Goal: Task Accomplishment & Management: Use online tool/utility

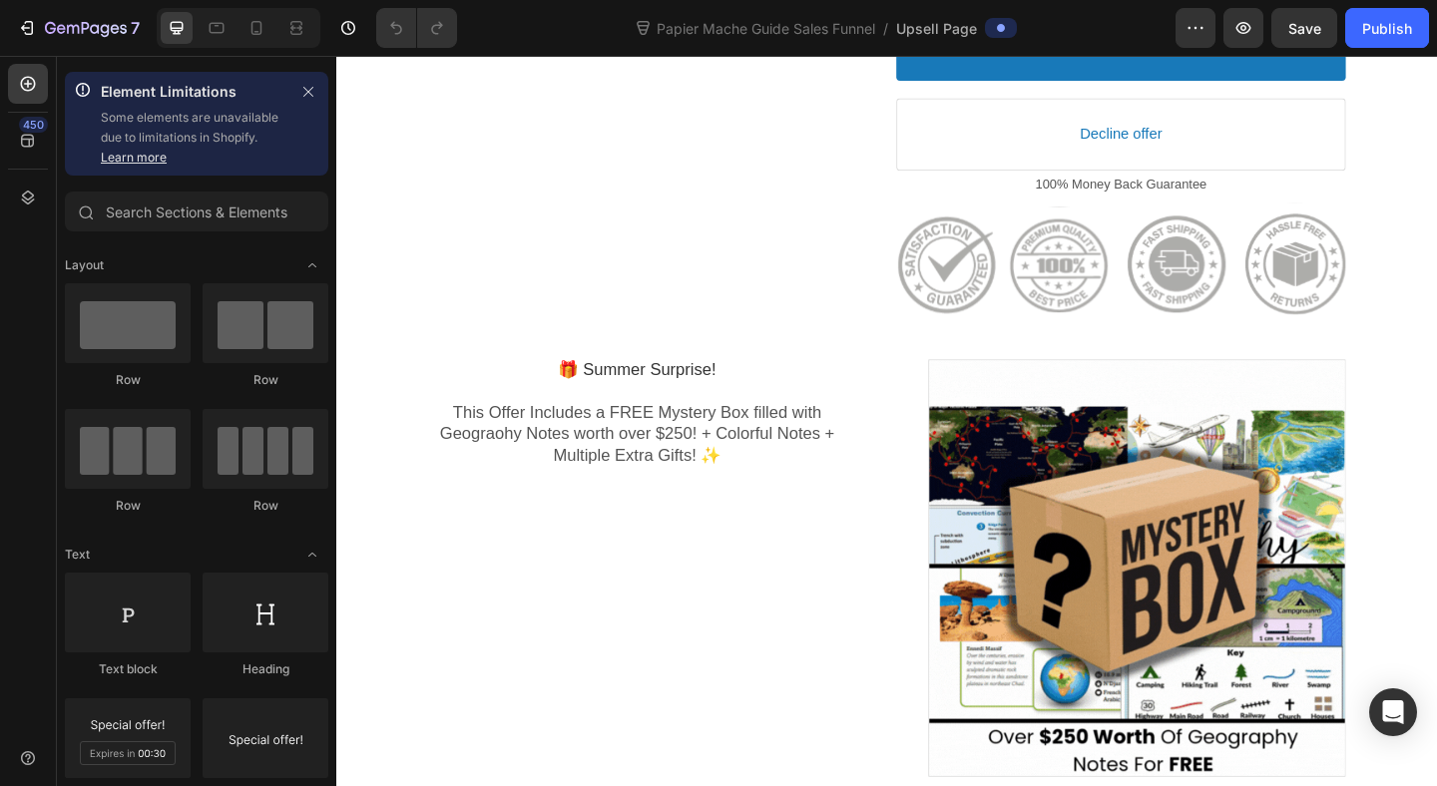
scroll to position [743, 0]
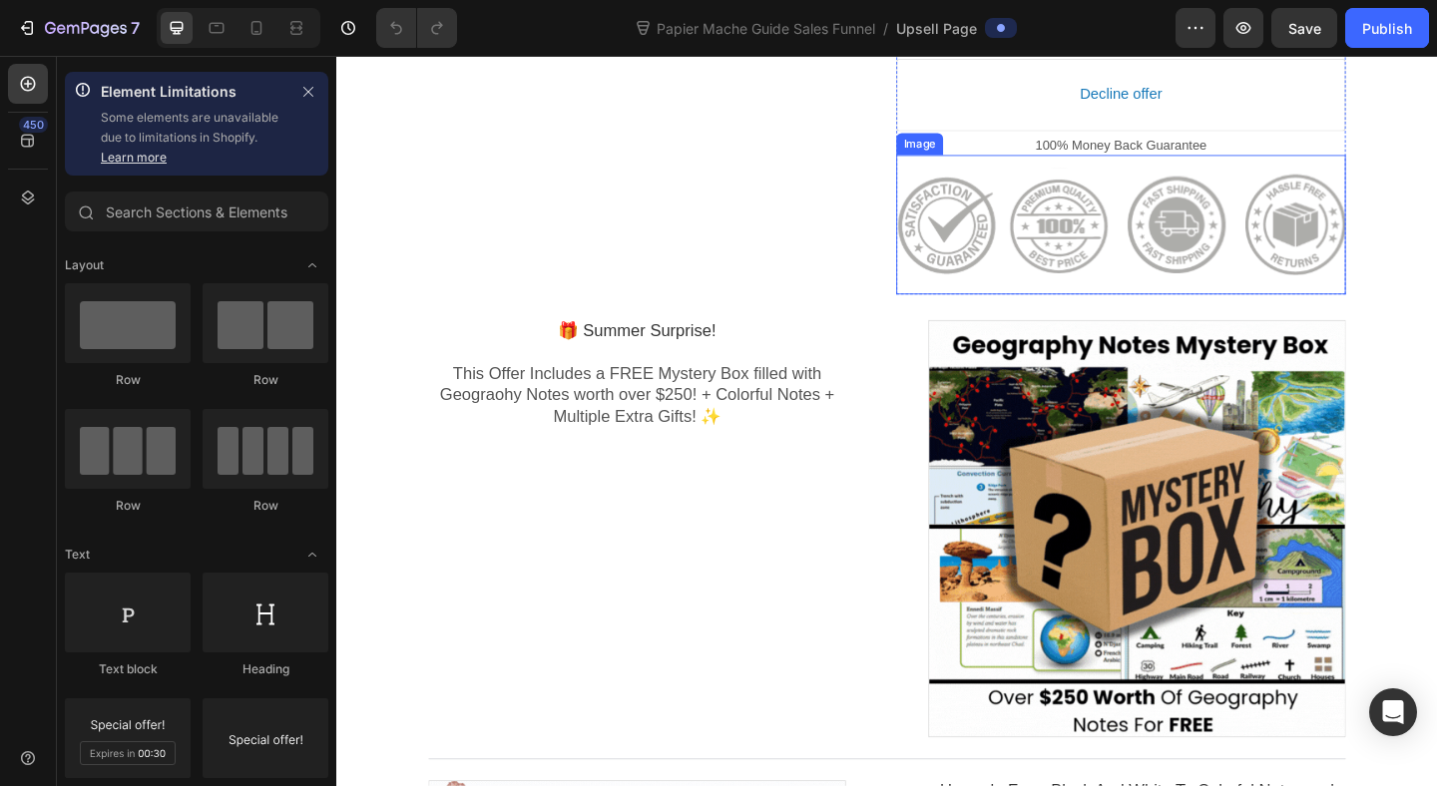
click at [1086, 212] on div at bounding box center [1189, 240] width 489 height 135
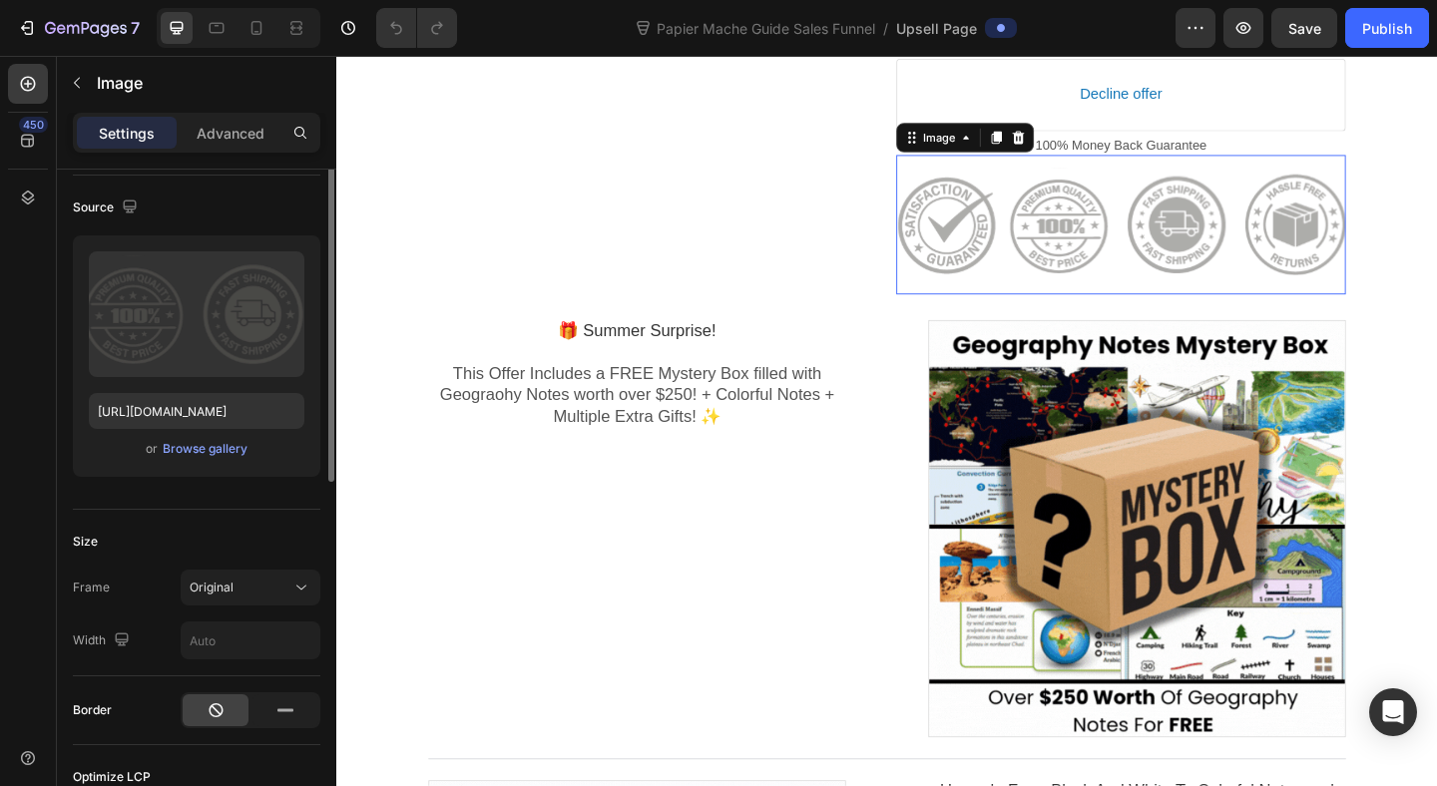
scroll to position [0, 0]
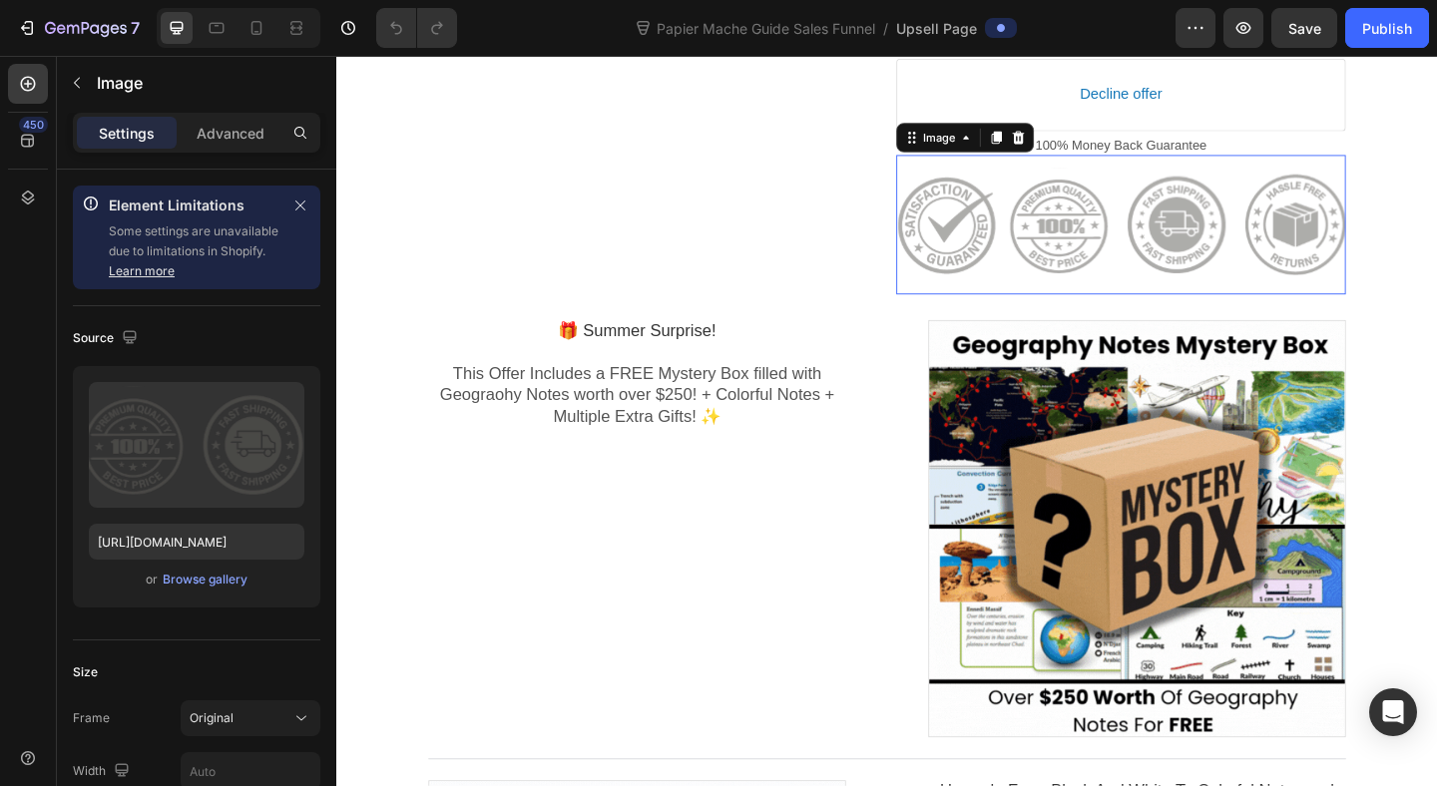
click at [1170, 229] on div at bounding box center [1189, 240] width 489 height 135
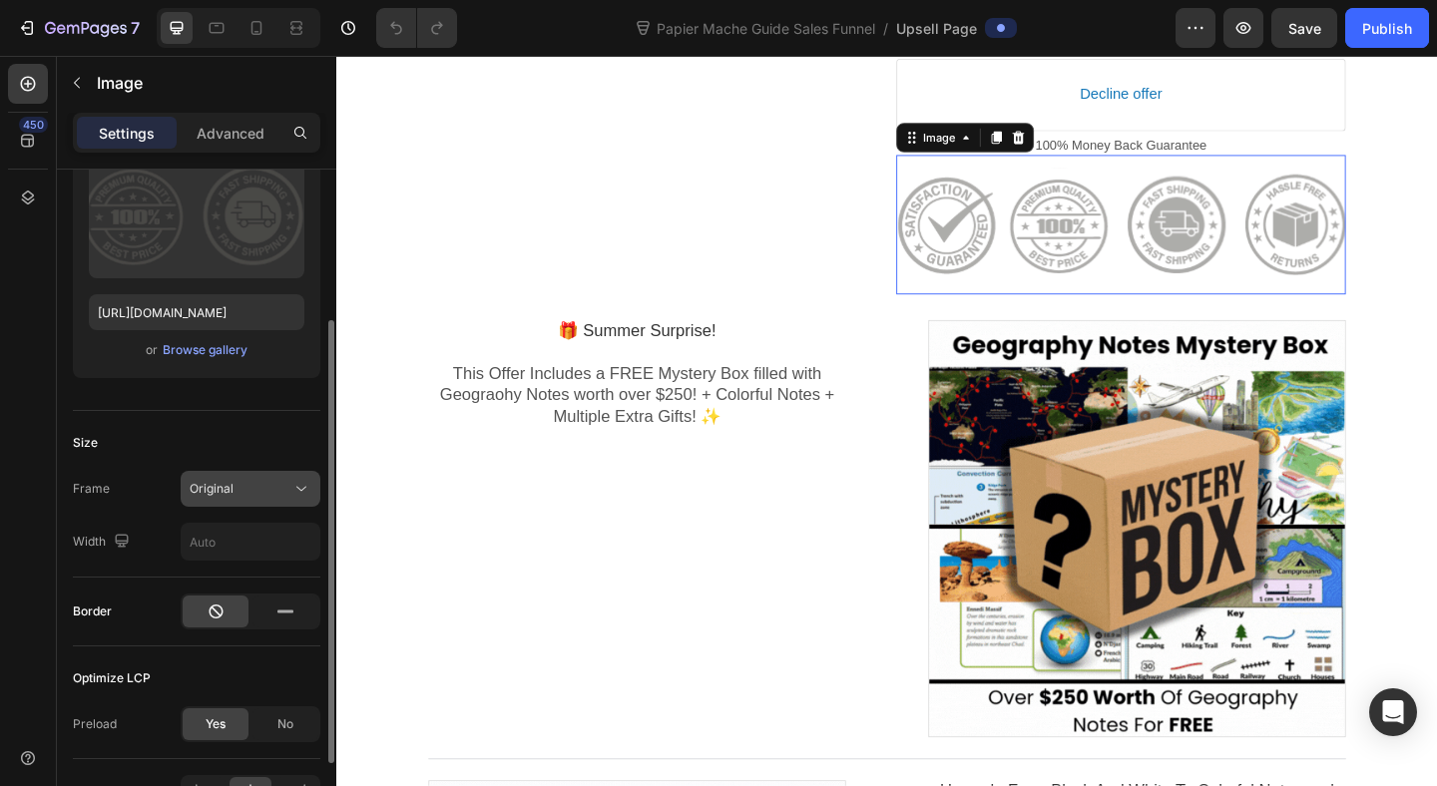
click at [281, 503] on button "Original" at bounding box center [251, 489] width 140 height 36
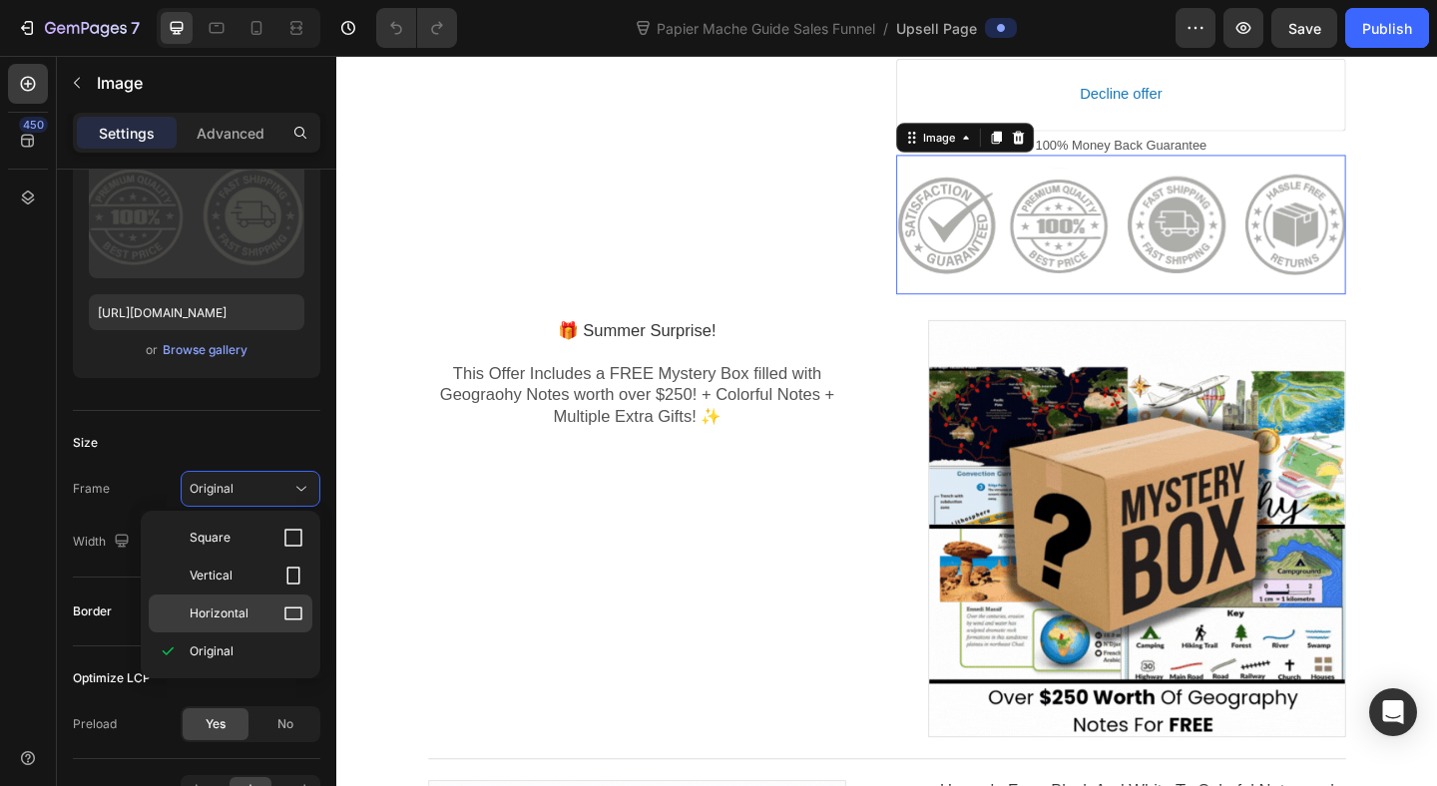
click at [252, 611] on p "Horizontal" at bounding box center [247, 614] width 114 height 20
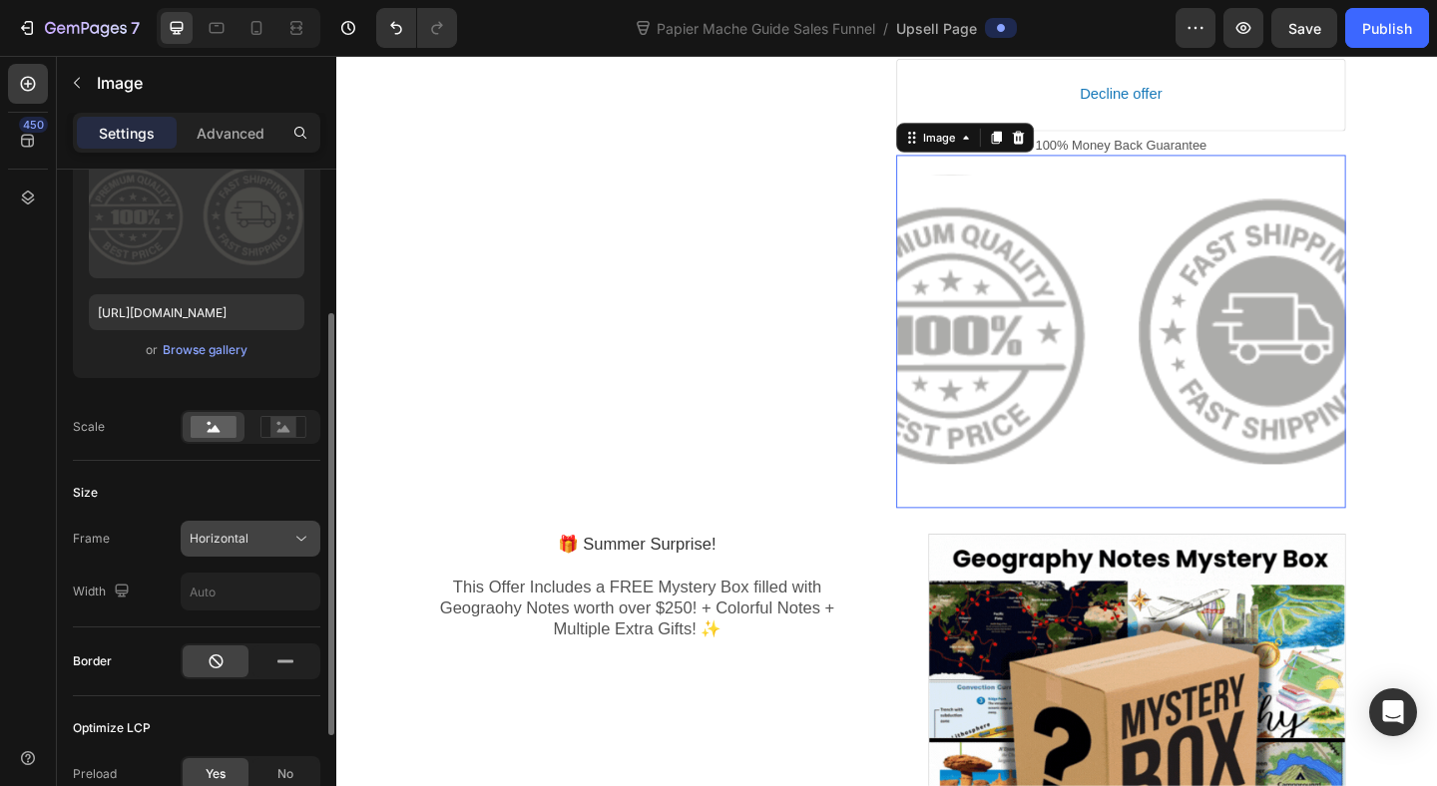
click at [259, 540] on div "Horizontal" at bounding box center [241, 539] width 102 height 18
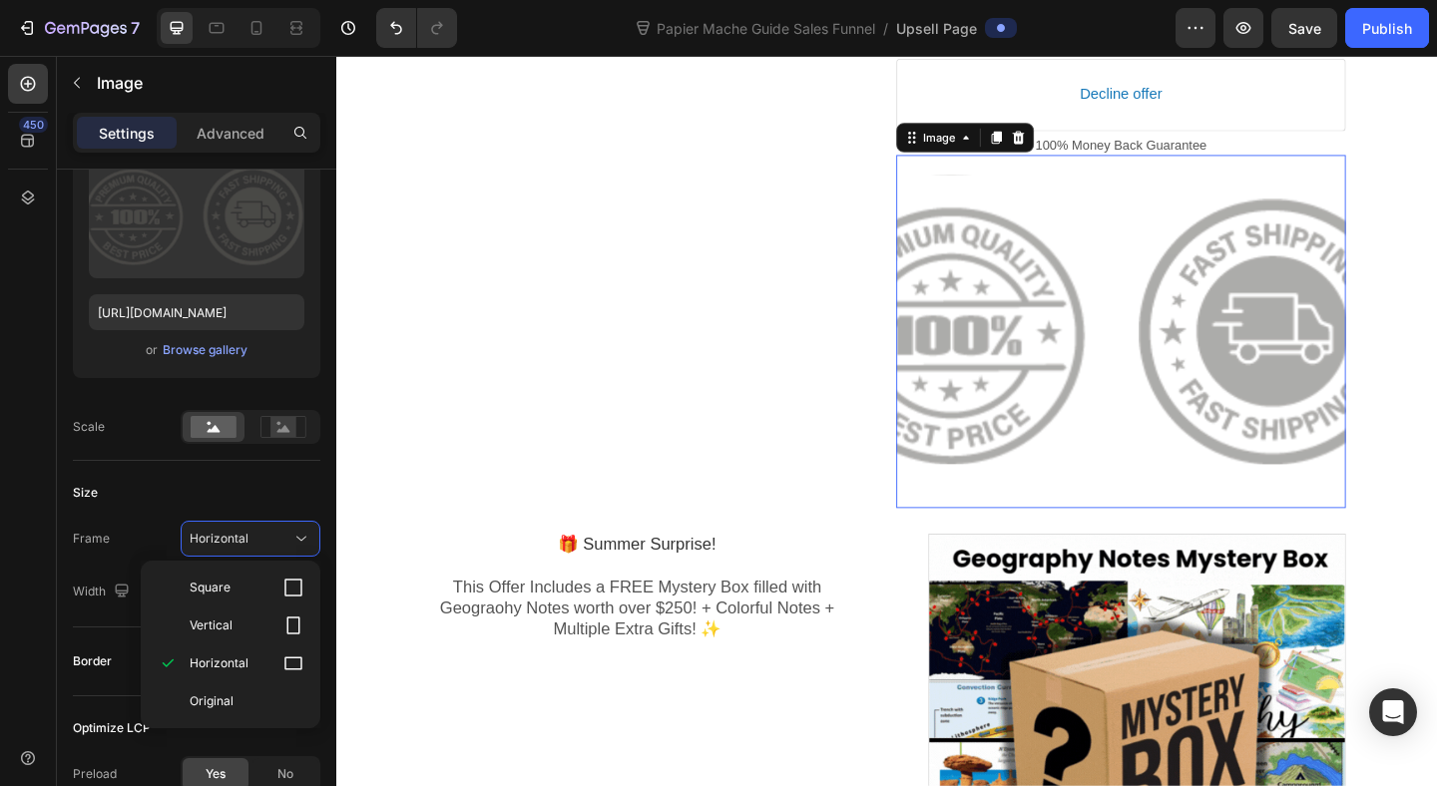
click at [215, 720] on div "Square Vertical Horizontal Original" at bounding box center [231, 645] width 180 height 168
click at [214, 683] on div "Original" at bounding box center [231, 701] width 164 height 38
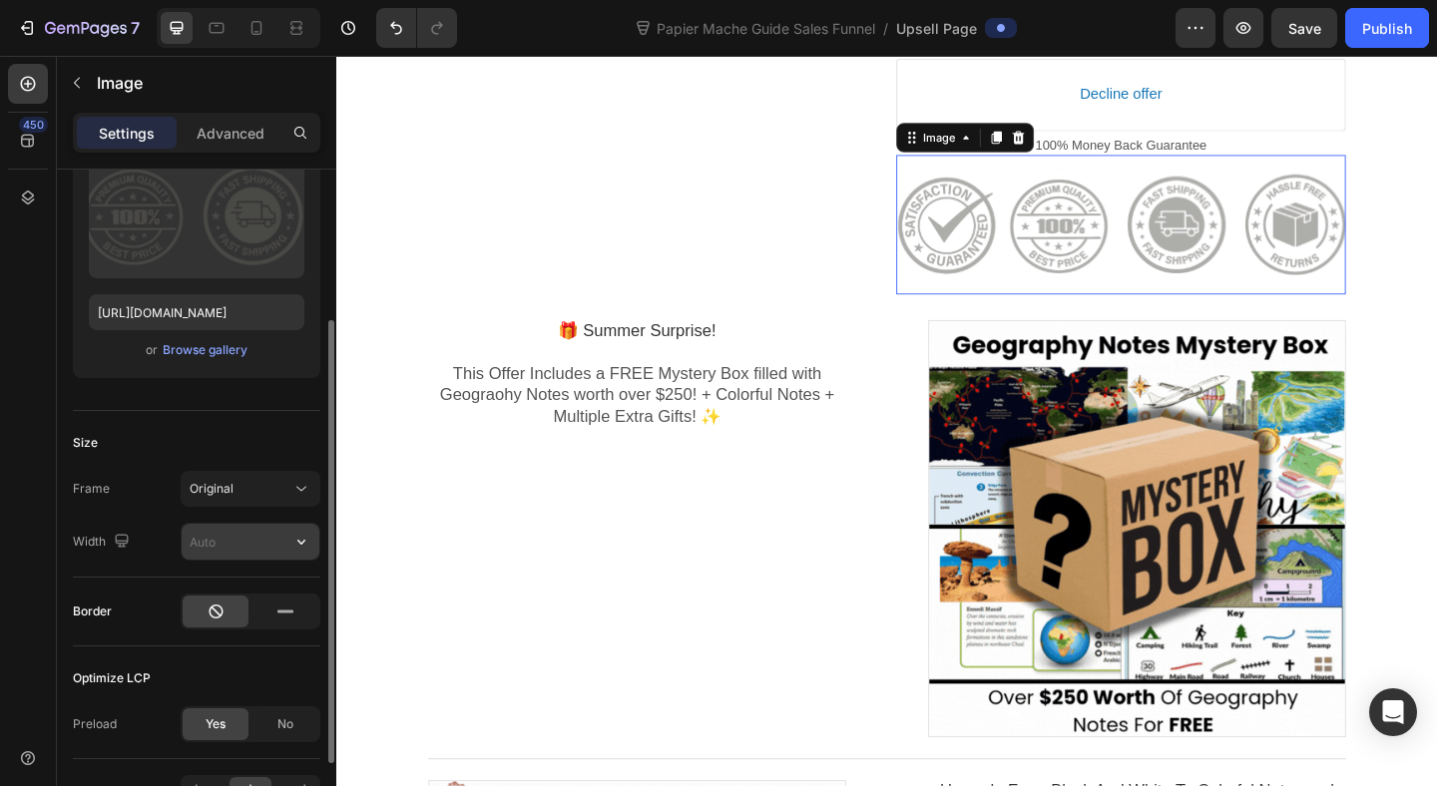
click at [245, 529] on input "text" at bounding box center [251, 542] width 138 height 36
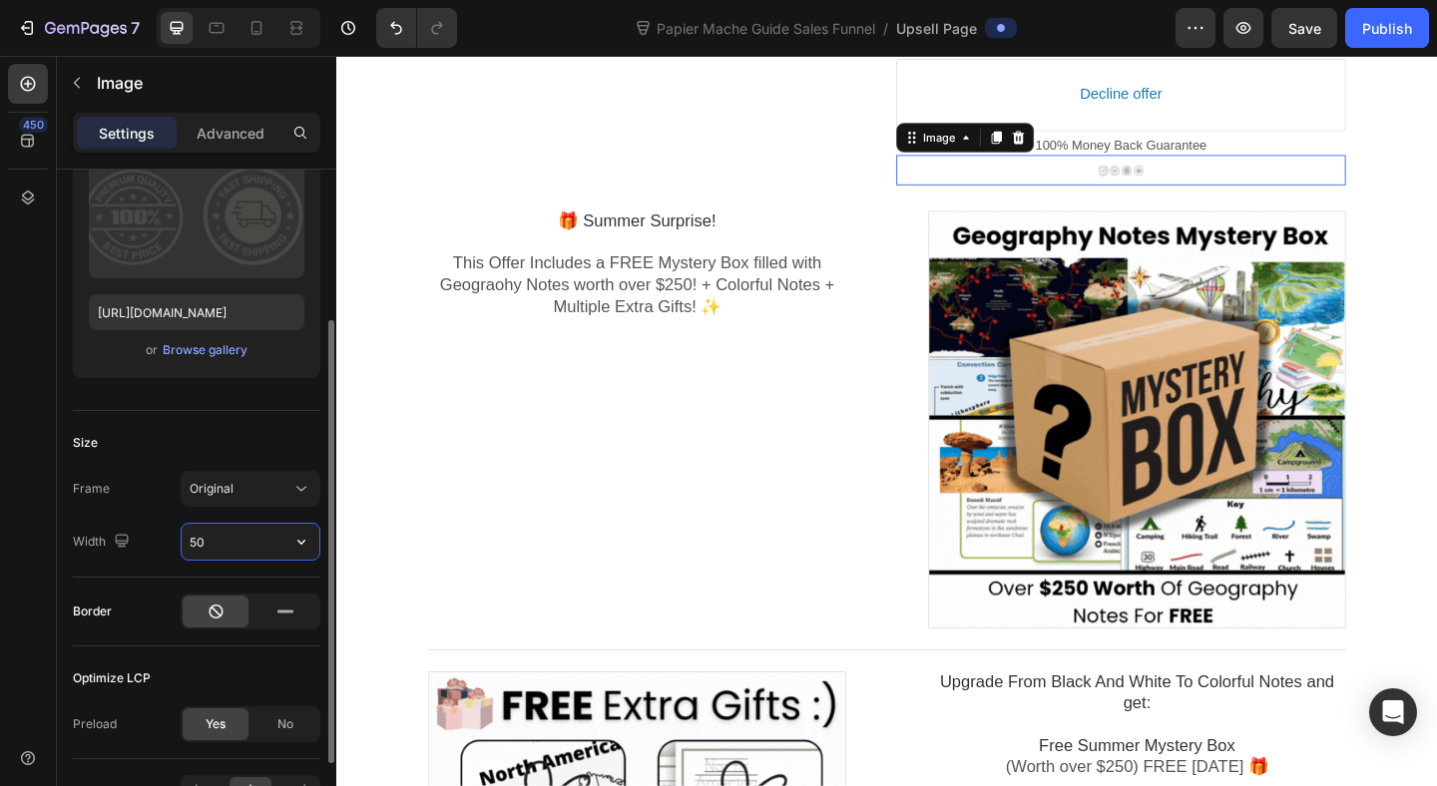
type input "50%"
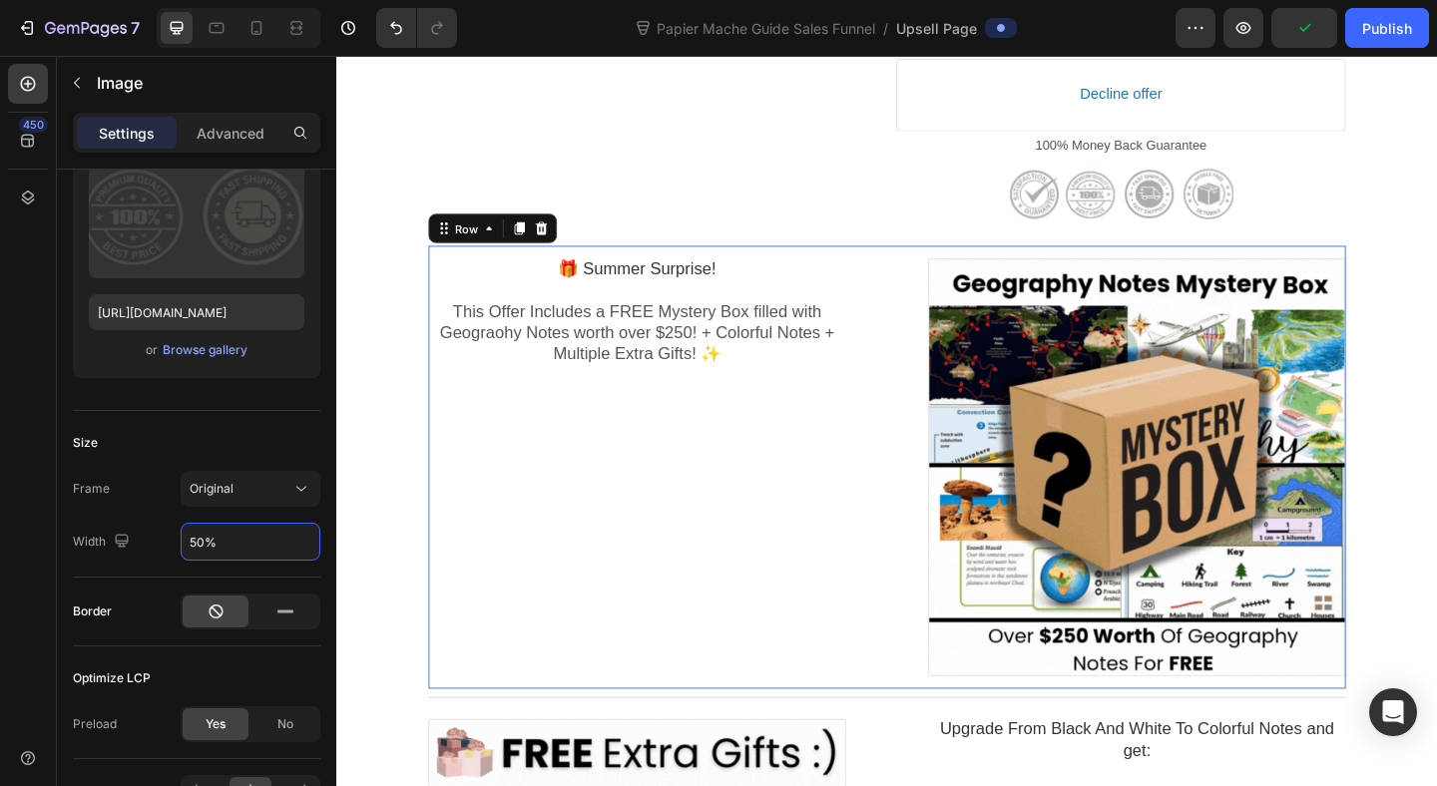
click at [485, 556] on div "🎁 Summer Surprise! Heading This Offer Includes a FREE Mystery Box filled with G…" at bounding box center [663, 503] width 454 height 482
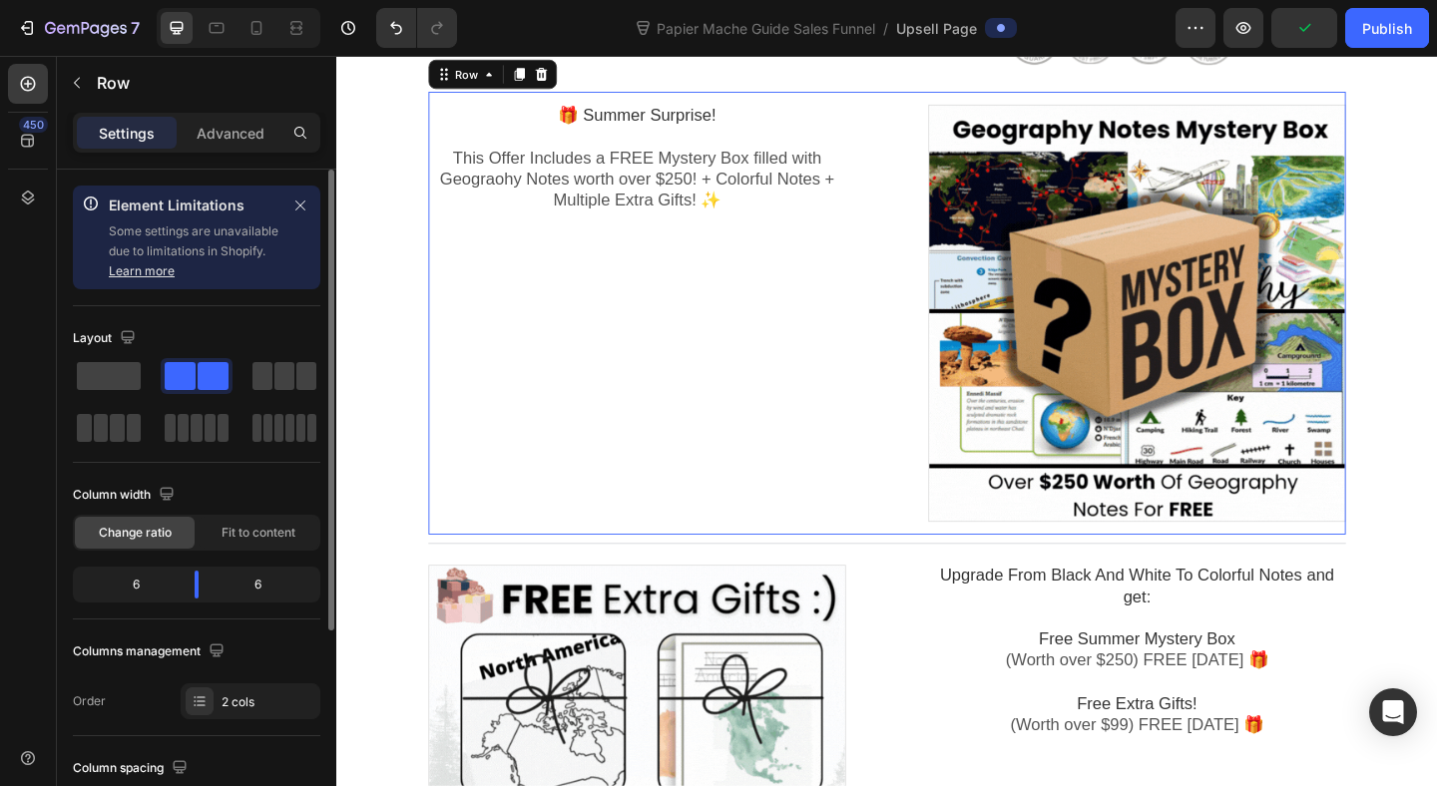
scroll to position [915, 0]
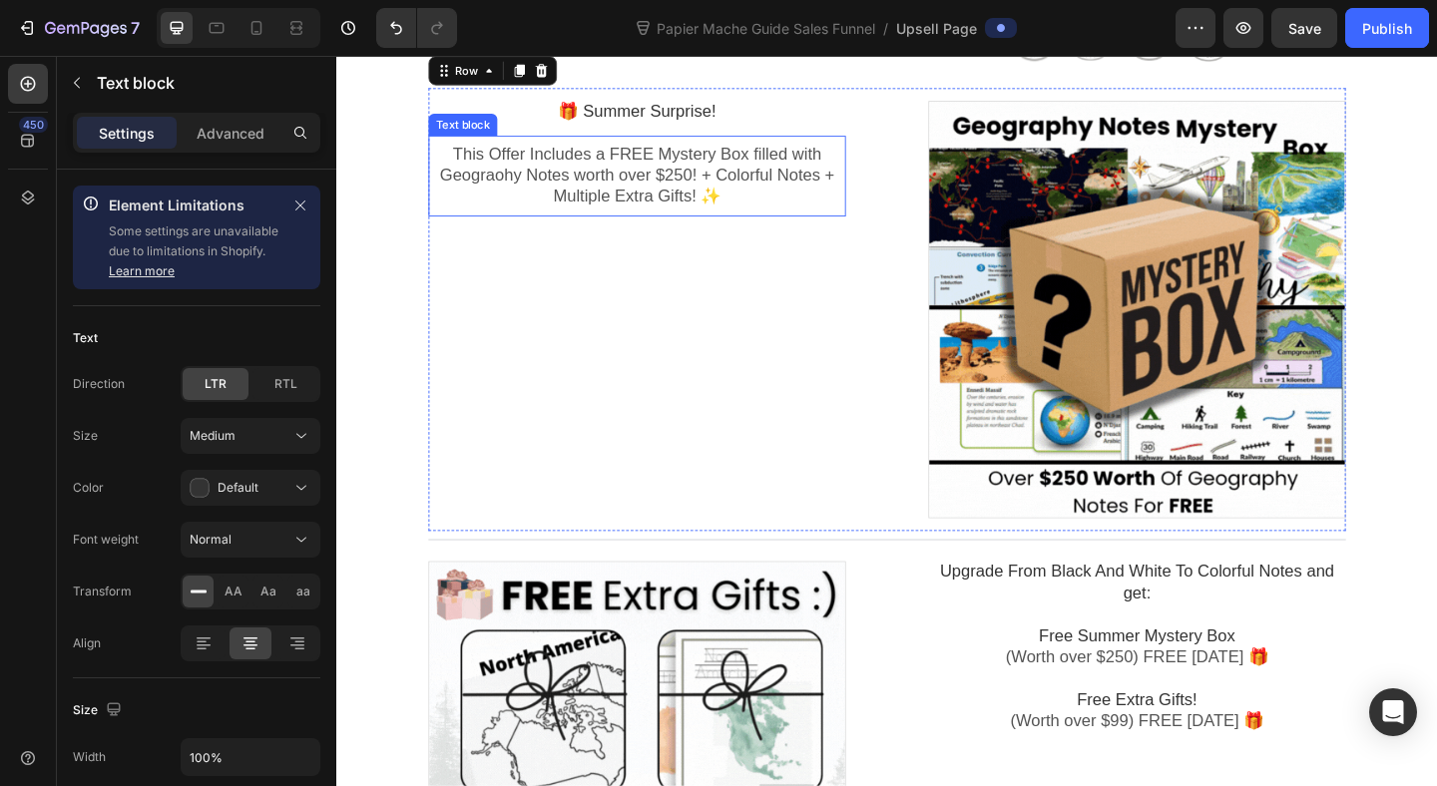
click at [587, 198] on p "This Offer Includes a FREE Mystery Box filled with Geograohy Notes worth over $…" at bounding box center [663, 187] width 454 height 70
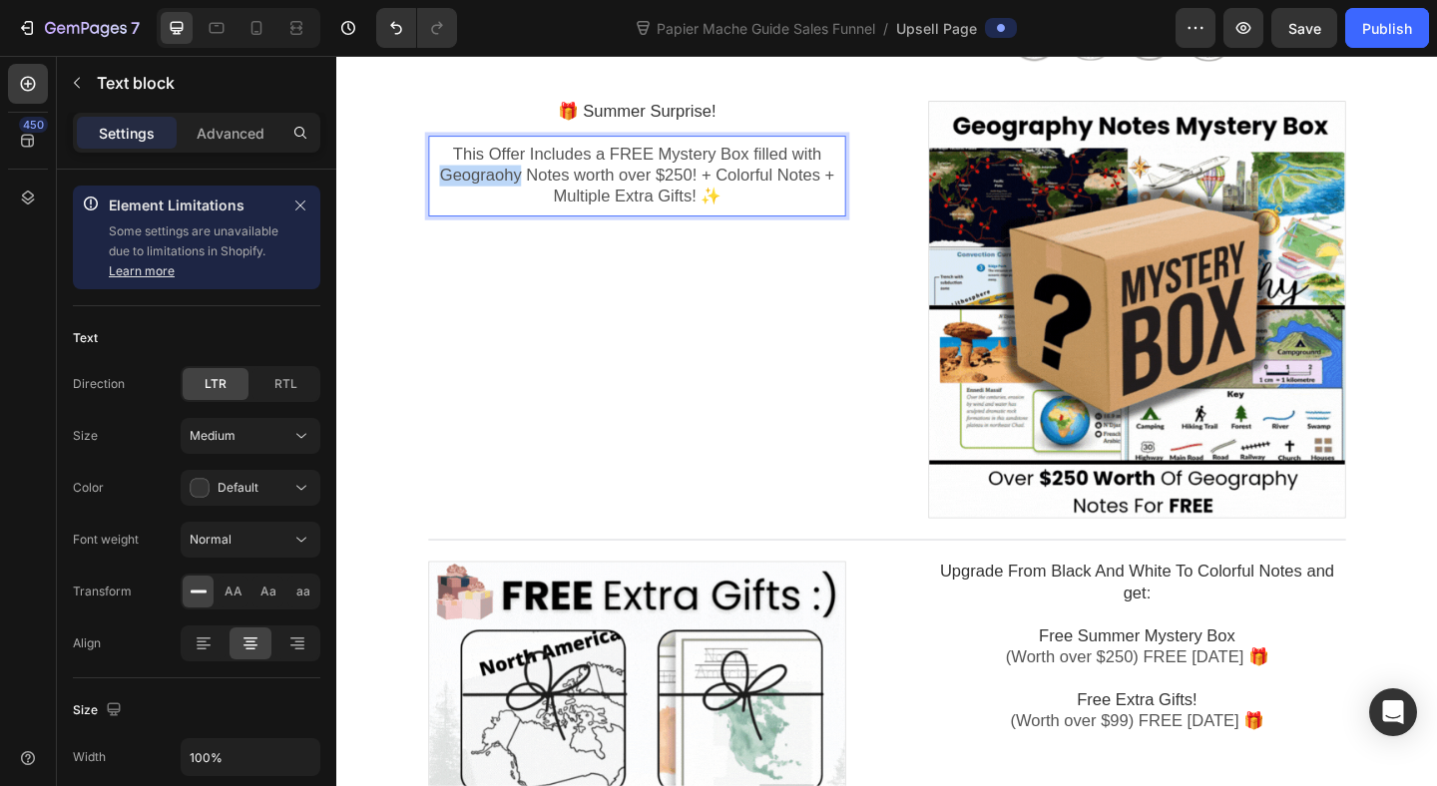
click at [525, 177] on span "This Offer Includes a FREE Mystery Box filled with Geograohy Notes worth over $…" at bounding box center [662, 186] width 429 height 67
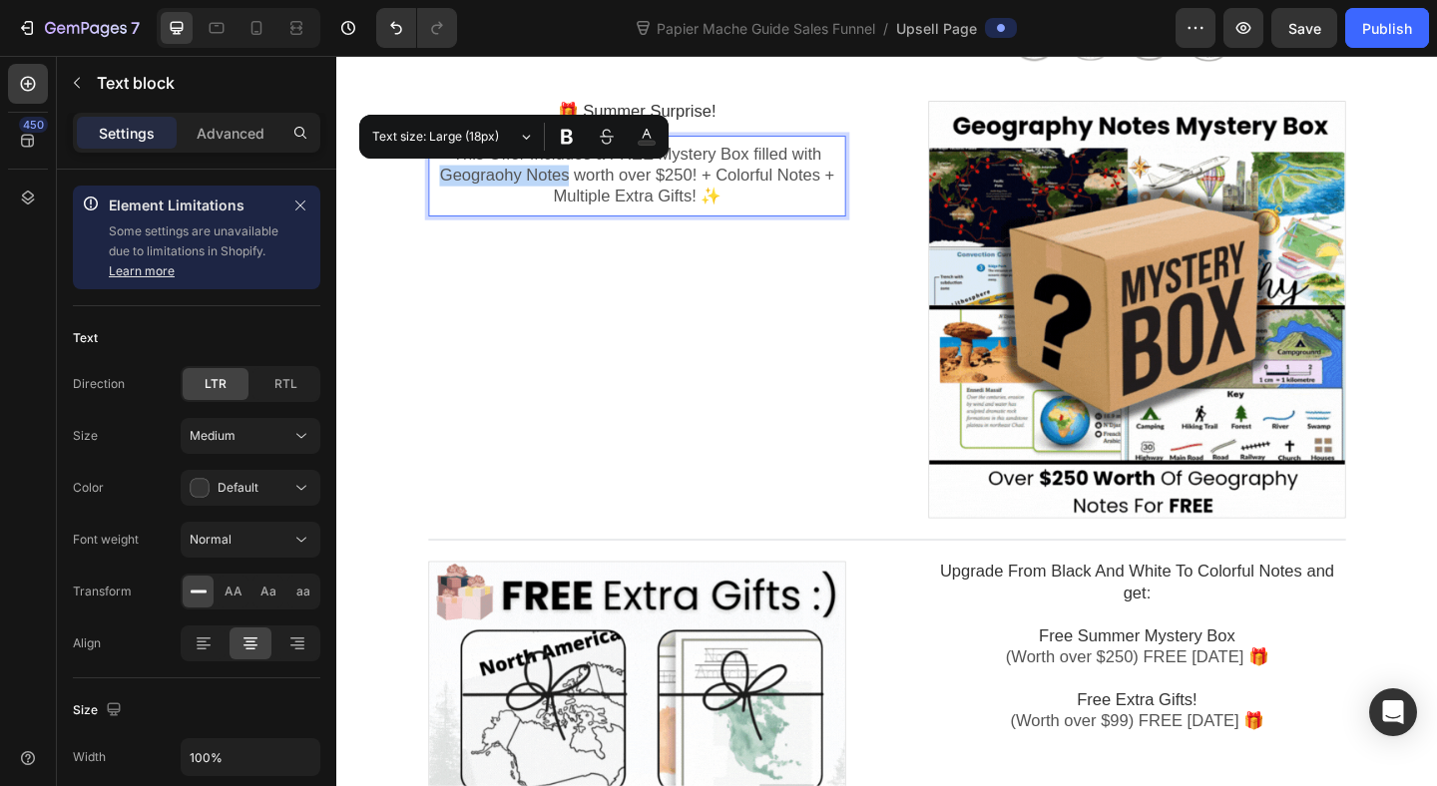
drag, startPoint x: 588, startPoint y: 189, endPoint x: 423, endPoint y: 193, distance: 164.6
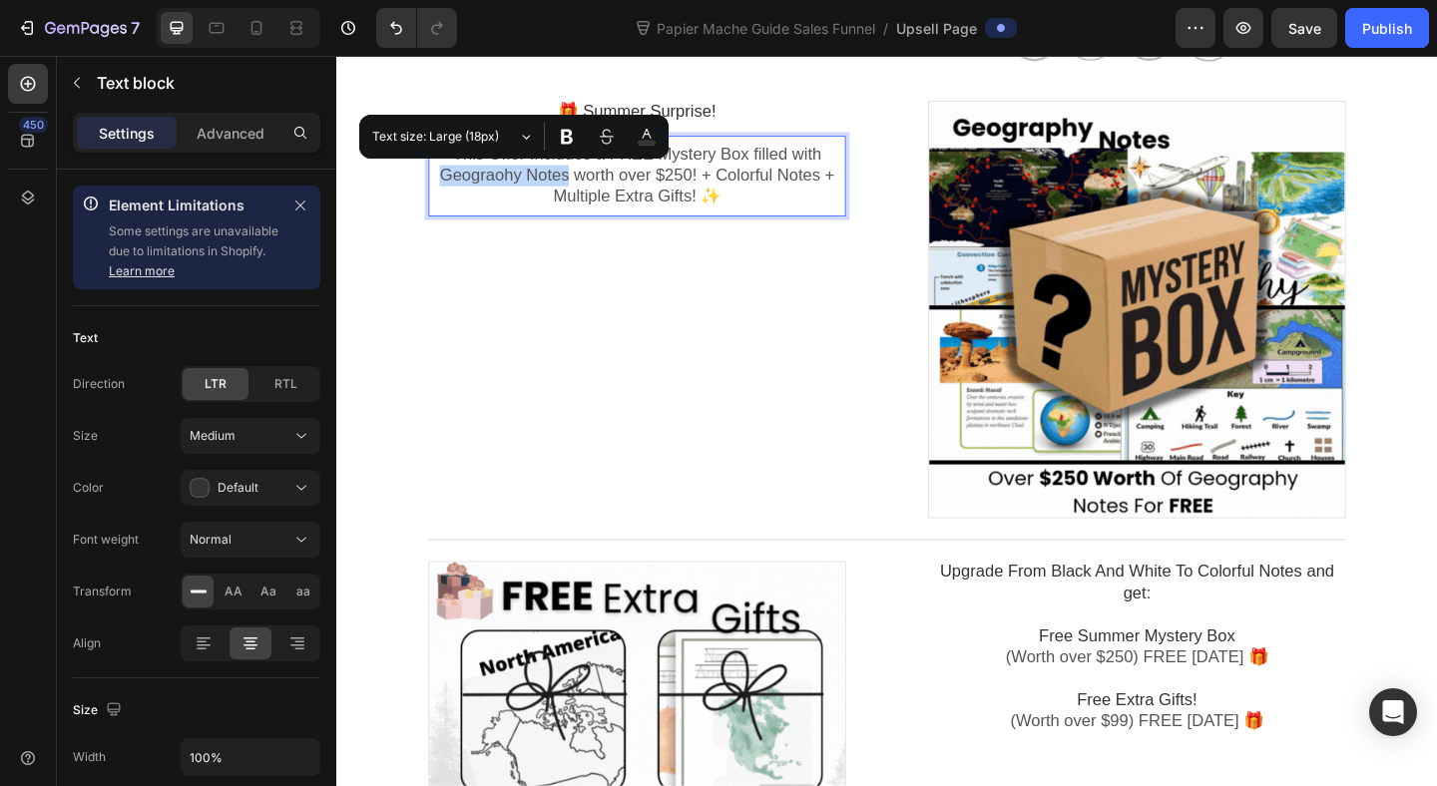
click at [423, 193] on section "🎁 Summer Surprise! Heading This Offer Includes a FREE Mystery Box filled with G…" at bounding box center [935, 582] width 1030 height 983
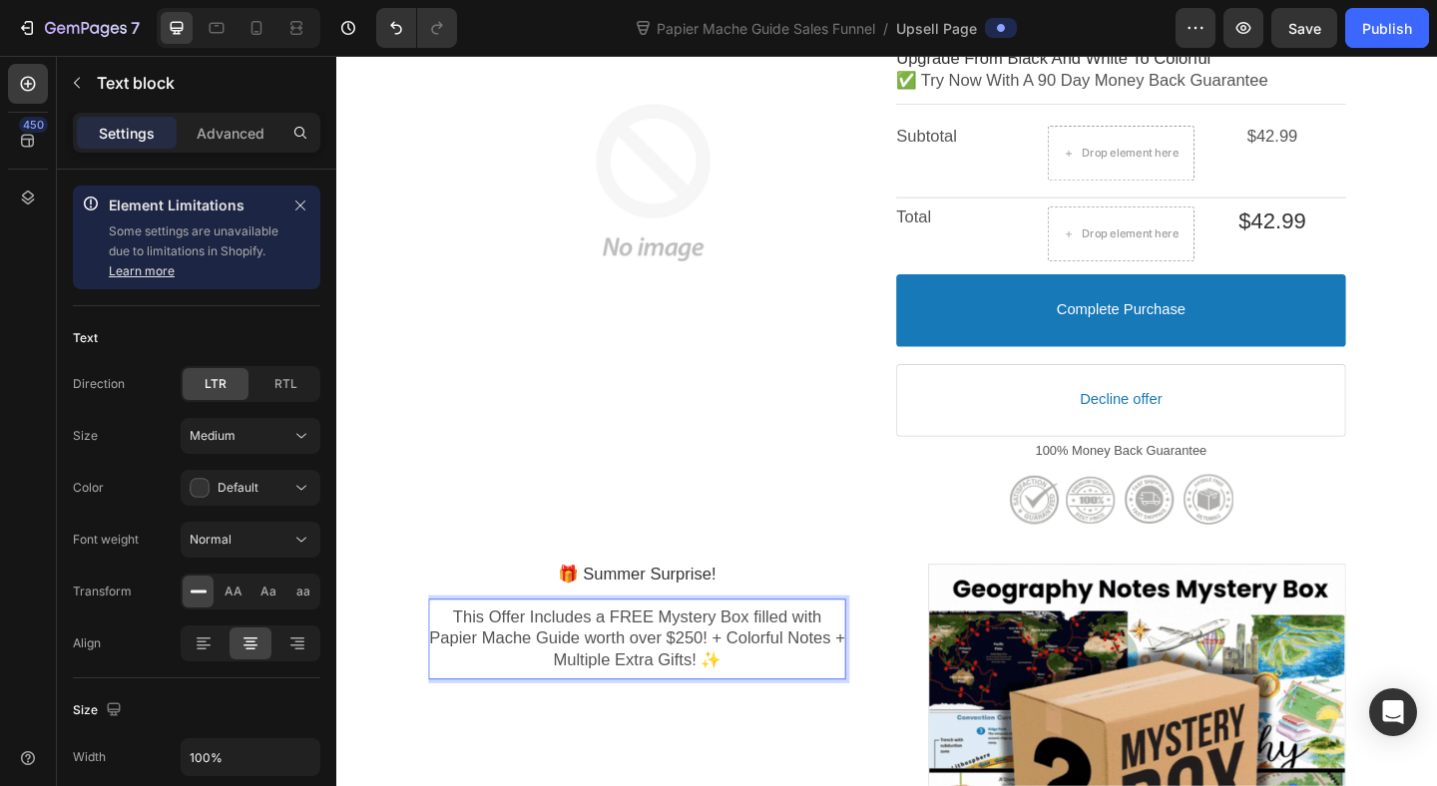
scroll to position [656, 0]
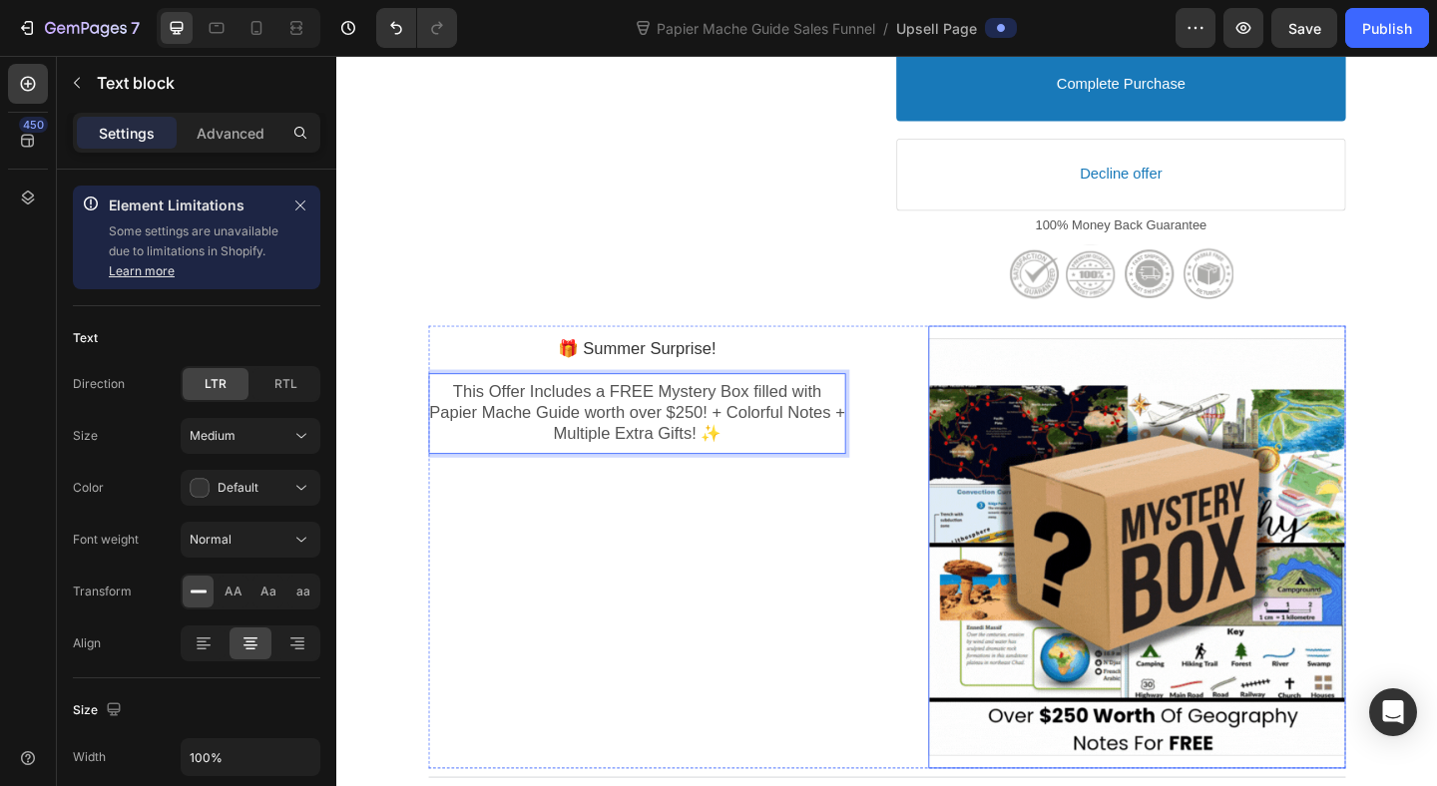
click at [1167, 535] on div at bounding box center [1207, 590] width 454 height 454
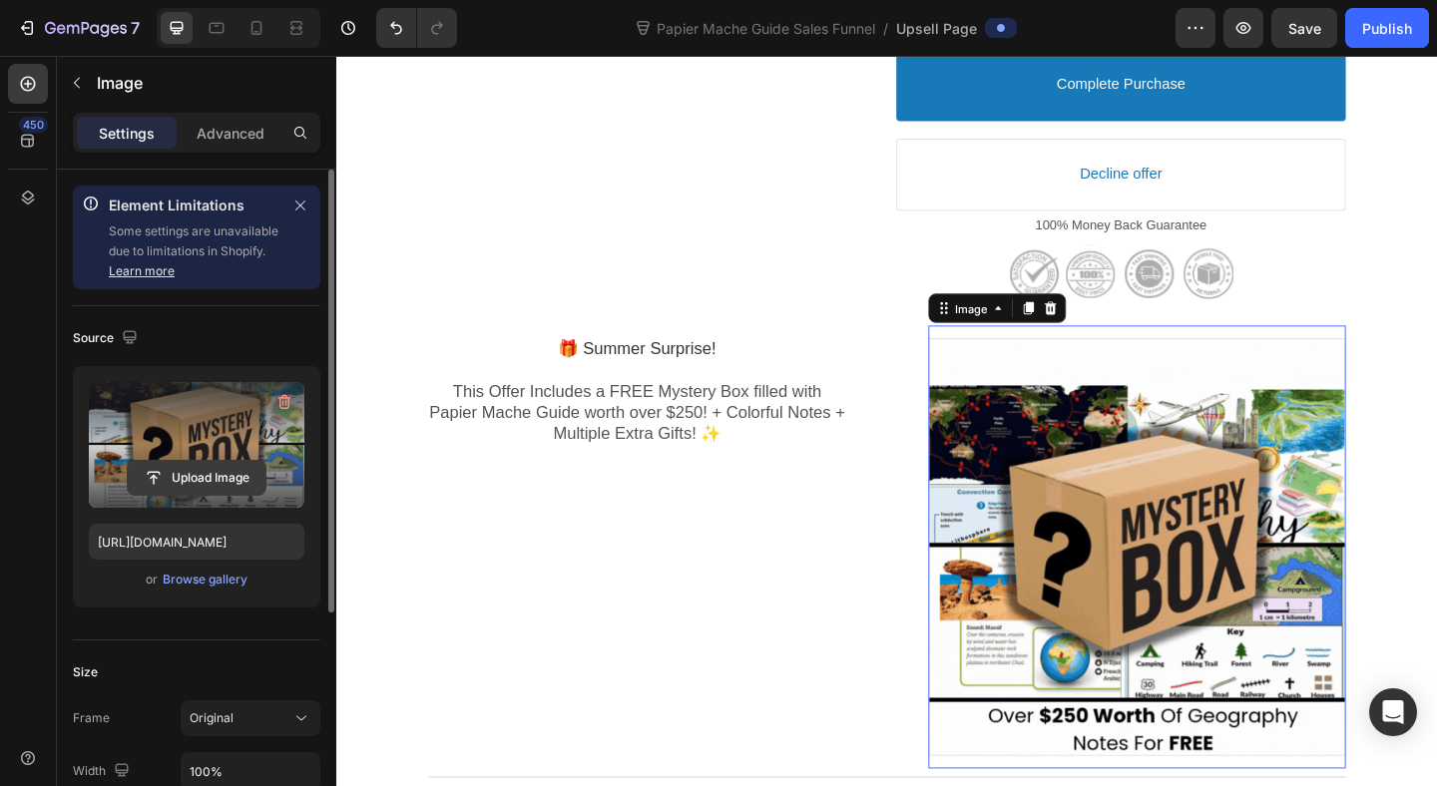
click at [209, 480] on input "file" at bounding box center [197, 478] width 138 height 34
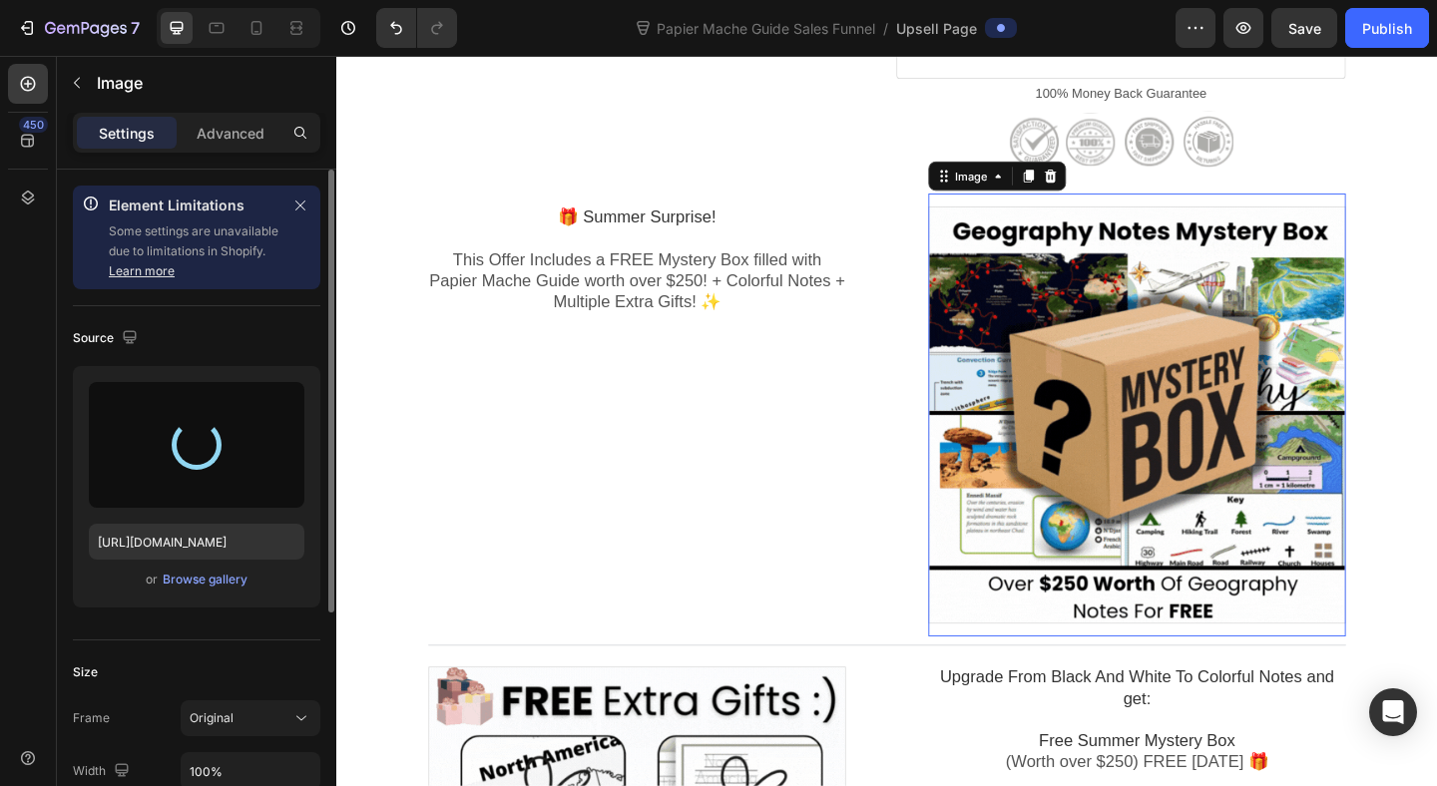
type input "[URL][DOMAIN_NAME]"
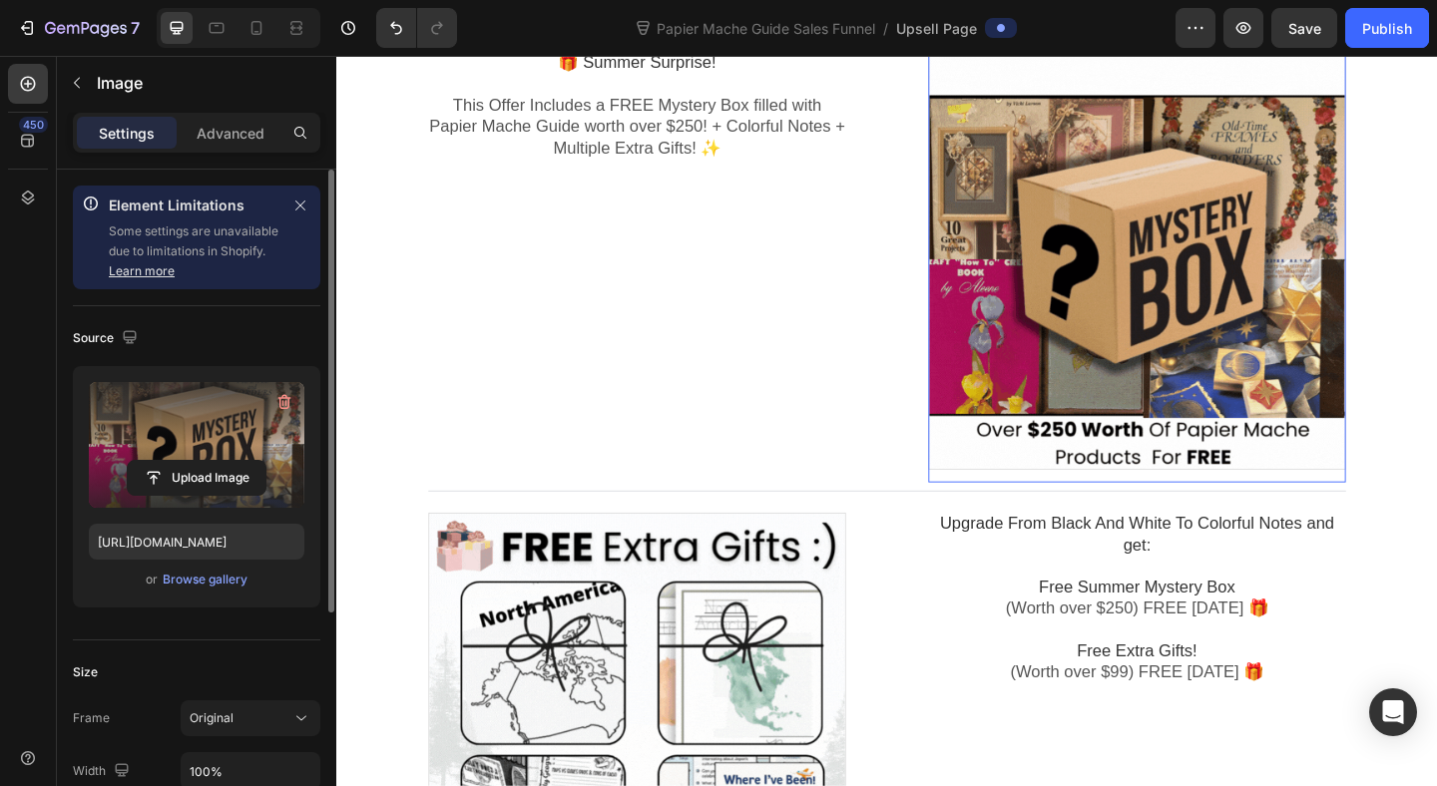
scroll to position [1005, 0]
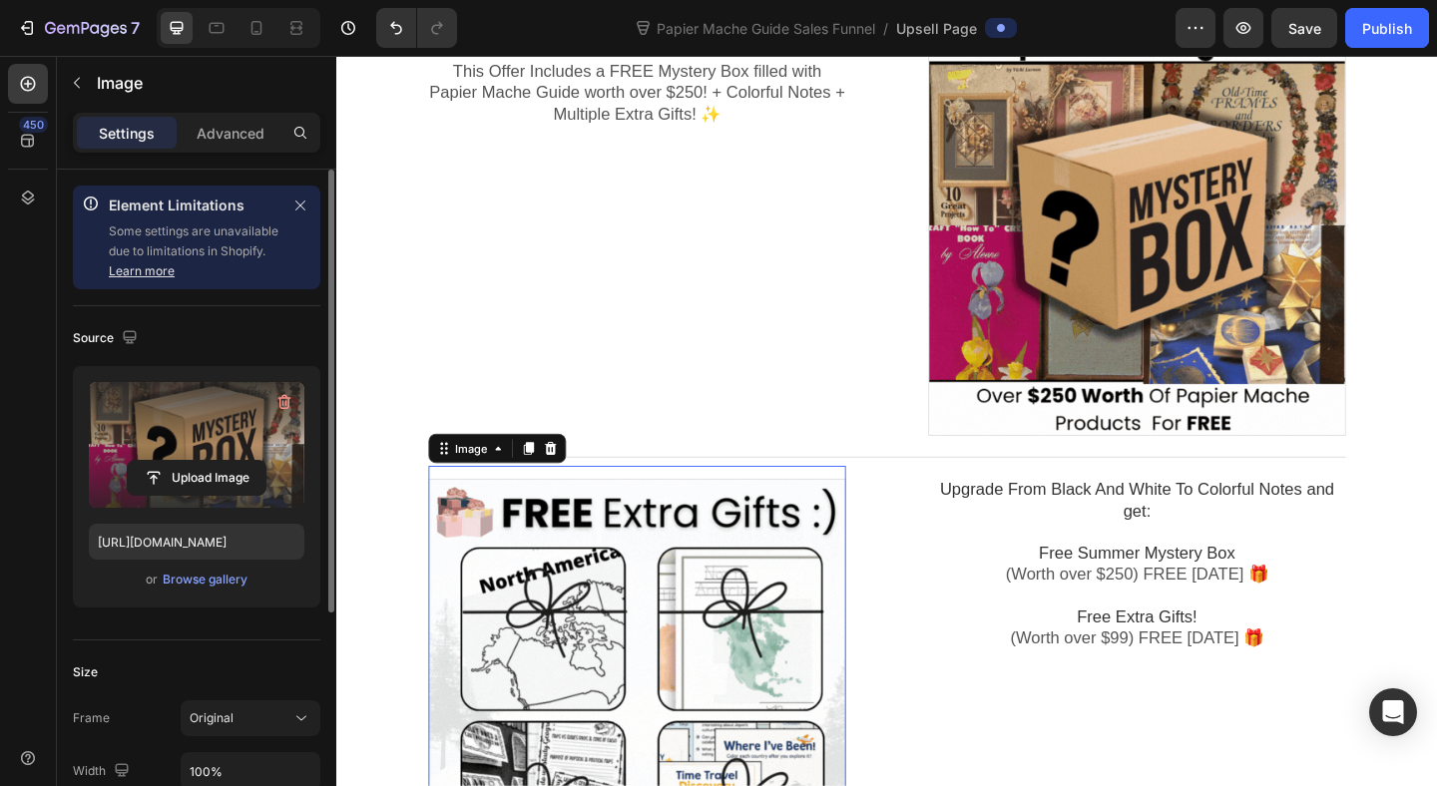
click at [654, 749] on div at bounding box center [663, 743] width 454 height 454
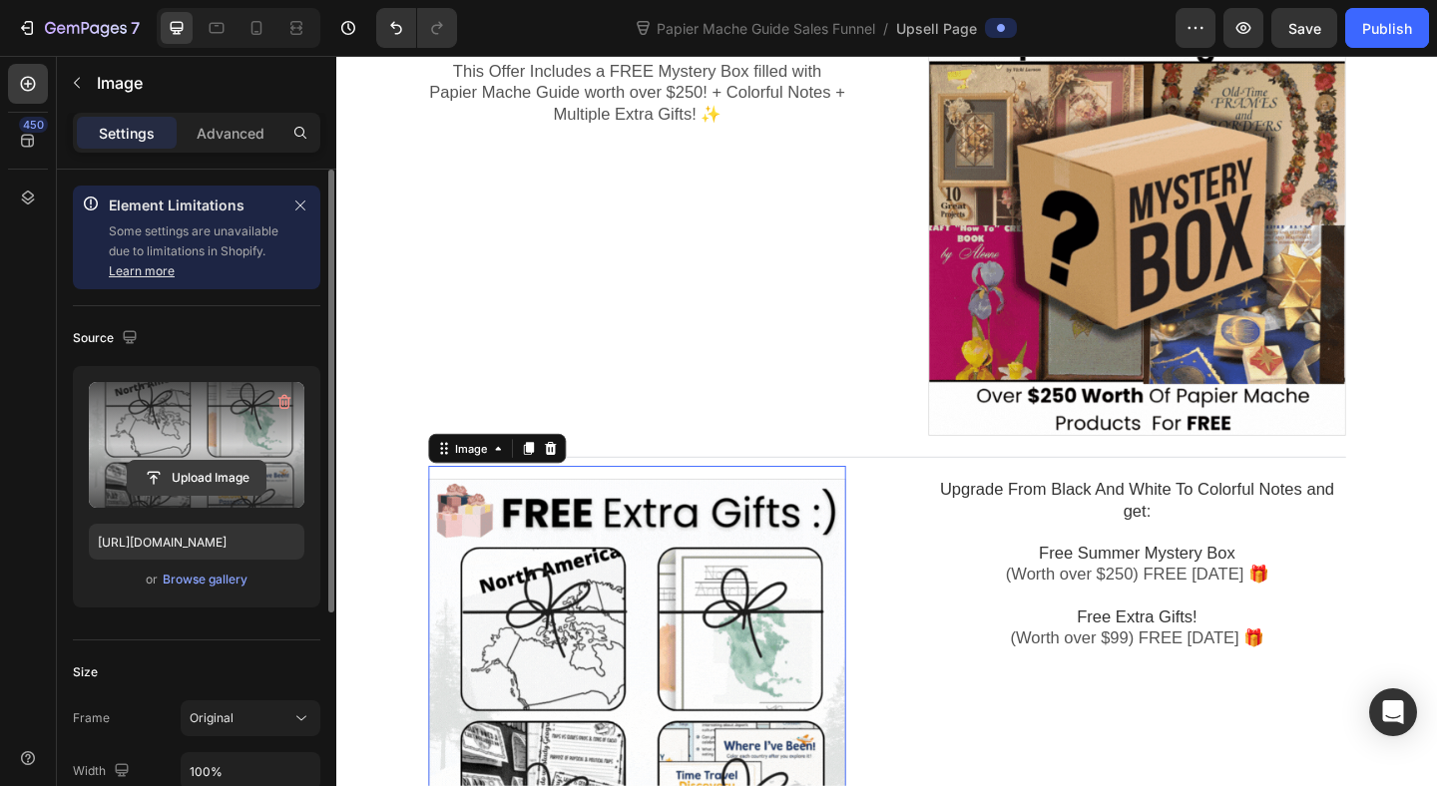
click at [219, 477] on input "file" at bounding box center [197, 478] width 138 height 34
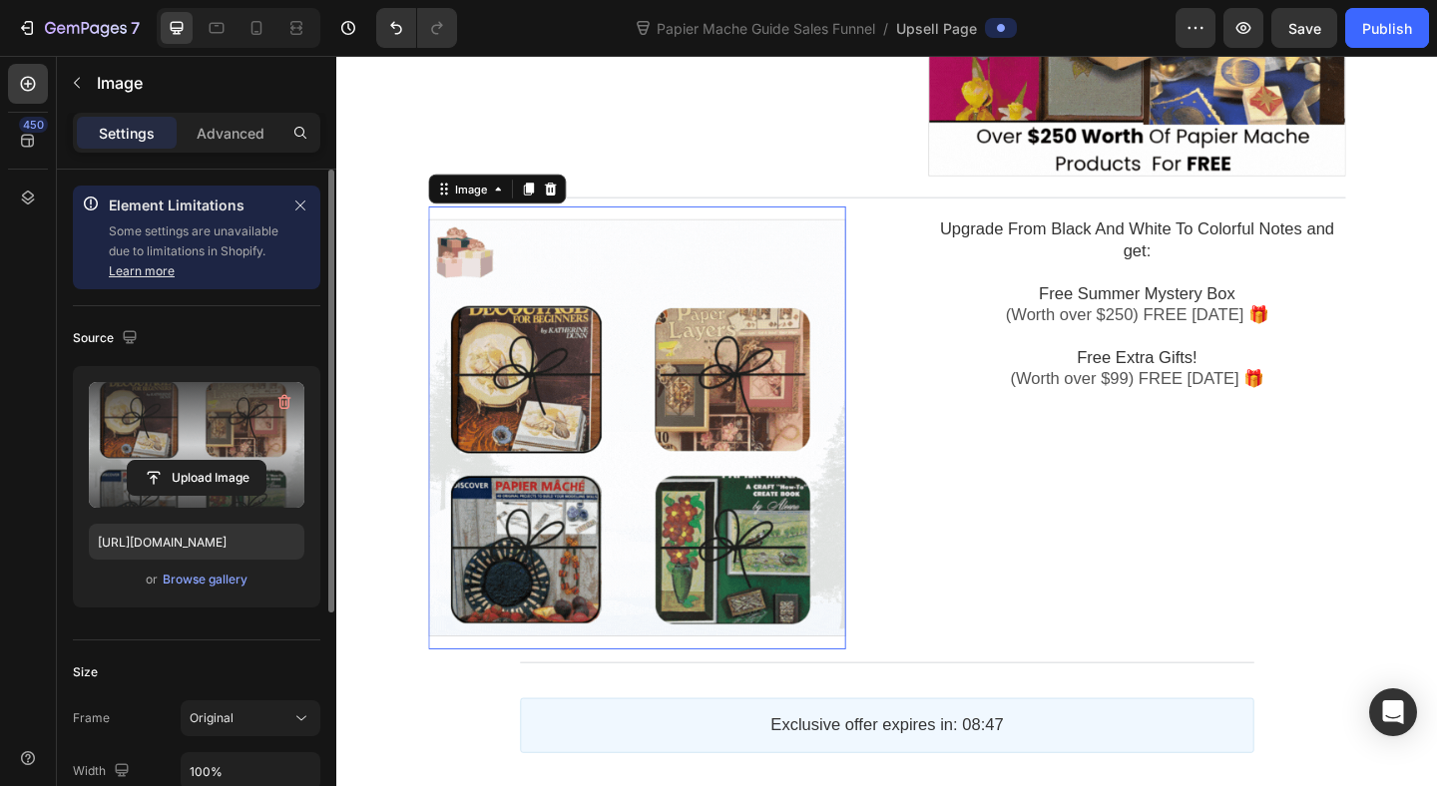
scroll to position [1404, 0]
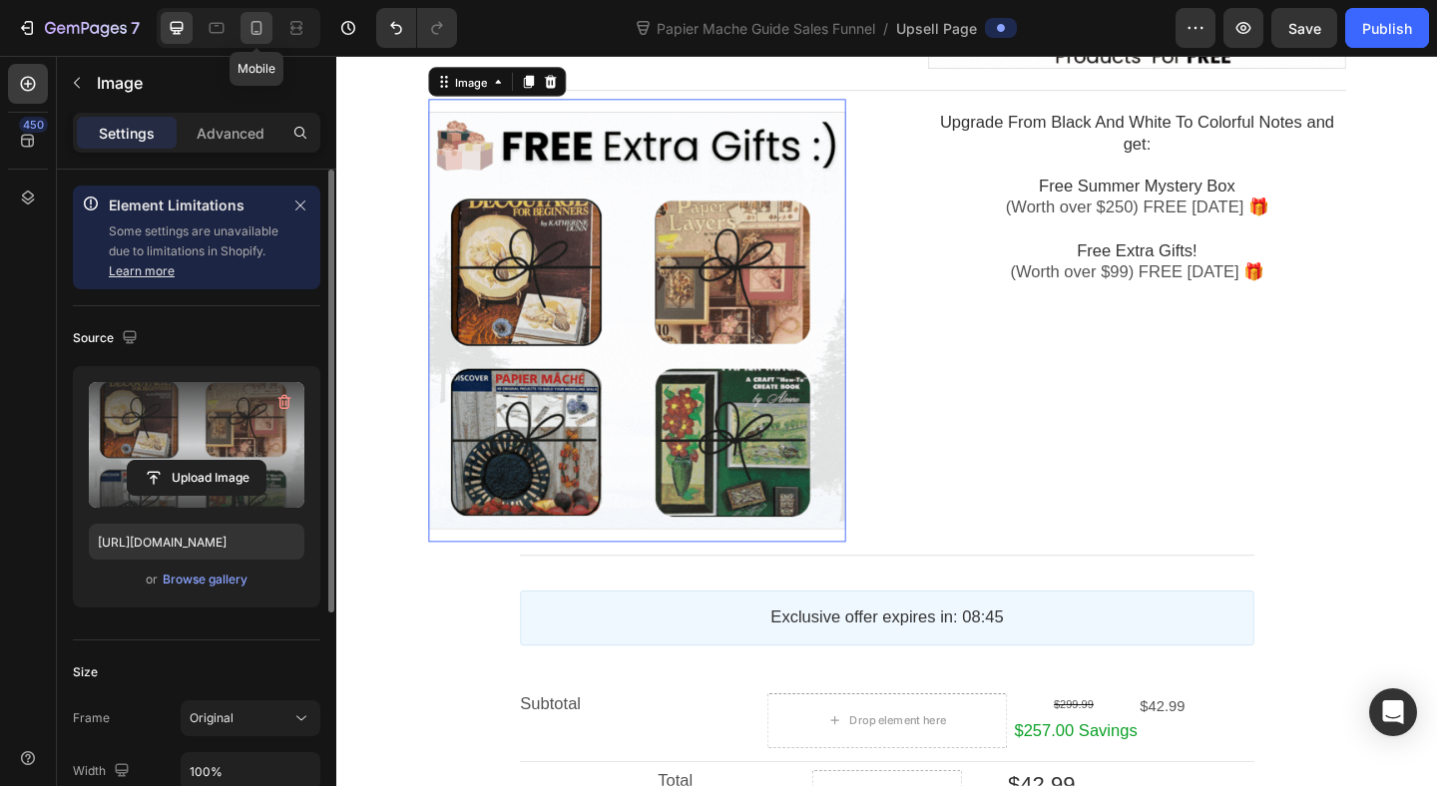
click at [252, 27] on icon at bounding box center [256, 28] width 20 height 20
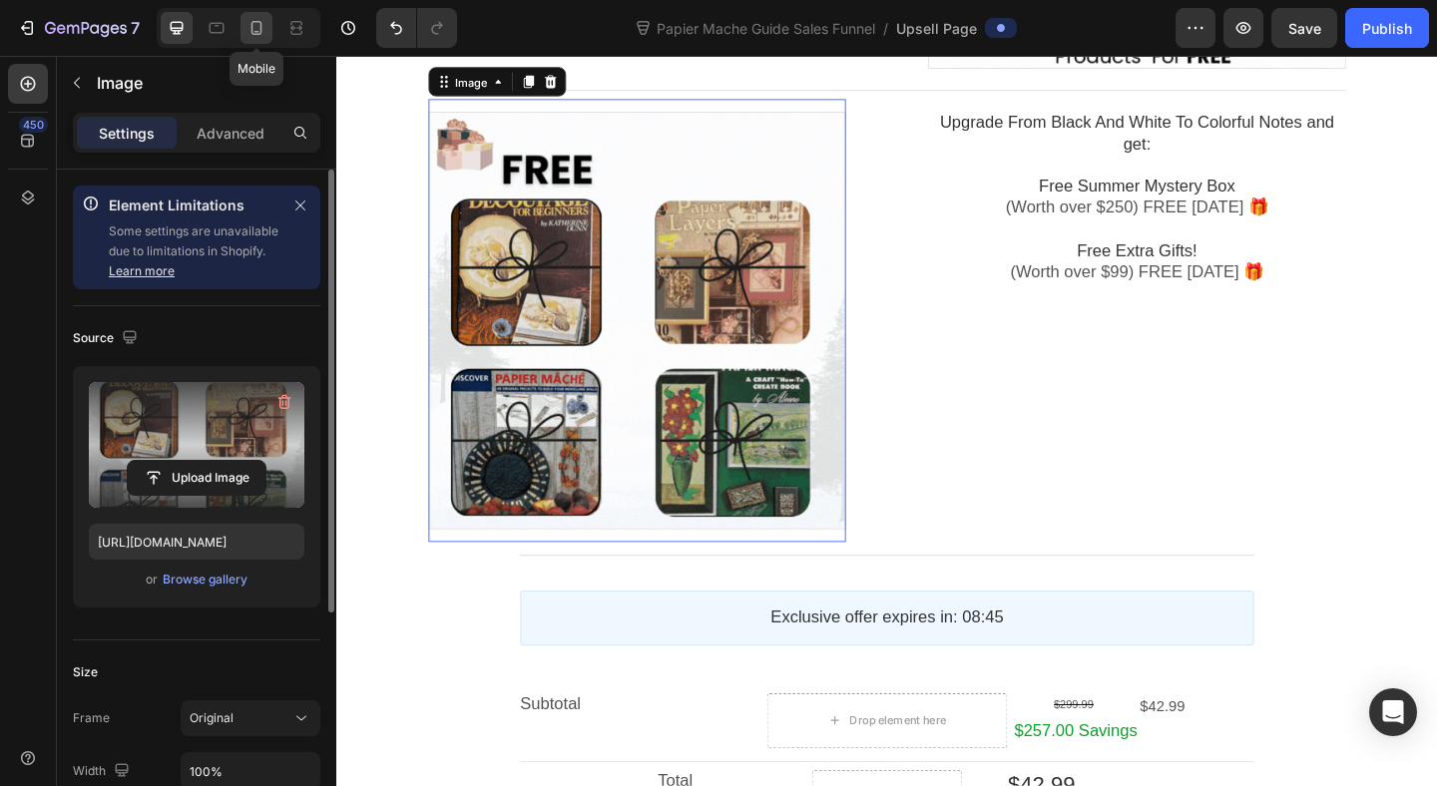
type input "[URL][DOMAIN_NAME]"
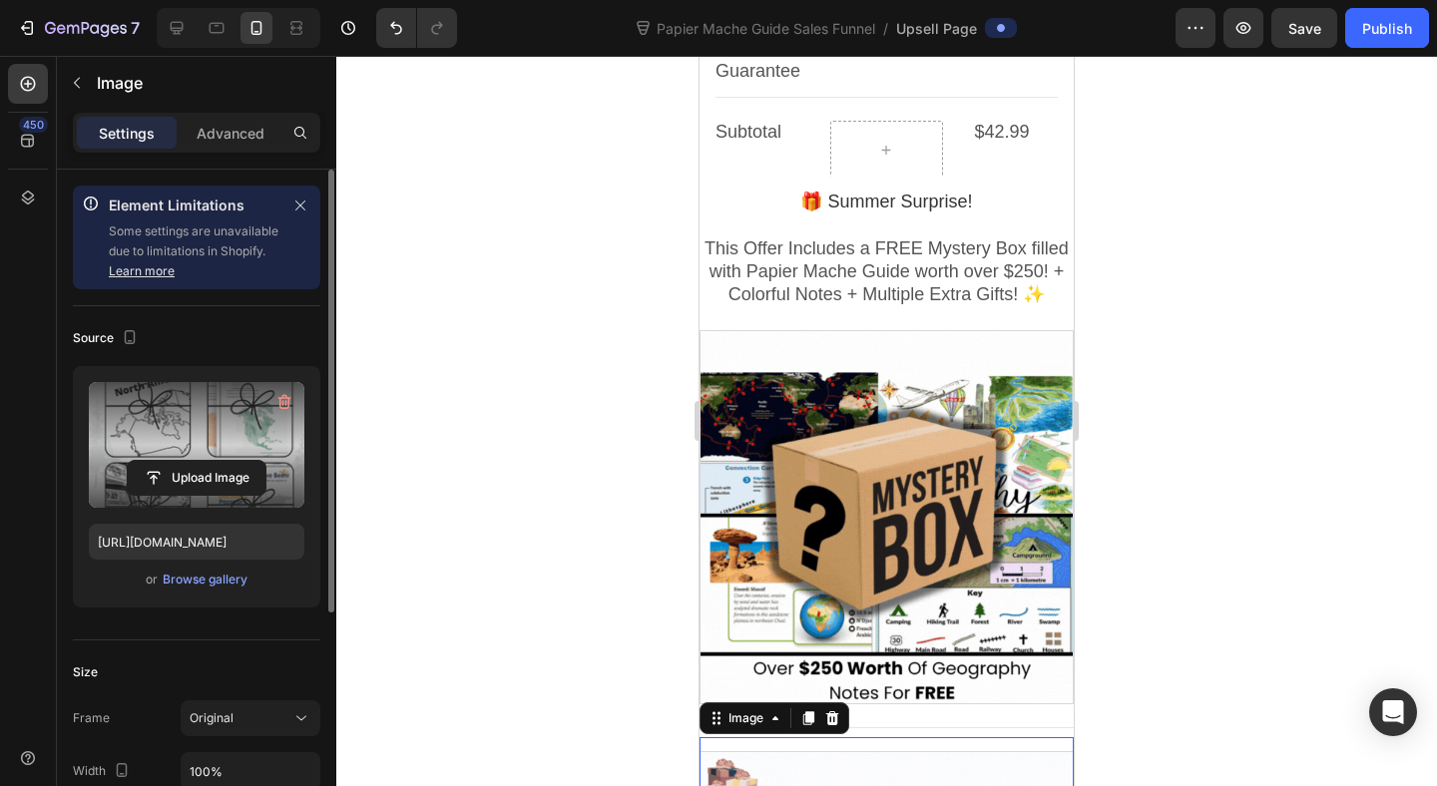
scroll to position [822, 0]
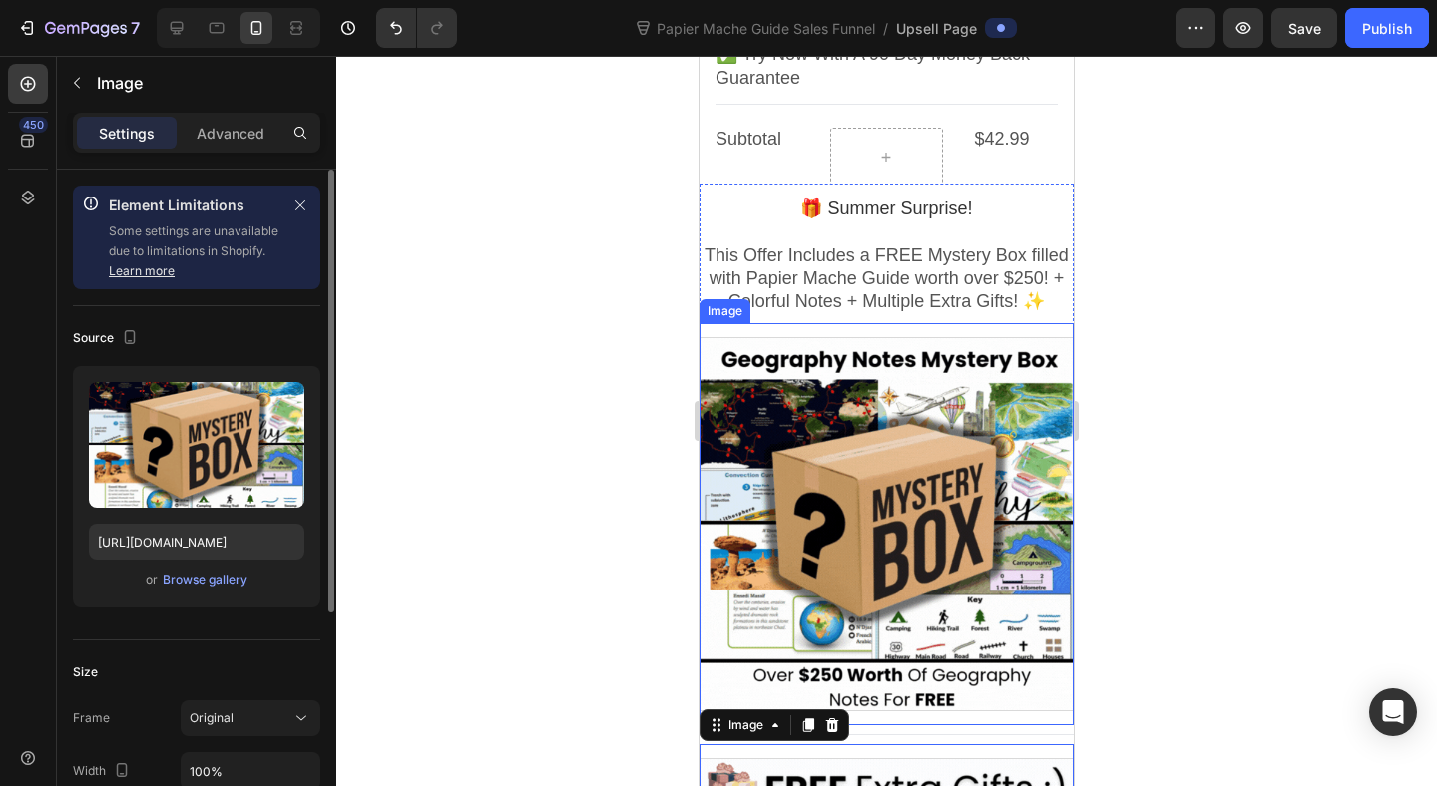
click at [811, 468] on div at bounding box center [886, 524] width 374 height 374
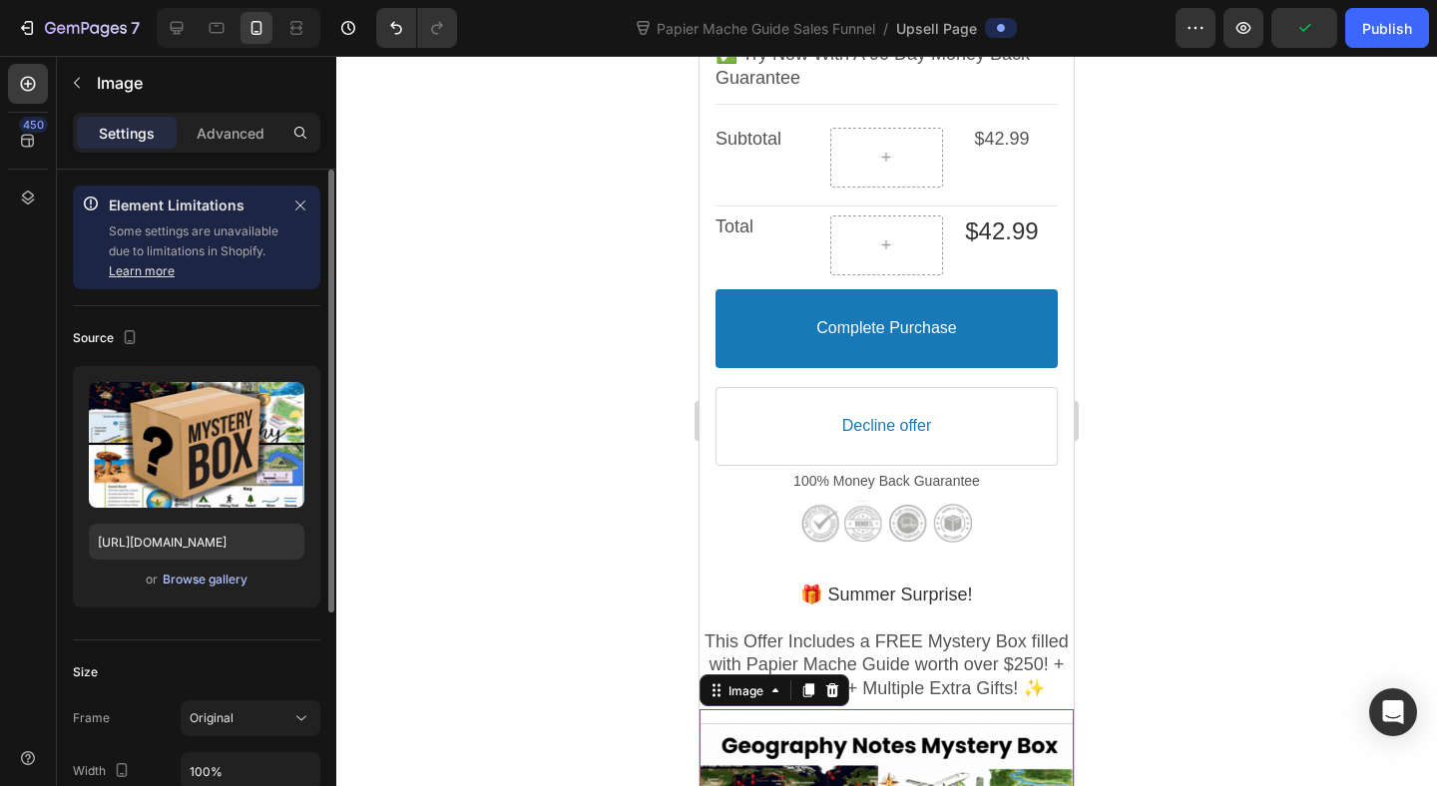
click at [215, 580] on div "Browse gallery" at bounding box center [205, 580] width 85 height 18
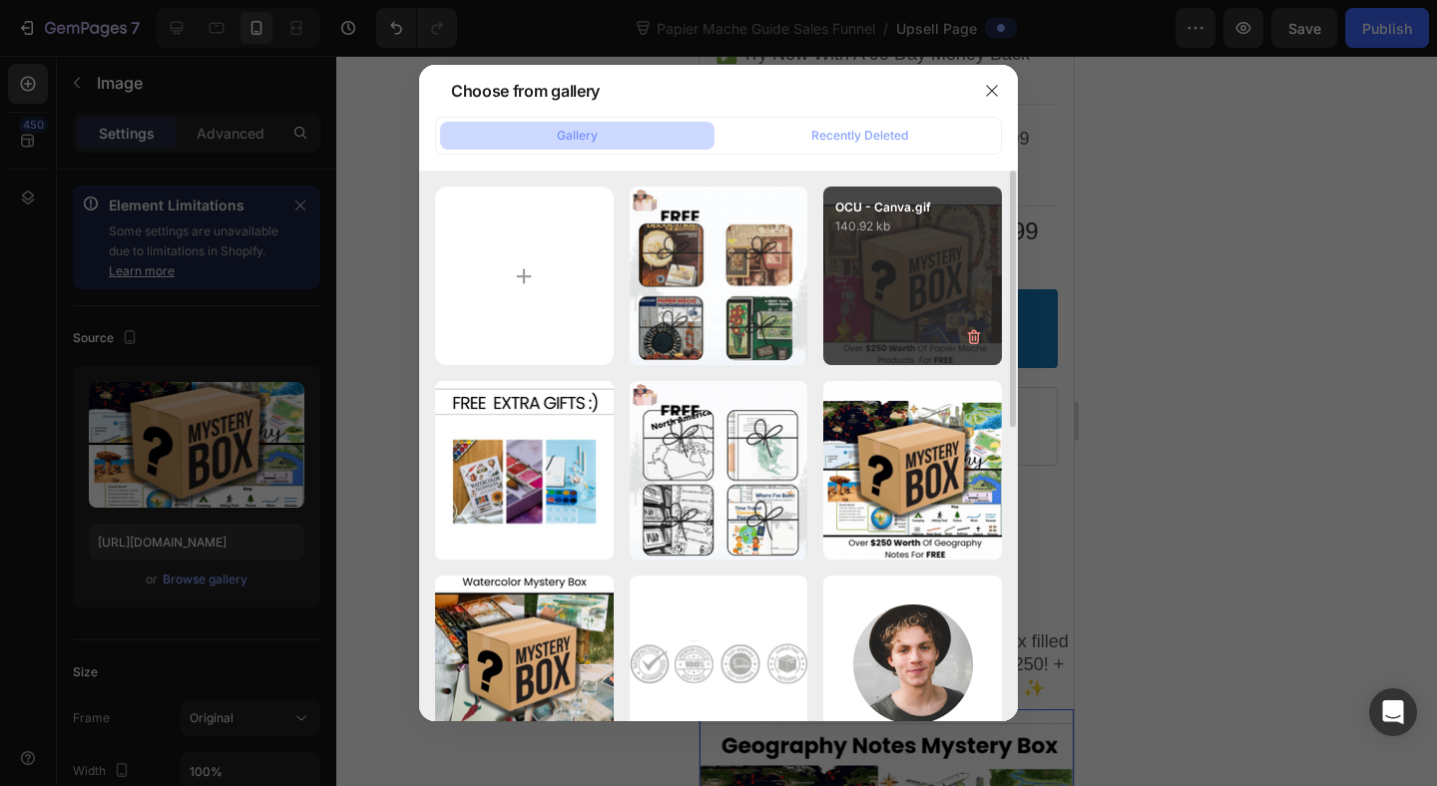
click at [905, 295] on div "OCU - Canva.gif 140.92 kb" at bounding box center [912, 276] width 179 height 179
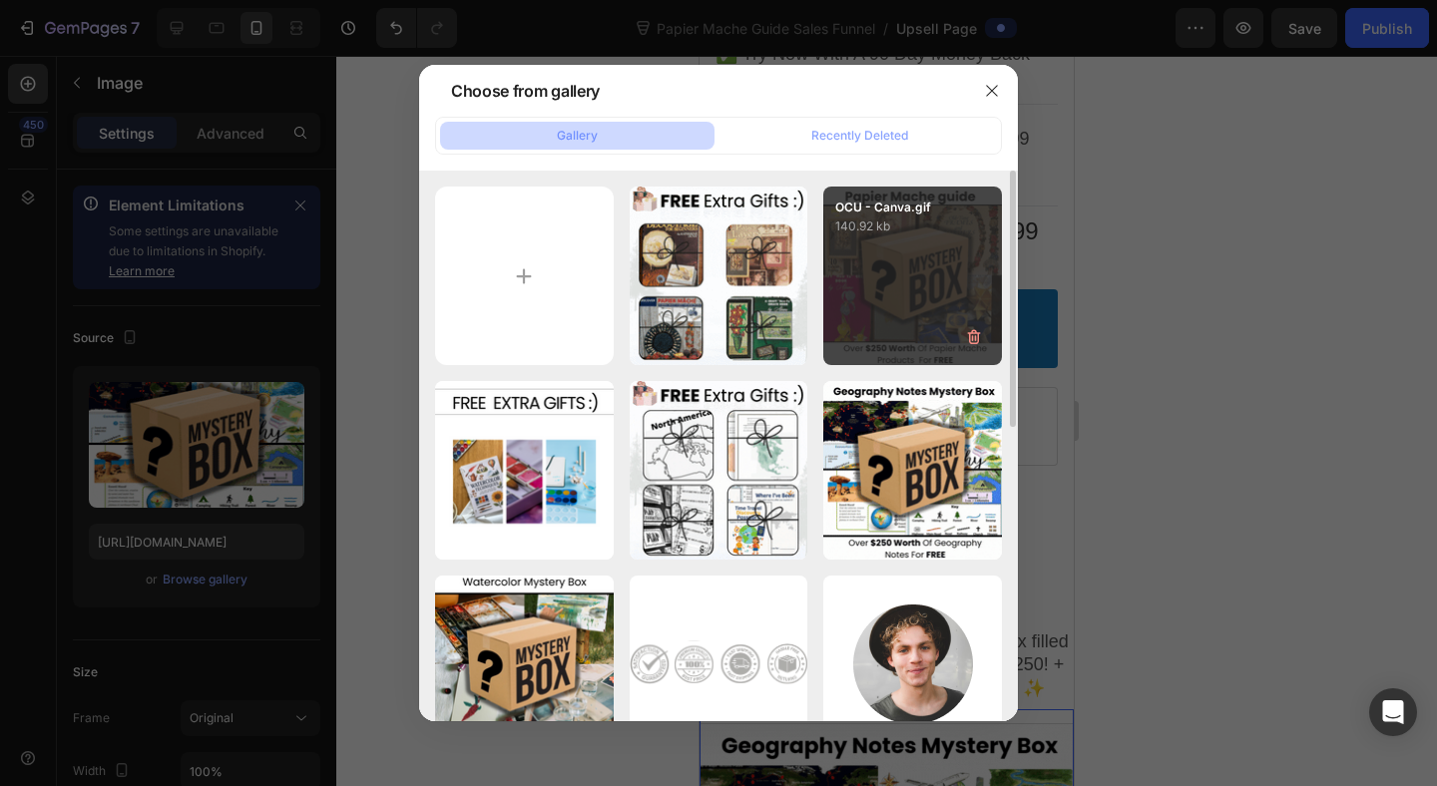
type input "[URL][DOMAIN_NAME]"
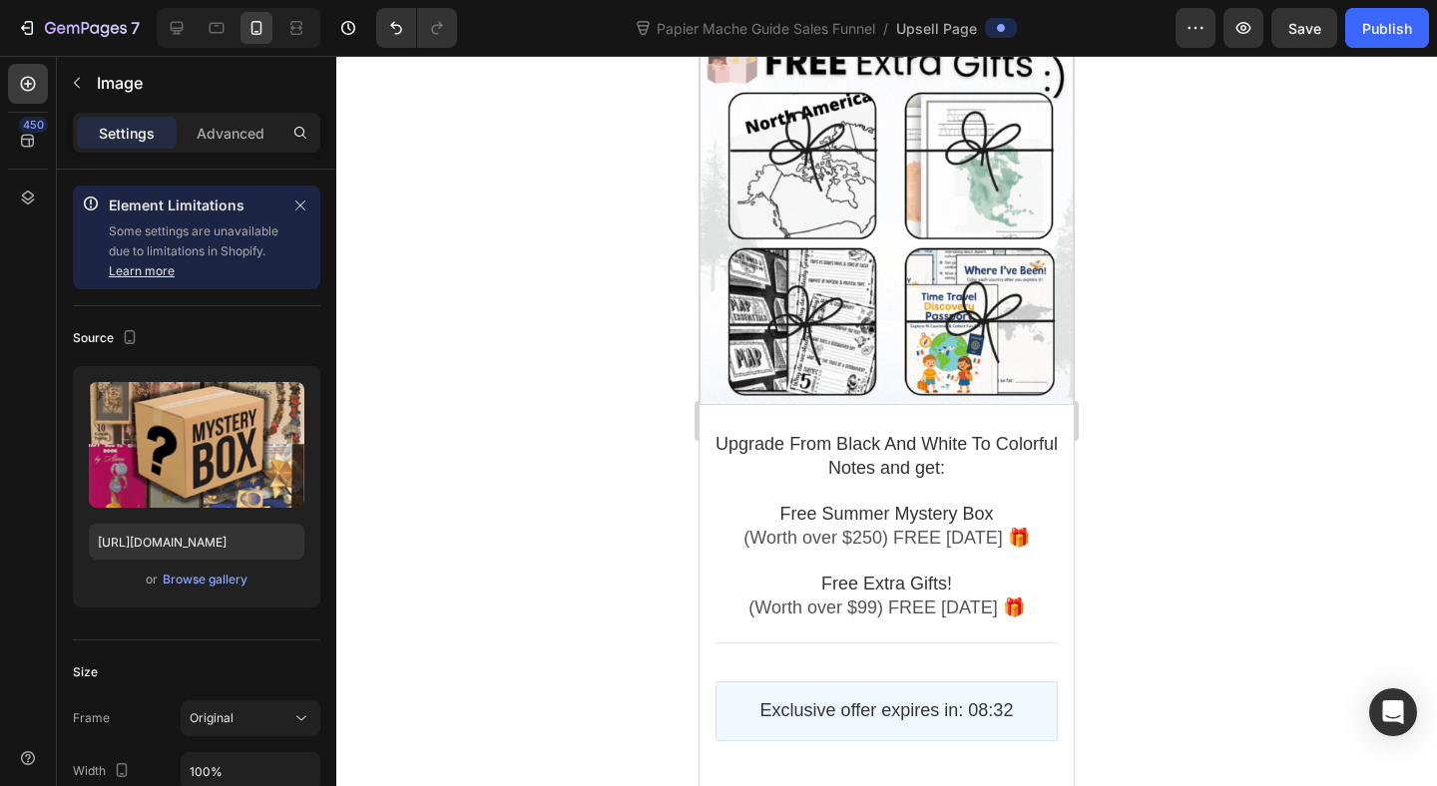
scroll to position [1989, 0]
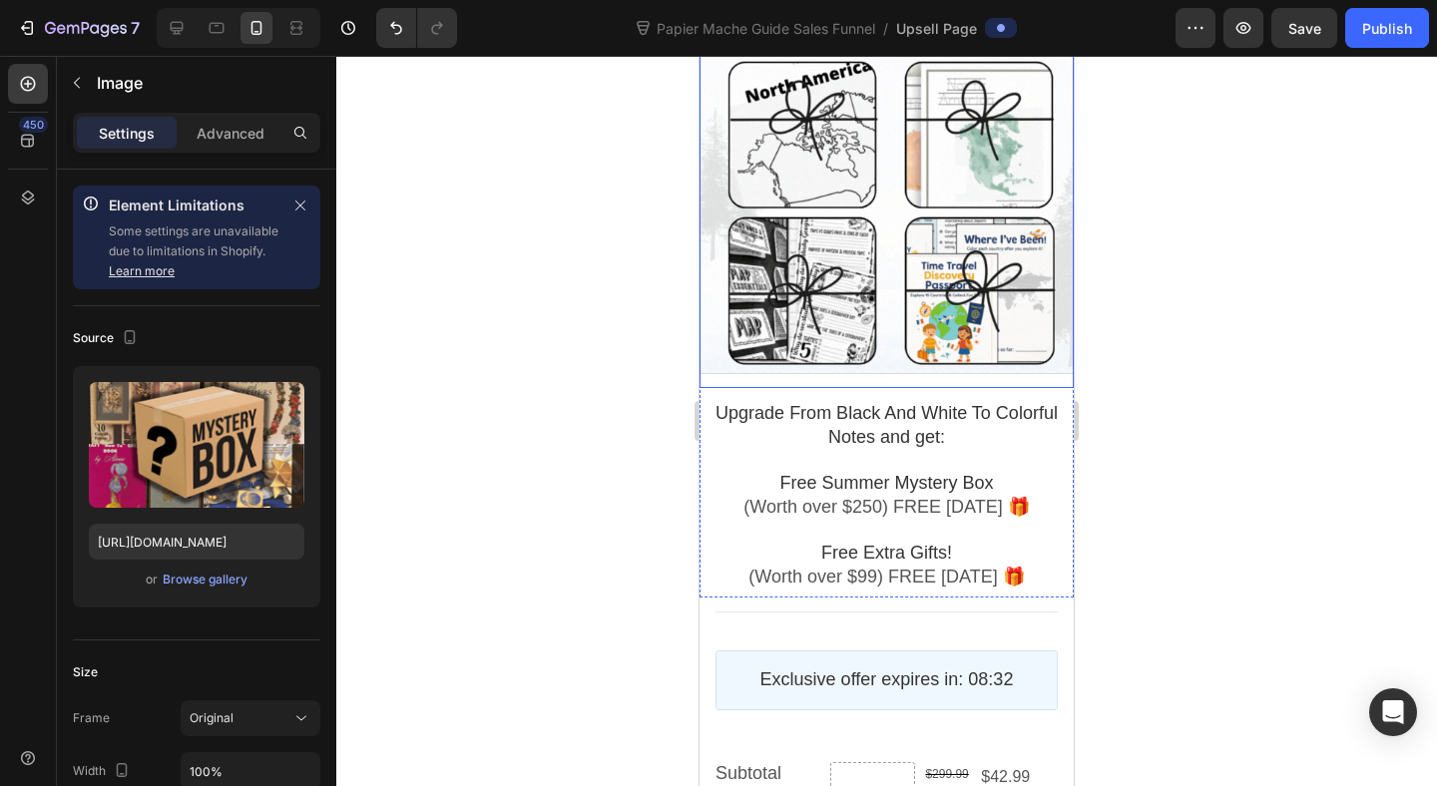
click at [941, 274] on div at bounding box center [886, 187] width 374 height 374
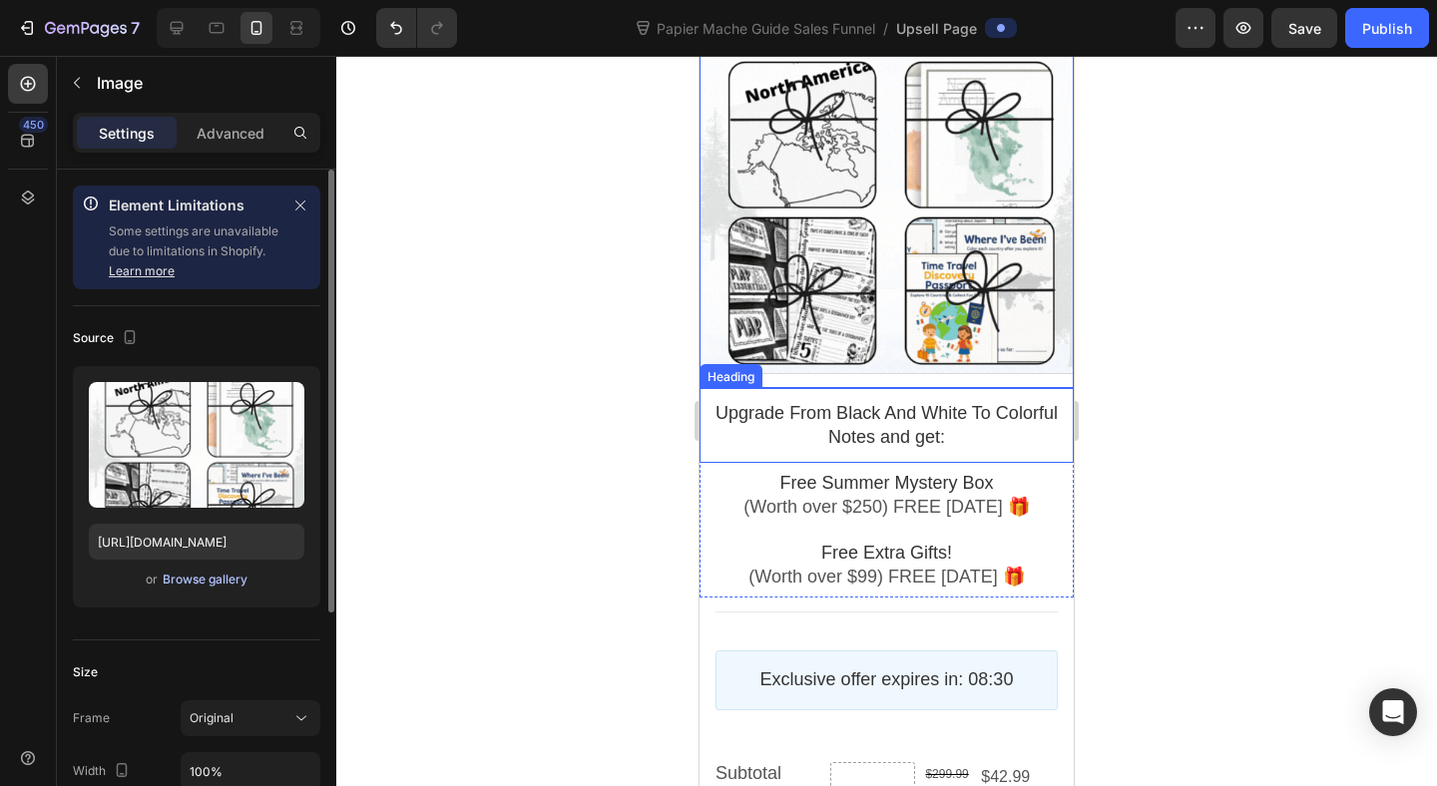
click at [207, 586] on div "Browse gallery" at bounding box center [205, 580] width 85 height 18
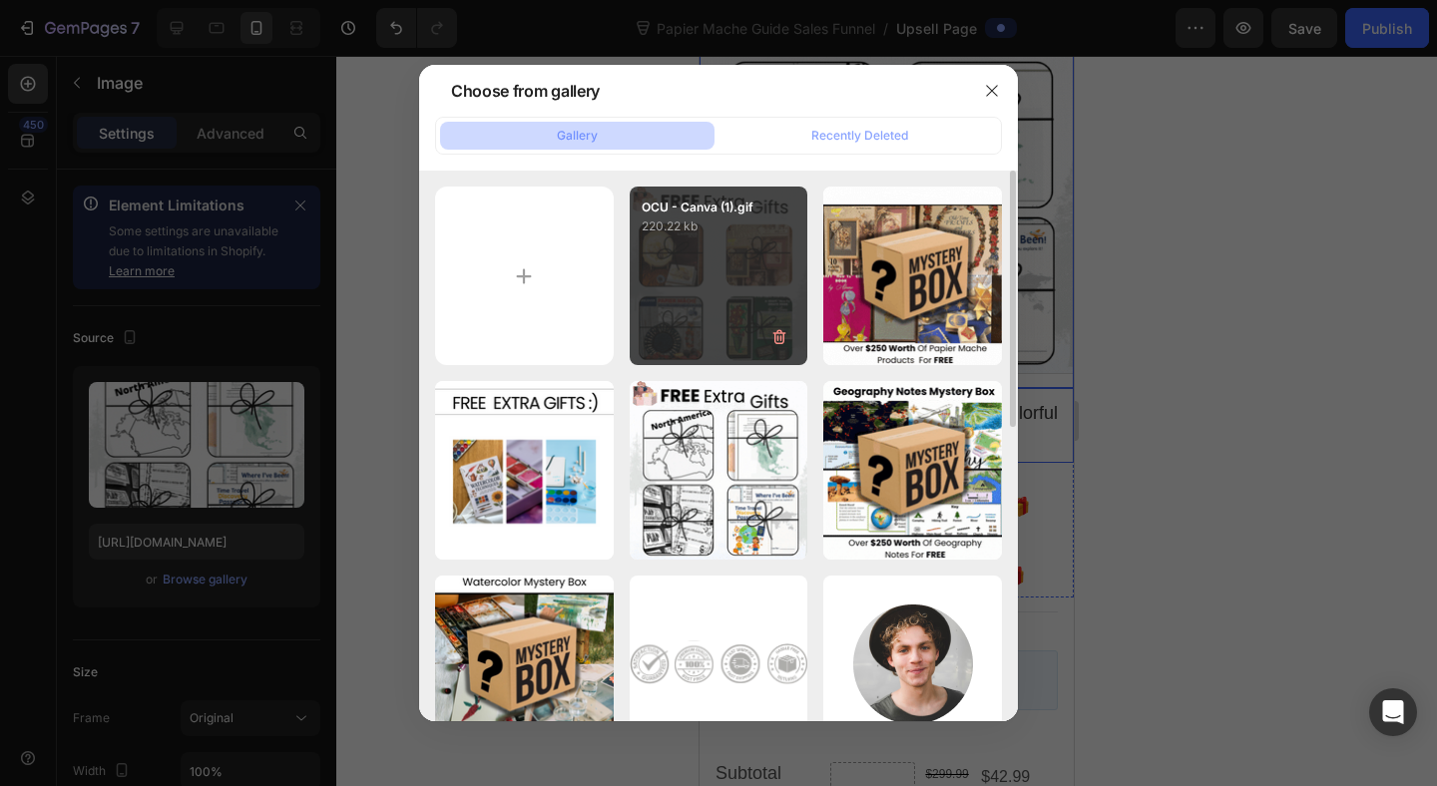
click at [664, 325] on div "OCU - Canva (1).gif 220.22 kb" at bounding box center [718, 276] width 179 height 179
type input "[URL][DOMAIN_NAME]"
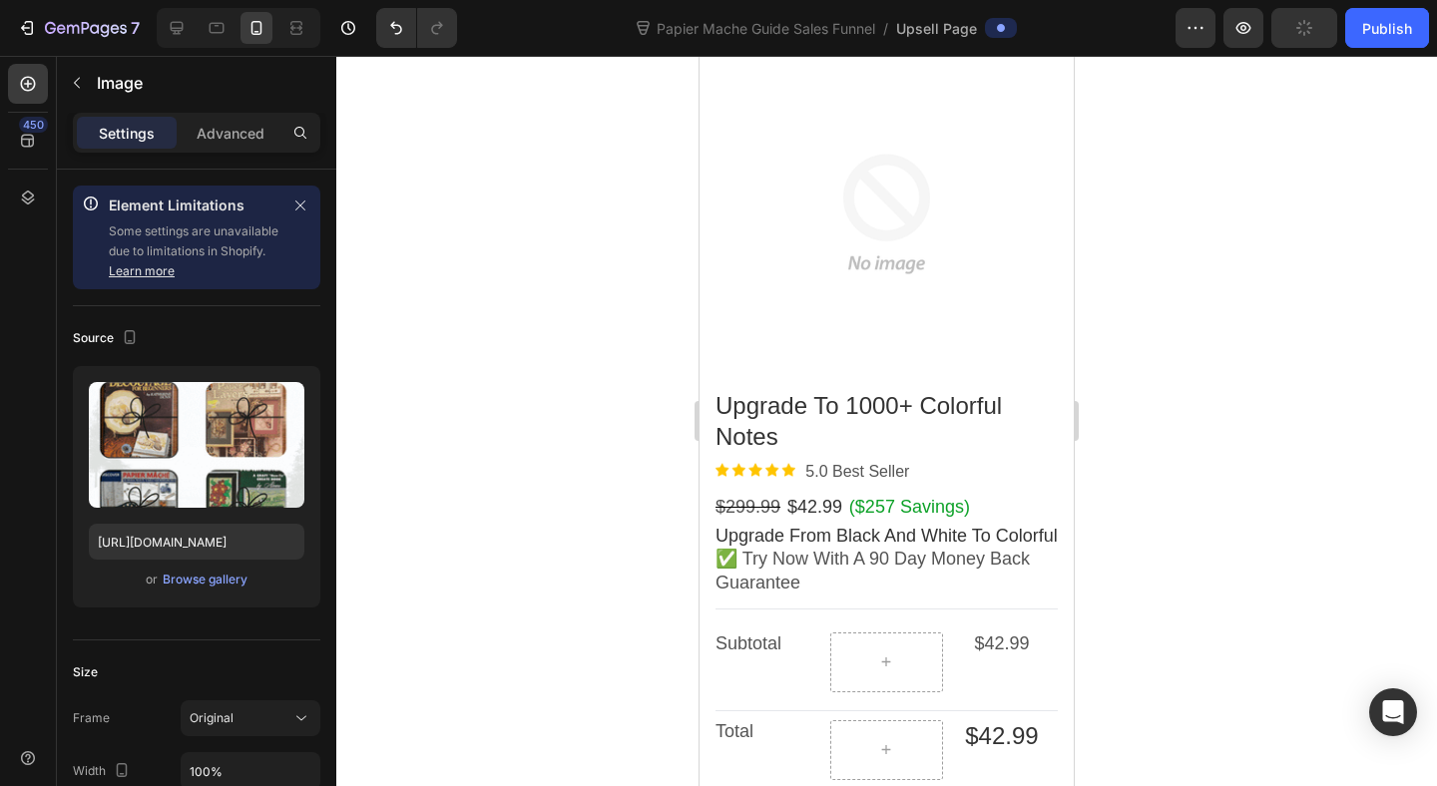
scroll to position [0, 0]
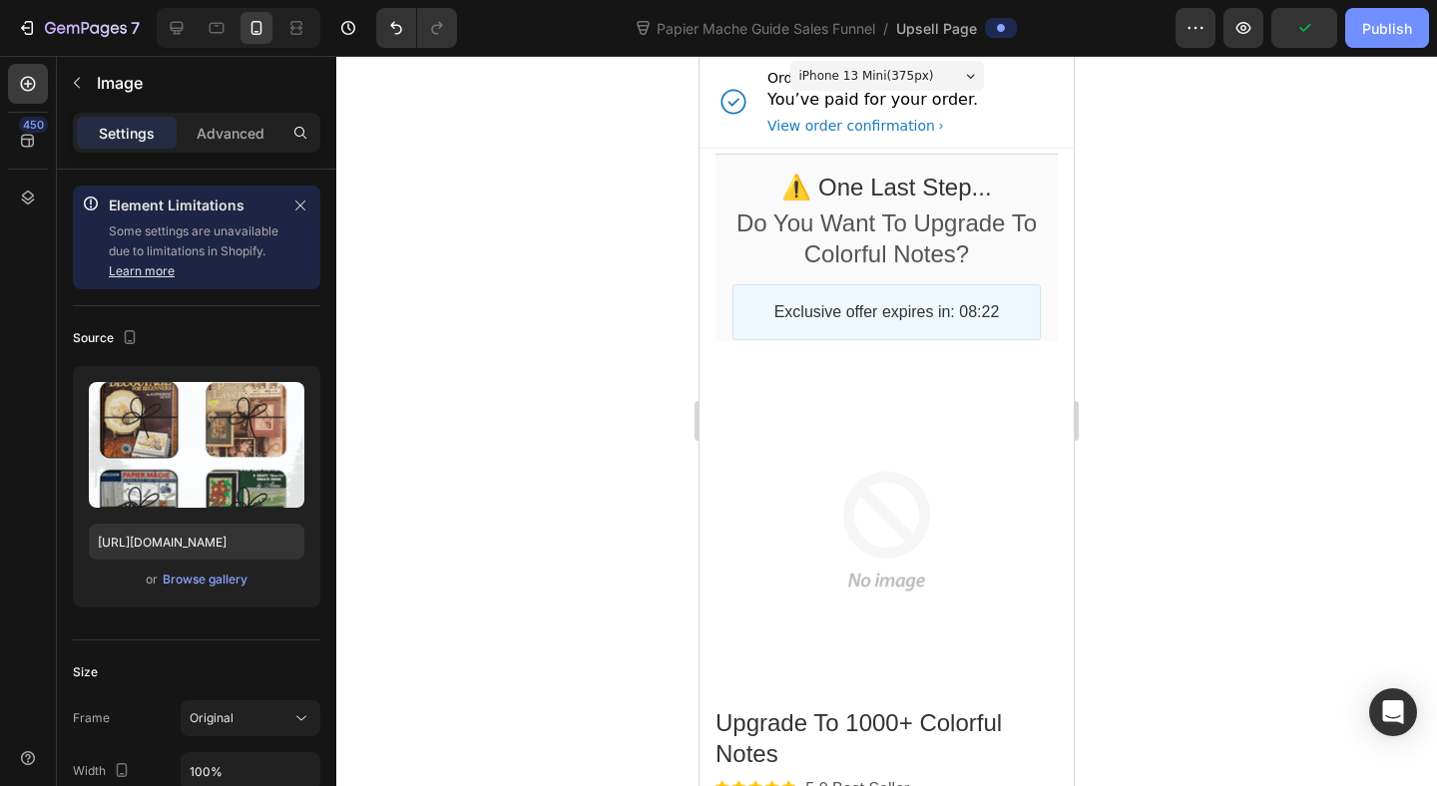
click at [1376, 37] on div "Publish" at bounding box center [1387, 28] width 50 height 21
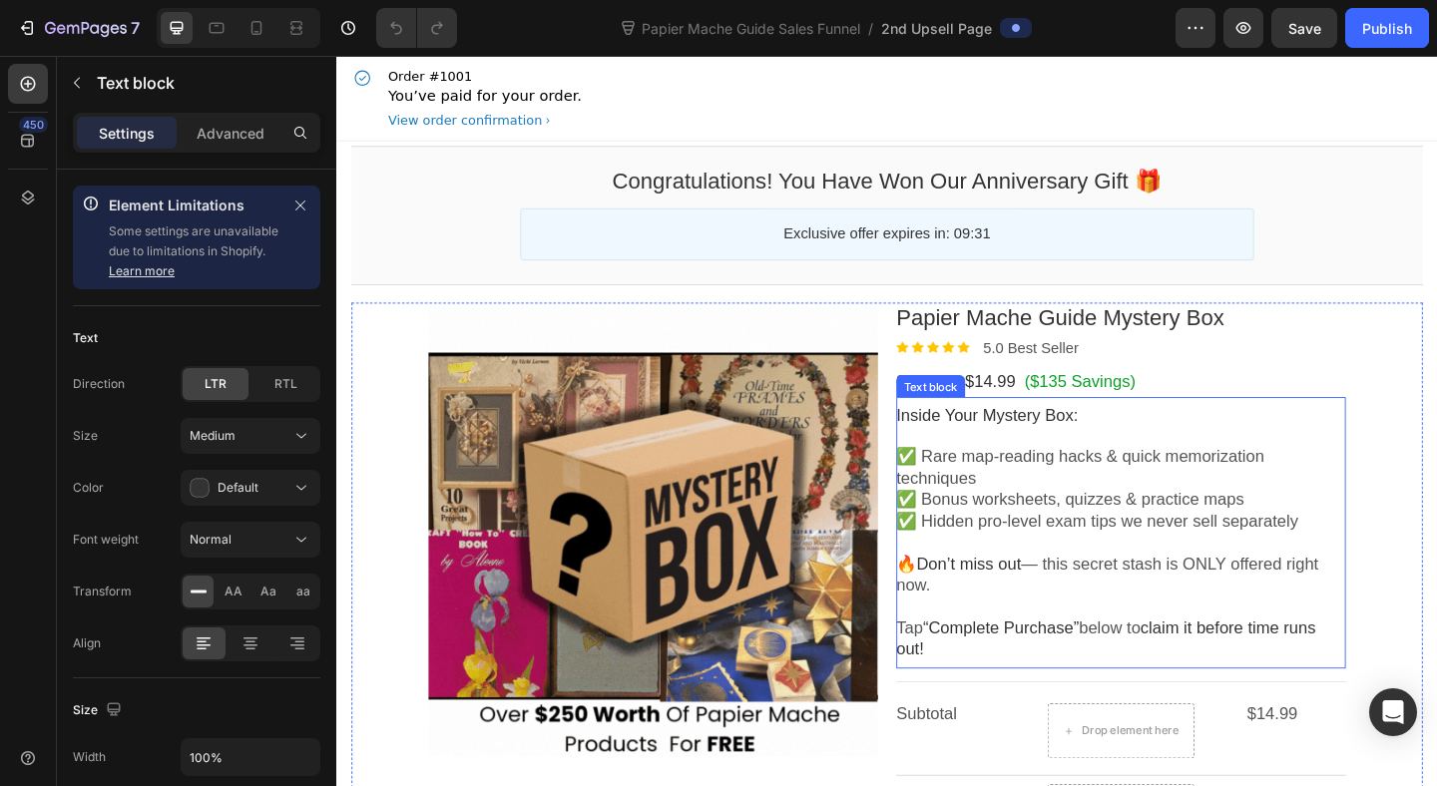
click at [1144, 544] on span "✅ Bonus worksheets, quizzes & practice maps" at bounding box center [1134, 538] width 378 height 20
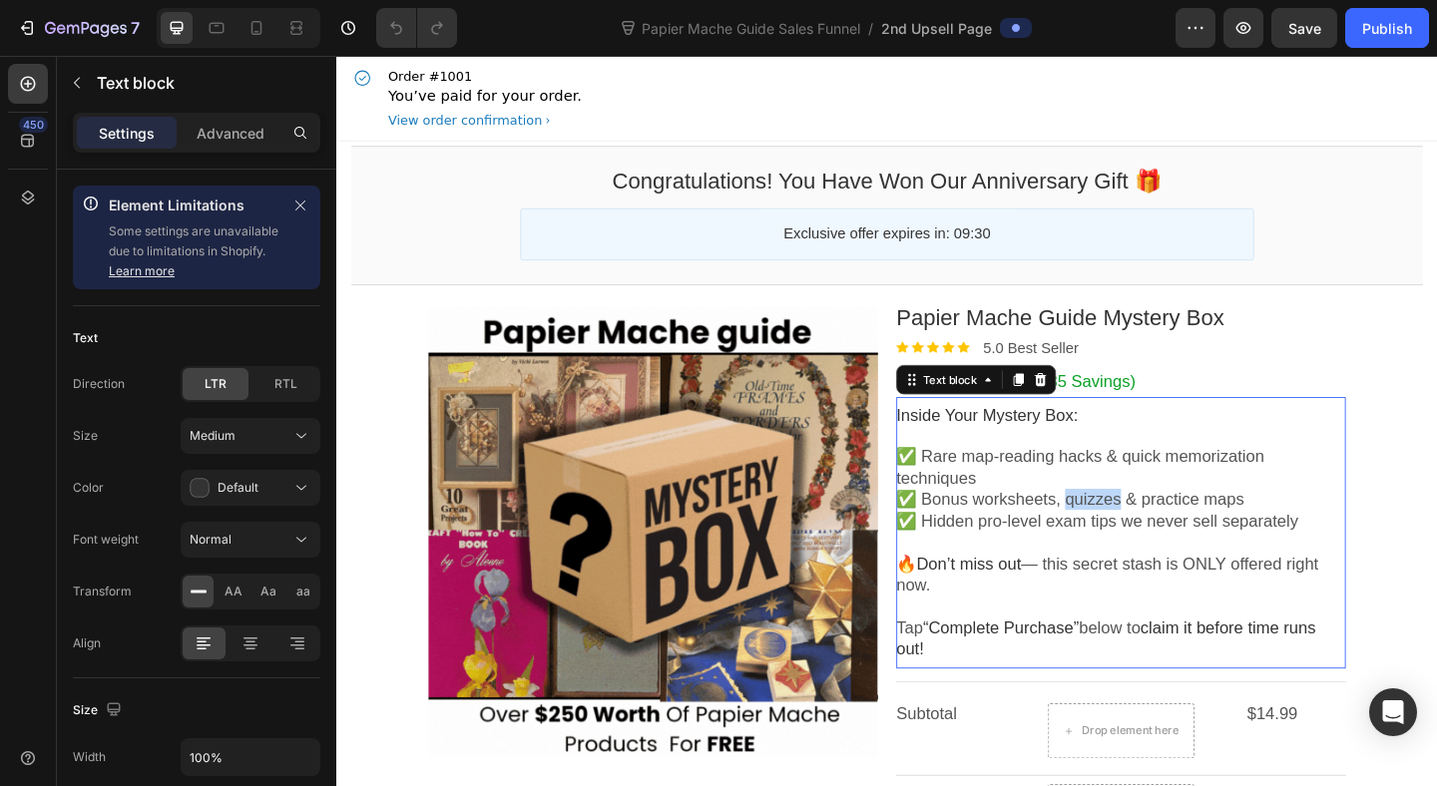
click at [1144, 544] on span "✅ Bonus worksheets, quizzes & practice maps" at bounding box center [1134, 538] width 378 height 20
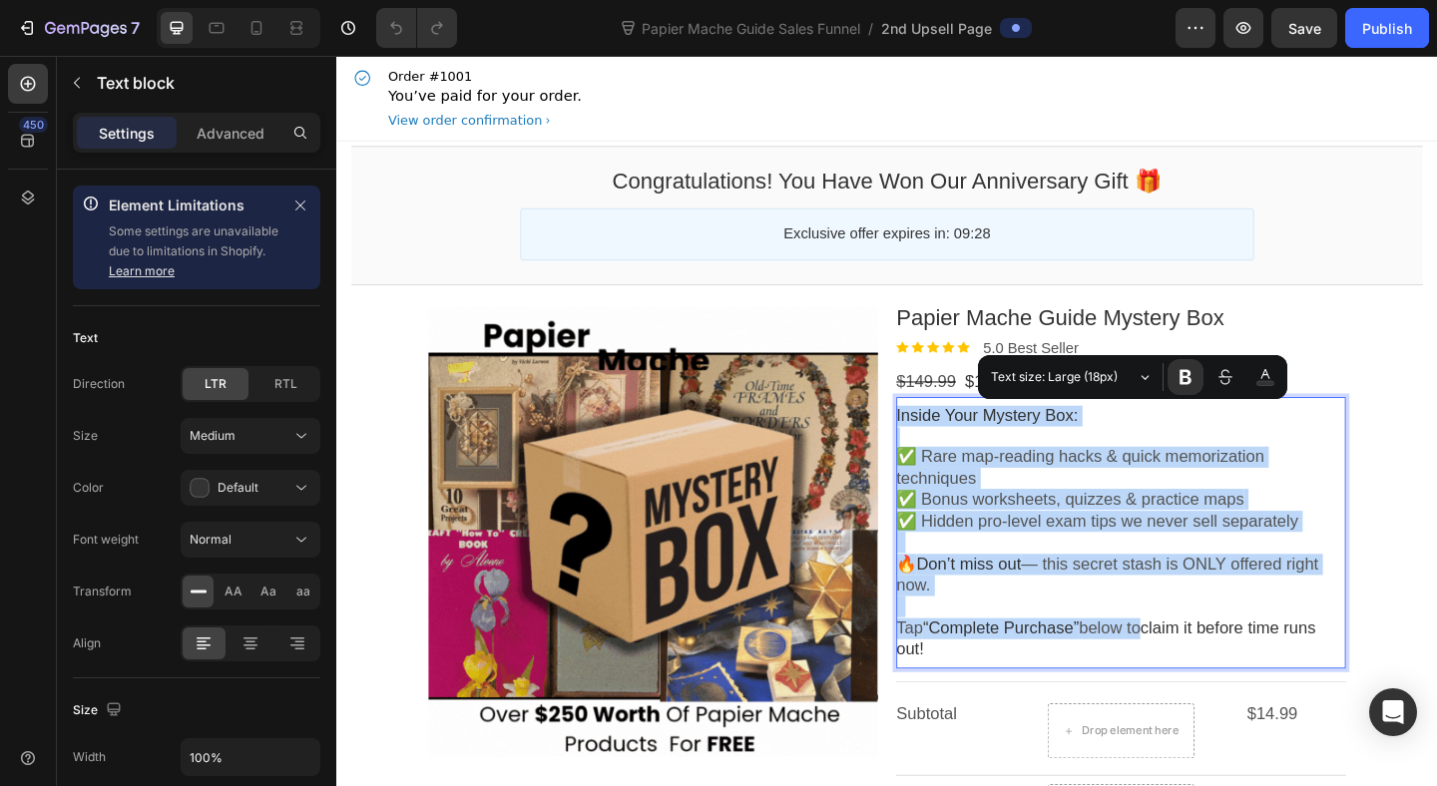
copy div "Inside Your Mystery Box: ✅ Rare map-reading hacks & quick memorization techniqu…"
click at [1128, 518] on p "✅ Rare map-reading hacks & quick memorization techniques ✅ Bonus worksheets, qu…" at bounding box center [1189, 528] width 489 height 94
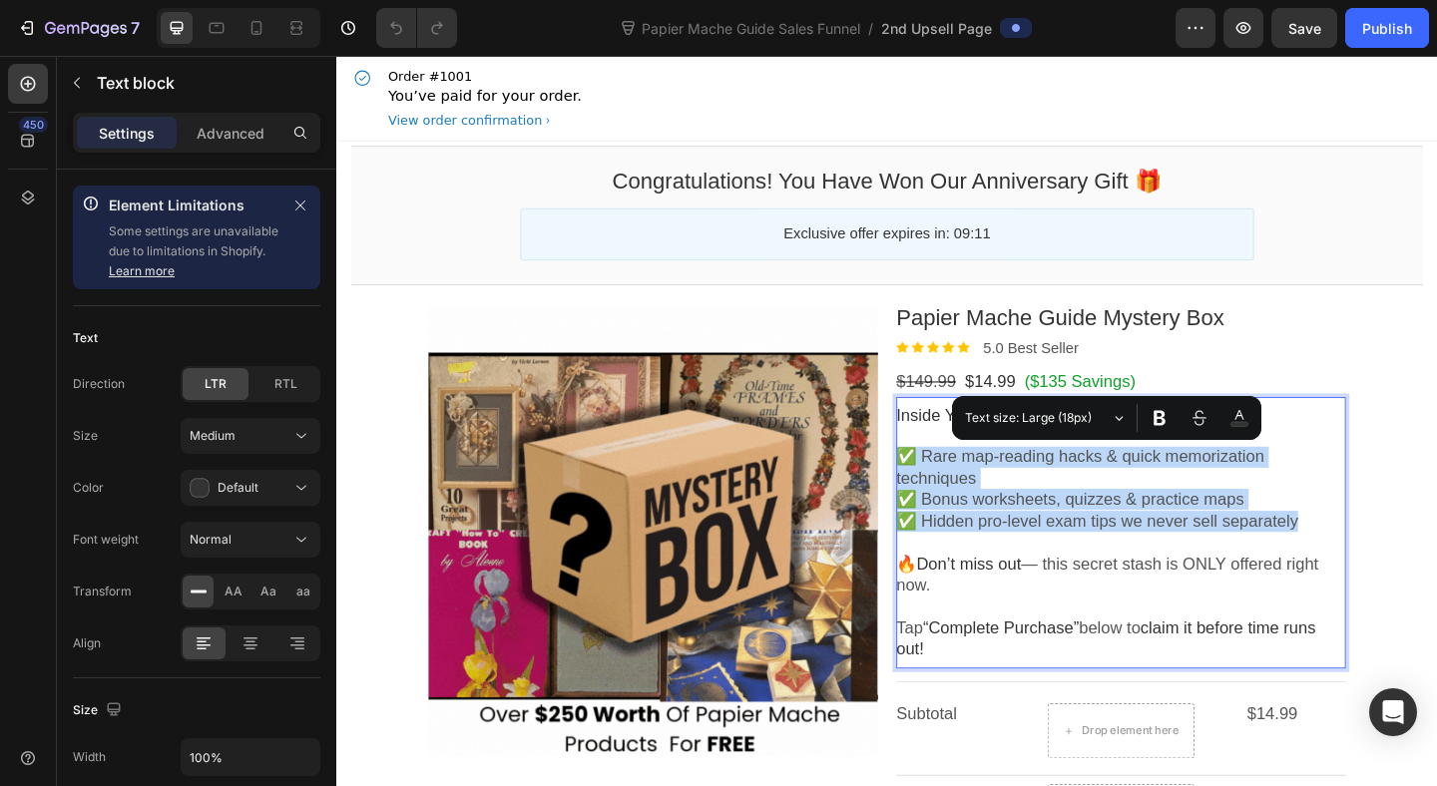
drag, startPoint x: 1390, startPoint y: 567, endPoint x: 948, endPoint y: 485, distance: 449.4
click at [948, 485] on p "✅ Rare map-reading hacks & quick memorization techniques ✅ Bonus worksheets, qu…" at bounding box center [1189, 528] width 489 height 94
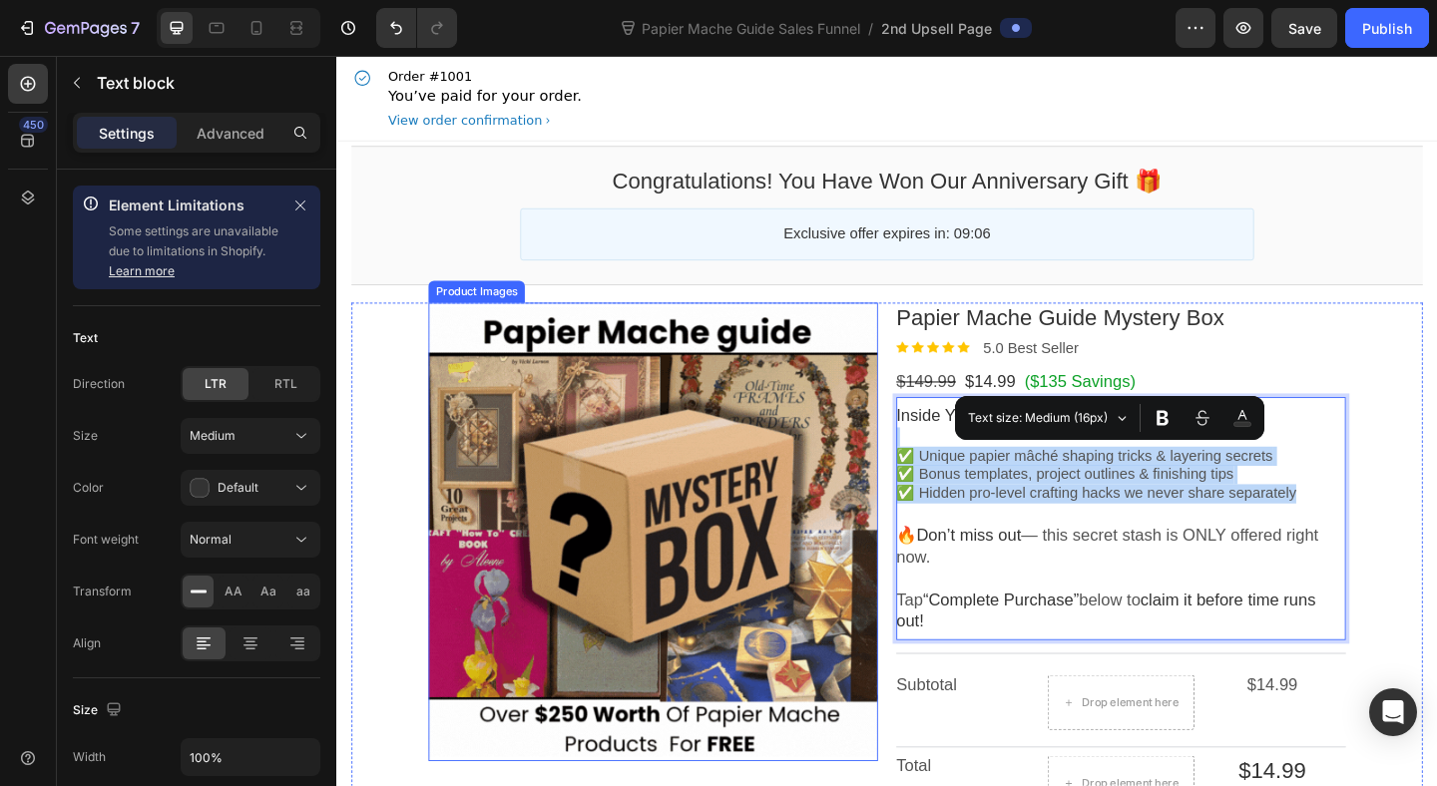
drag, startPoint x: 1394, startPoint y: 532, endPoint x: 913, endPoint y: 480, distance: 483.6
click at [913, 480] on div "Product Images Papier Mache Guide Mystery Box Product Title Image 5.0 Best Sell…" at bounding box center [935, 784] width 998 height 921
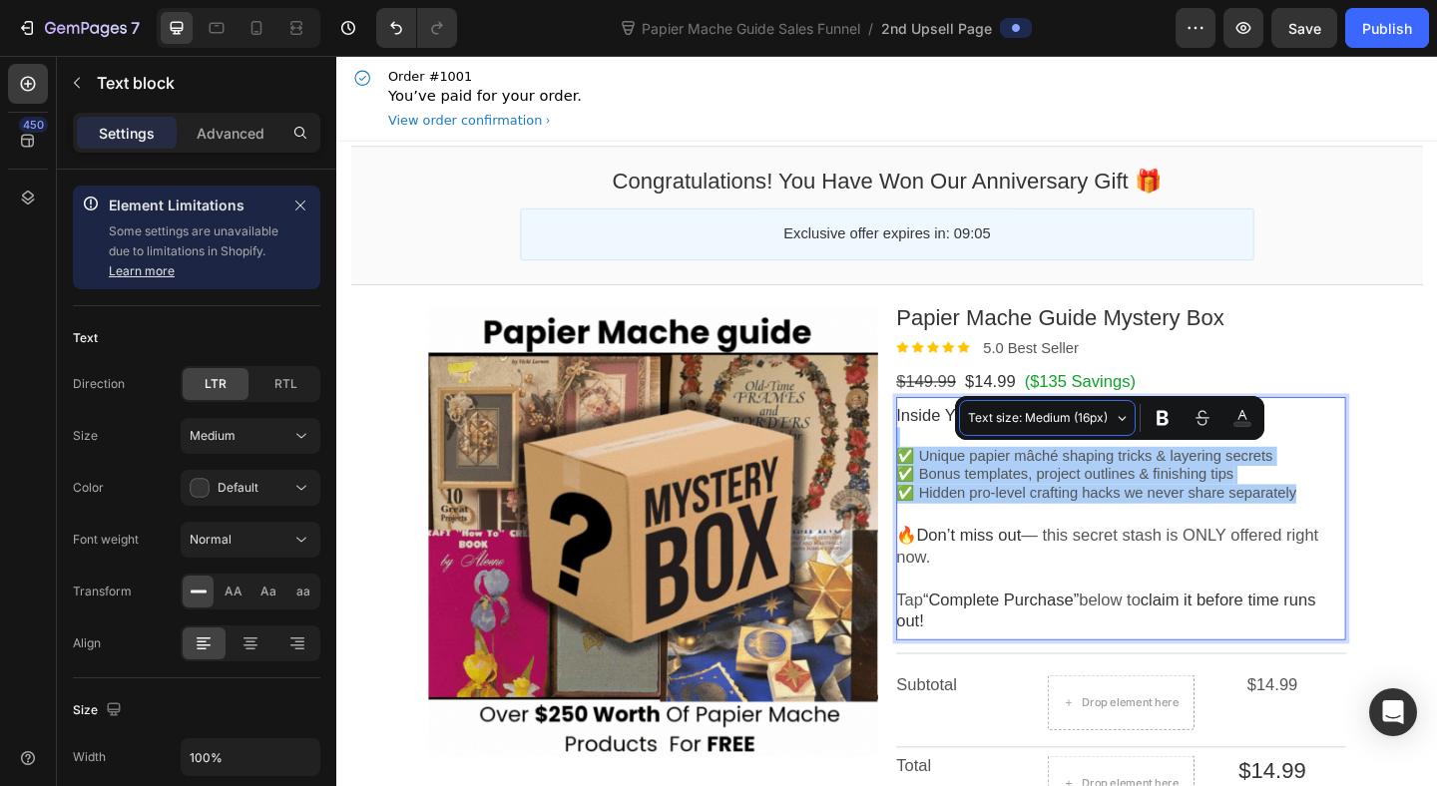
click at [1058, 418] on span "Text size: Medium (16px)" at bounding box center [1039, 418] width 142 height 22
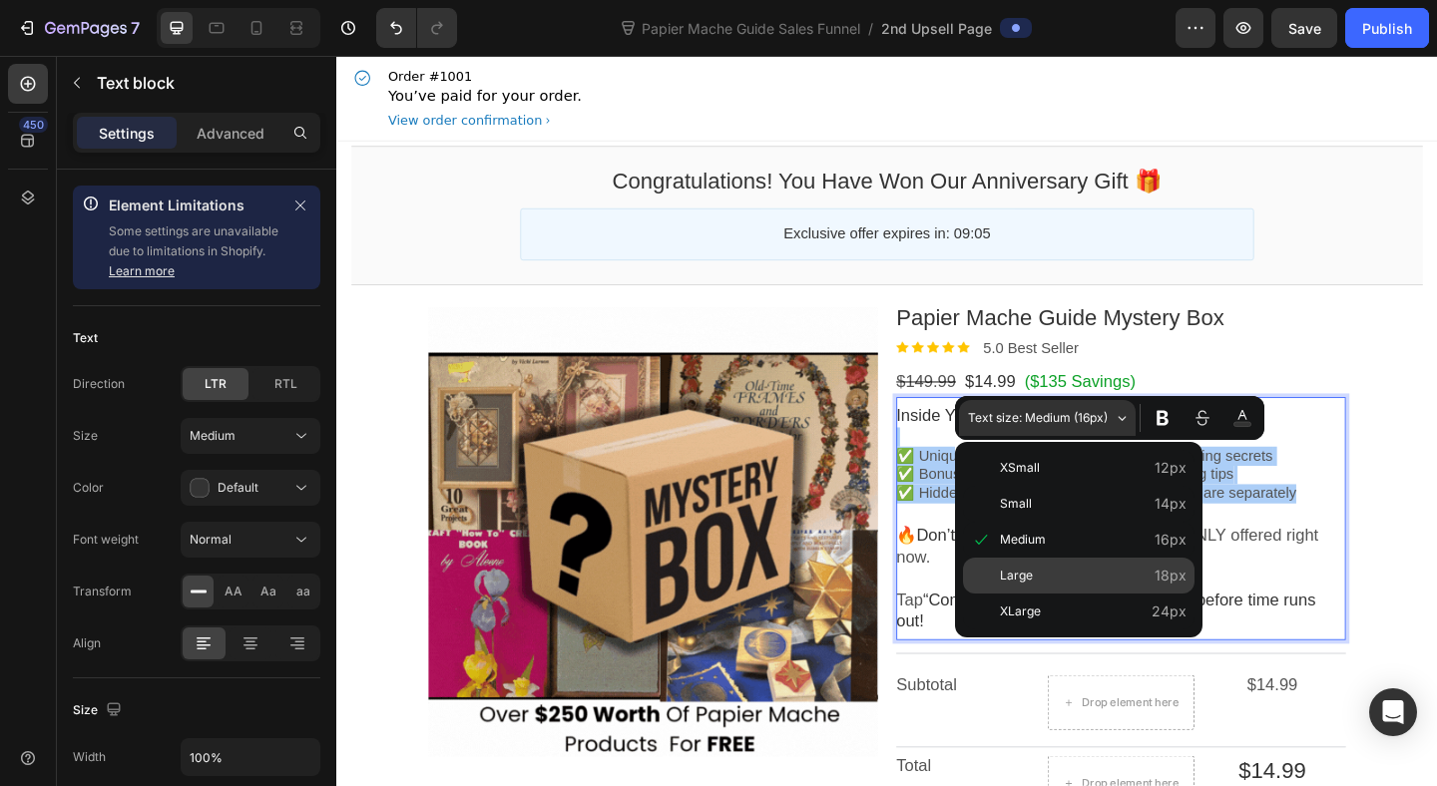
click at [1030, 570] on span "Large" at bounding box center [1093, 576] width 187 height 27
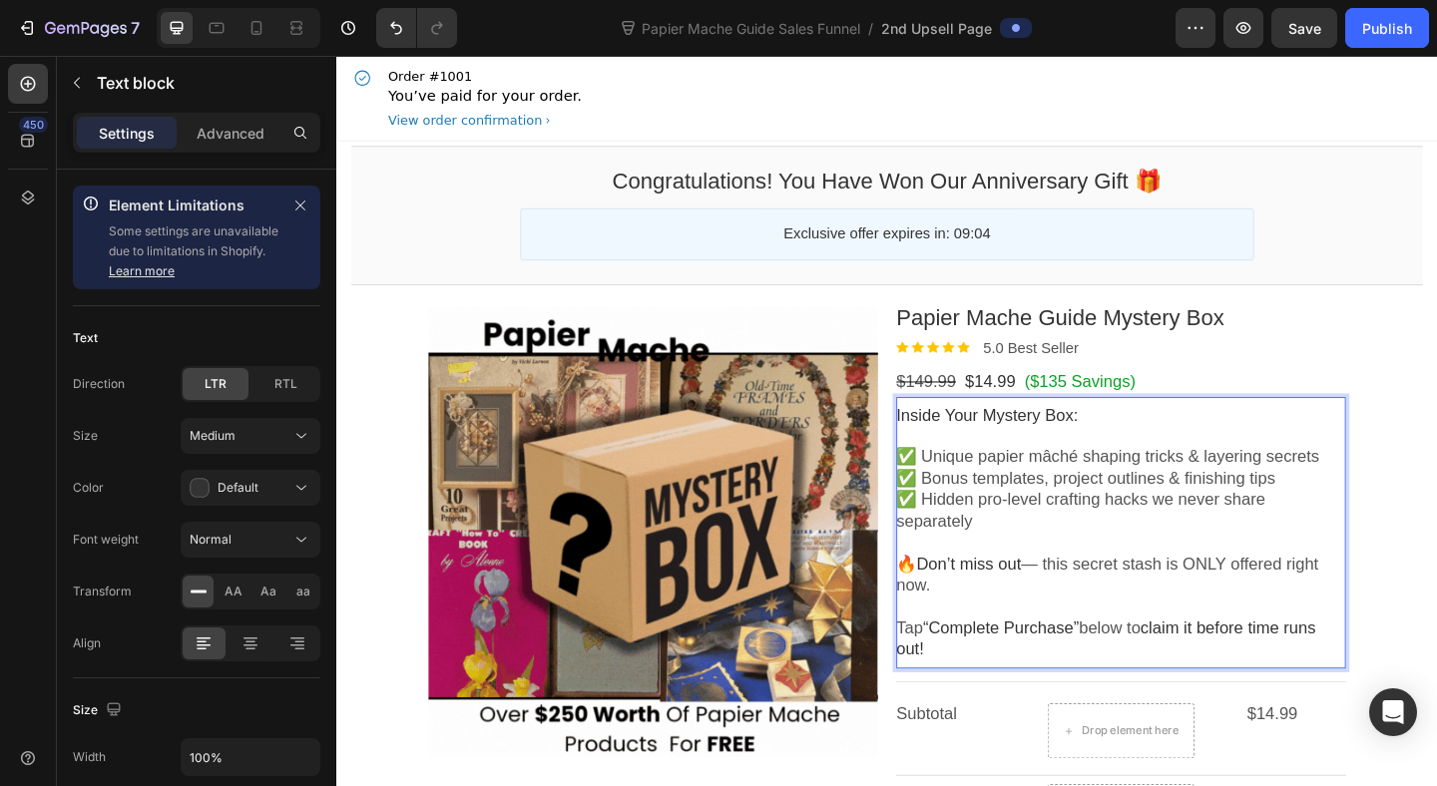
click at [1129, 574] on p "Rich Text Editor. Editing area: main" at bounding box center [1189, 585] width 489 height 23
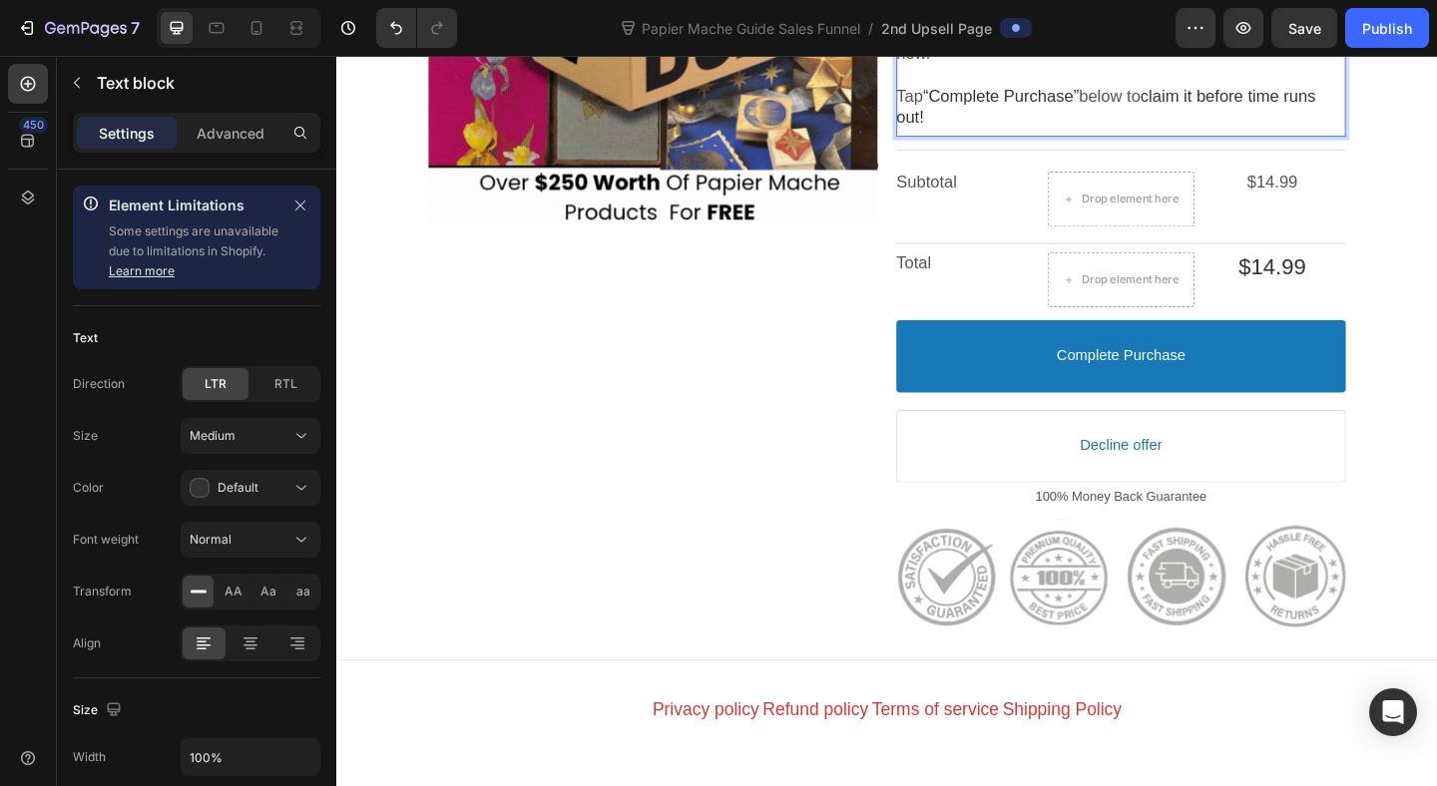
scroll to position [583, 0]
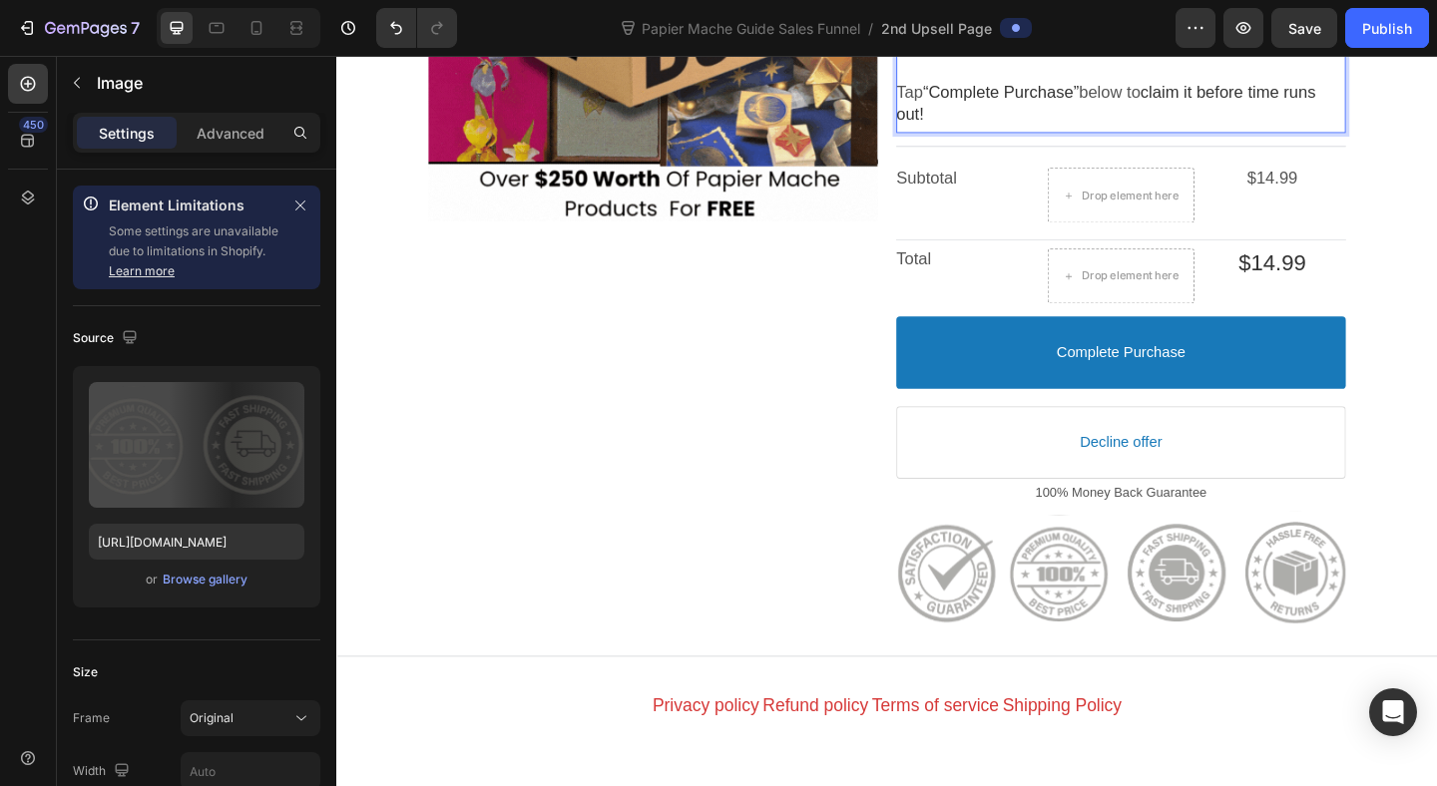
click at [1204, 589] on div at bounding box center [1189, 618] width 489 height 135
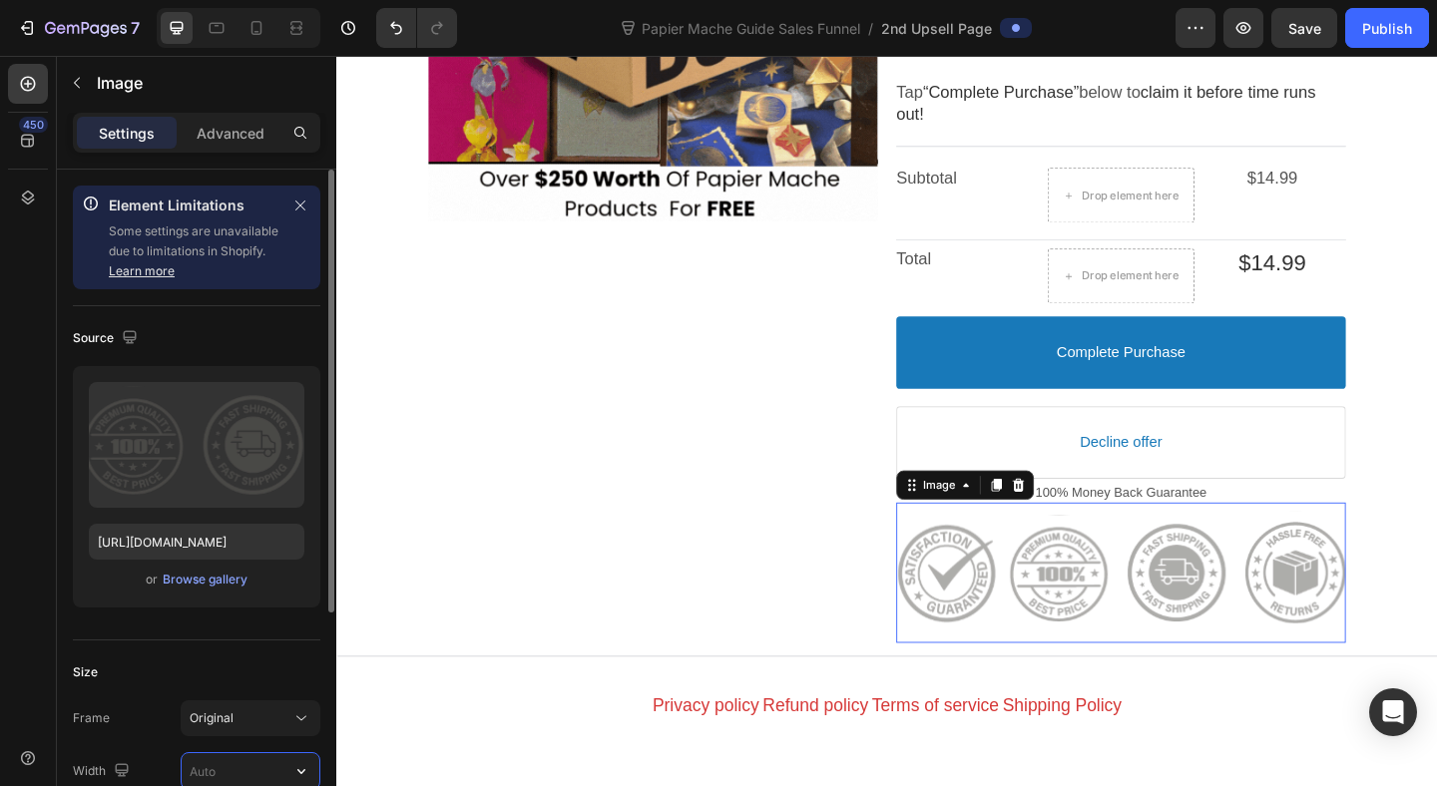
click at [205, 774] on input "text" at bounding box center [251, 771] width 138 height 36
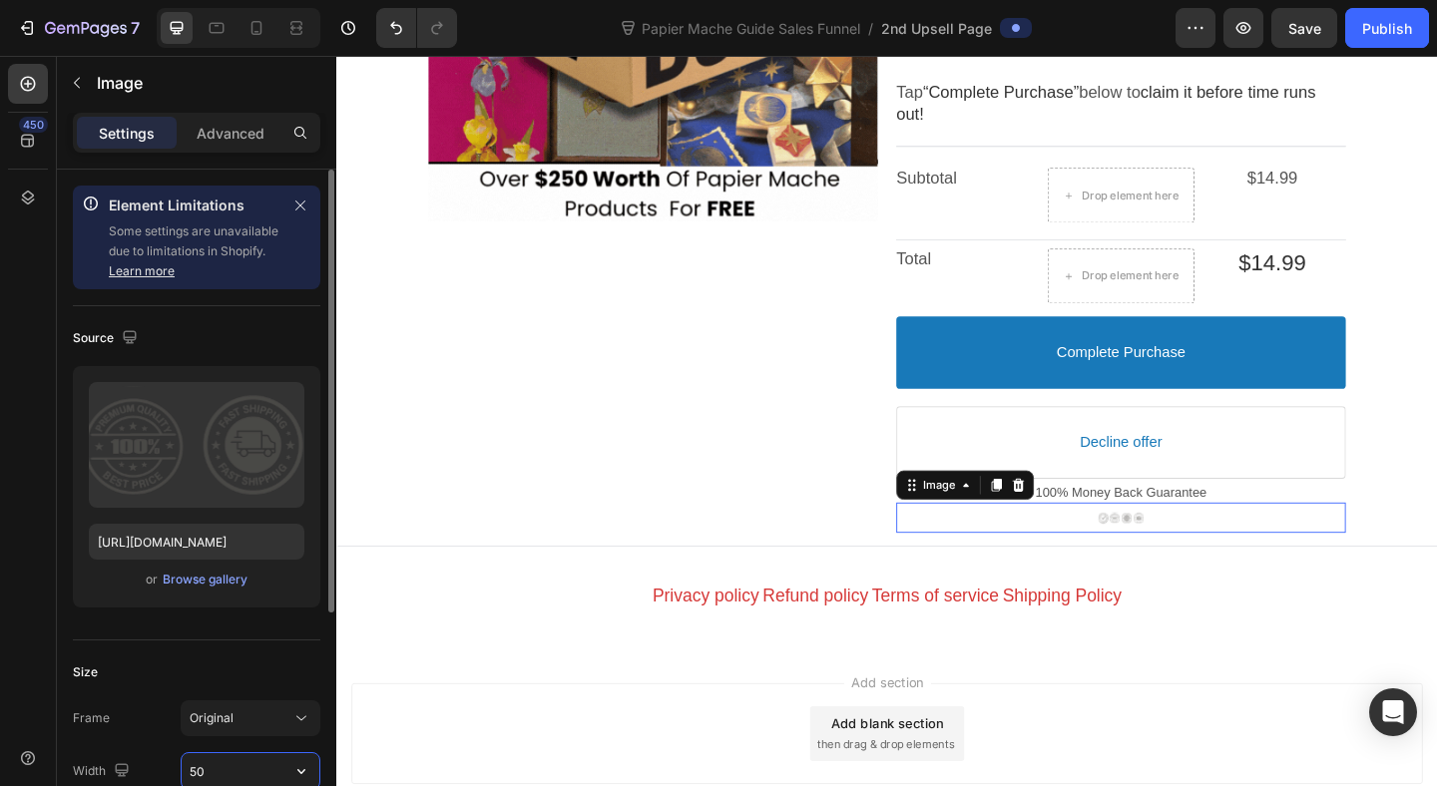
type input "50%"
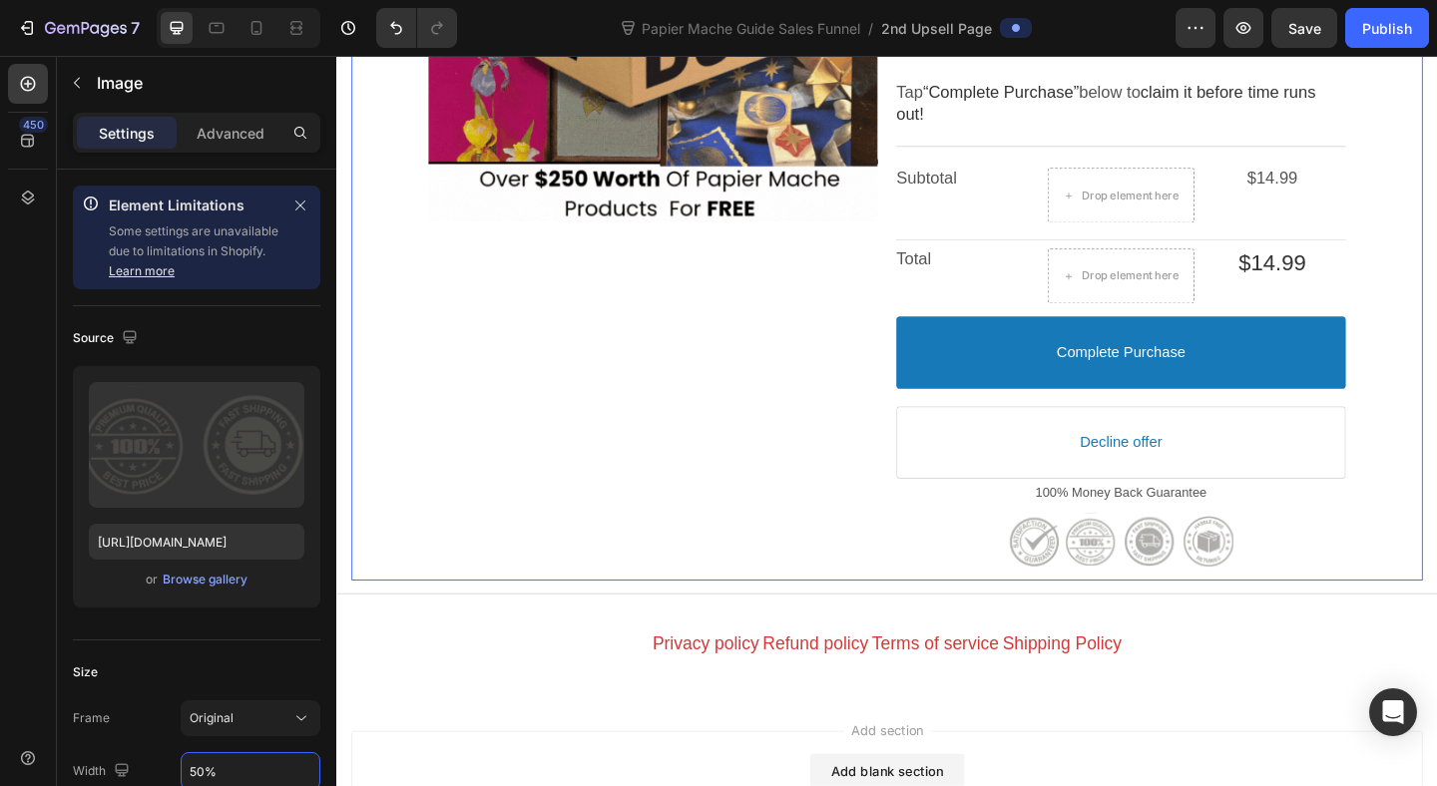
click at [695, 452] on div "Product Images" at bounding box center [680, 184] width 489 height 885
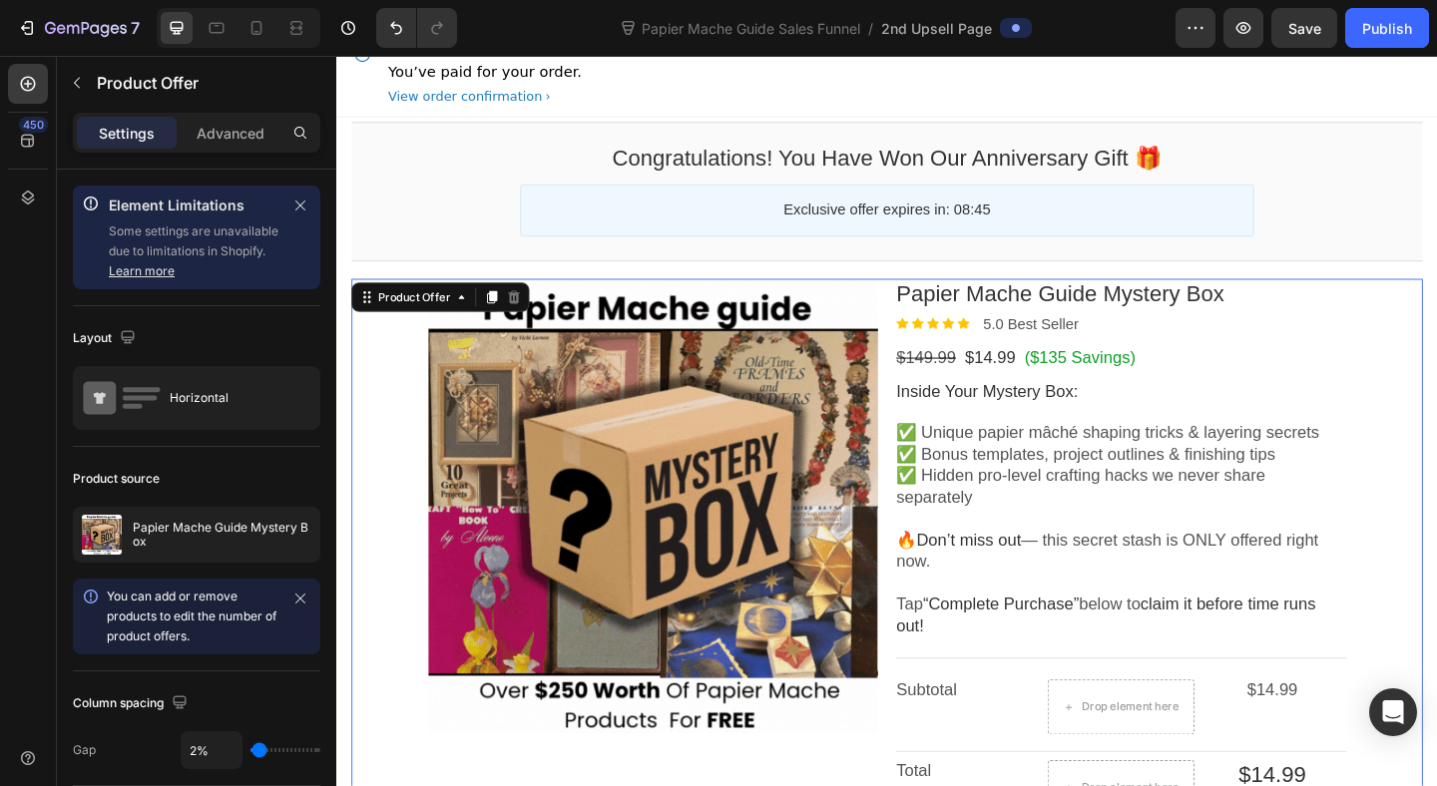
scroll to position [40, 0]
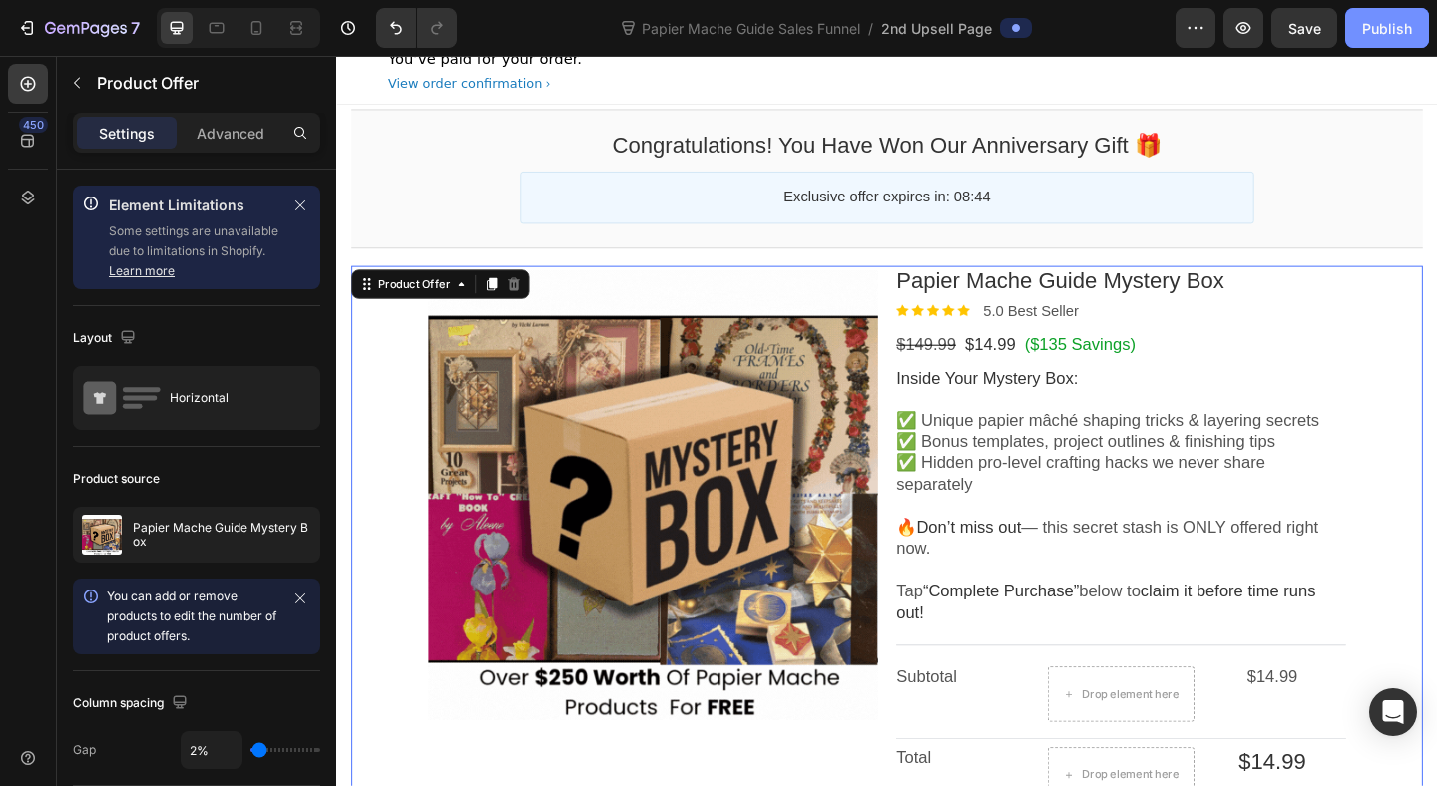
click at [1391, 22] on div "Publish" at bounding box center [1387, 28] width 50 height 21
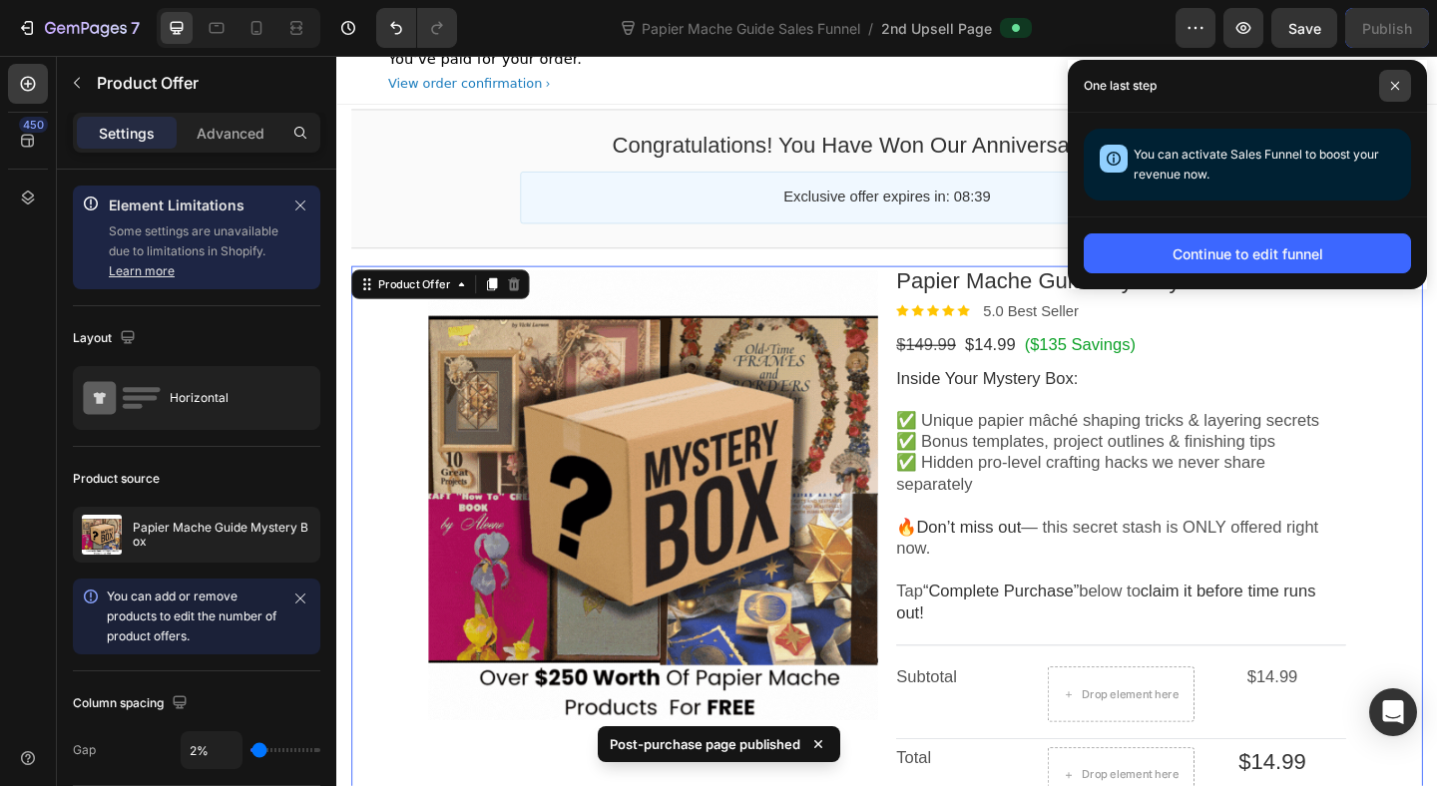
click at [1396, 79] on span at bounding box center [1395, 86] width 32 height 32
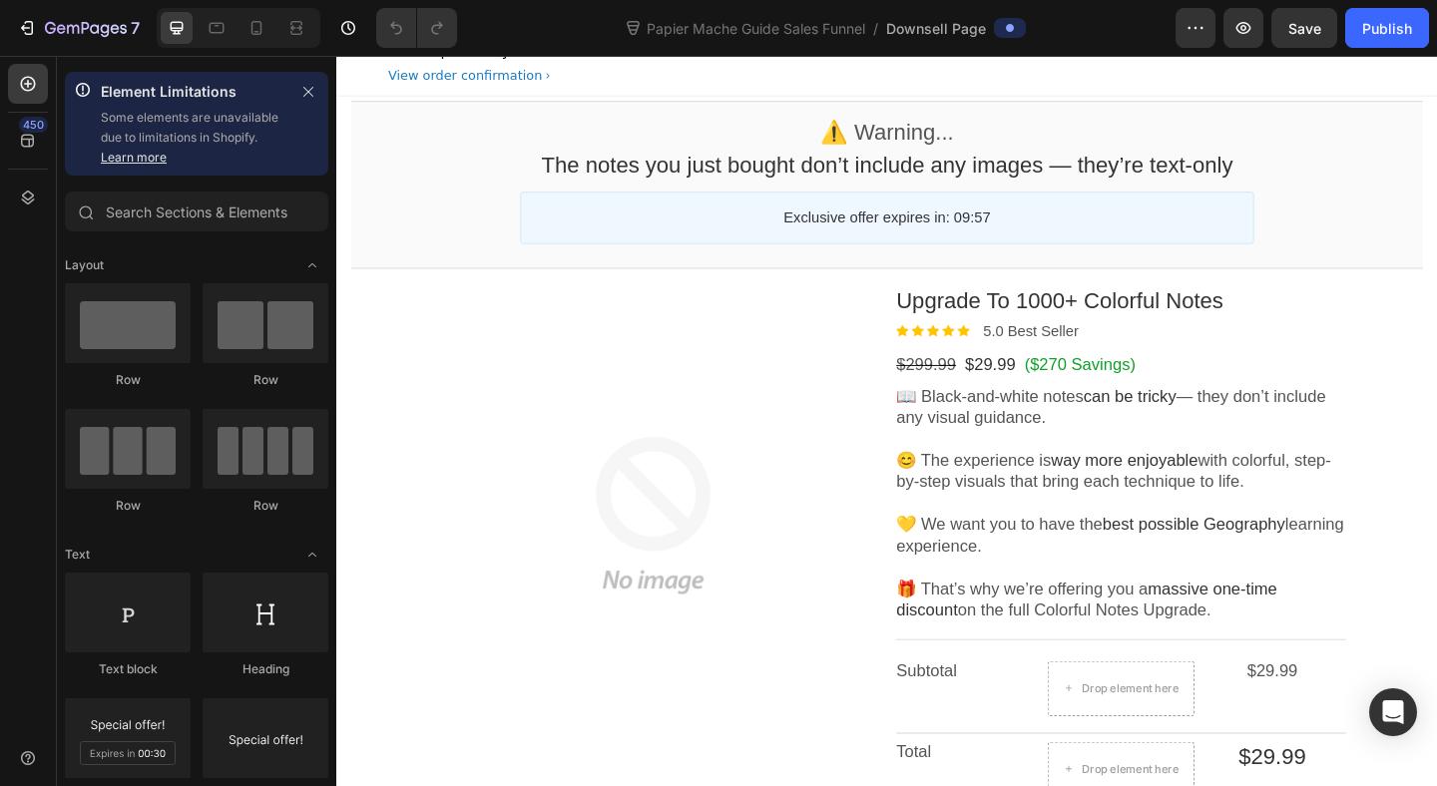
scroll to position [74, 0]
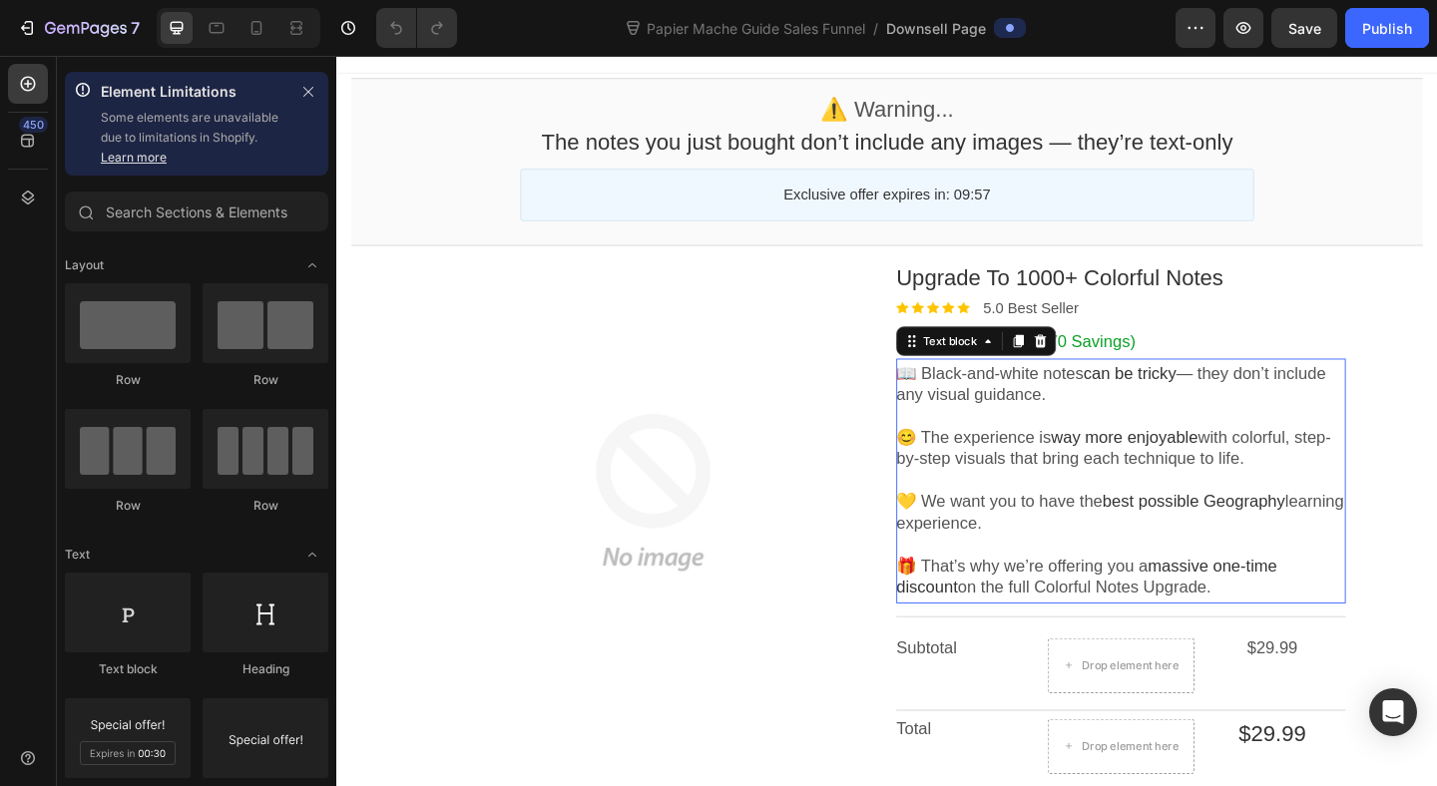
click at [1084, 494] on span "with colorful, step-by-step visuals that bring each technique to life." at bounding box center [1181, 482] width 473 height 43
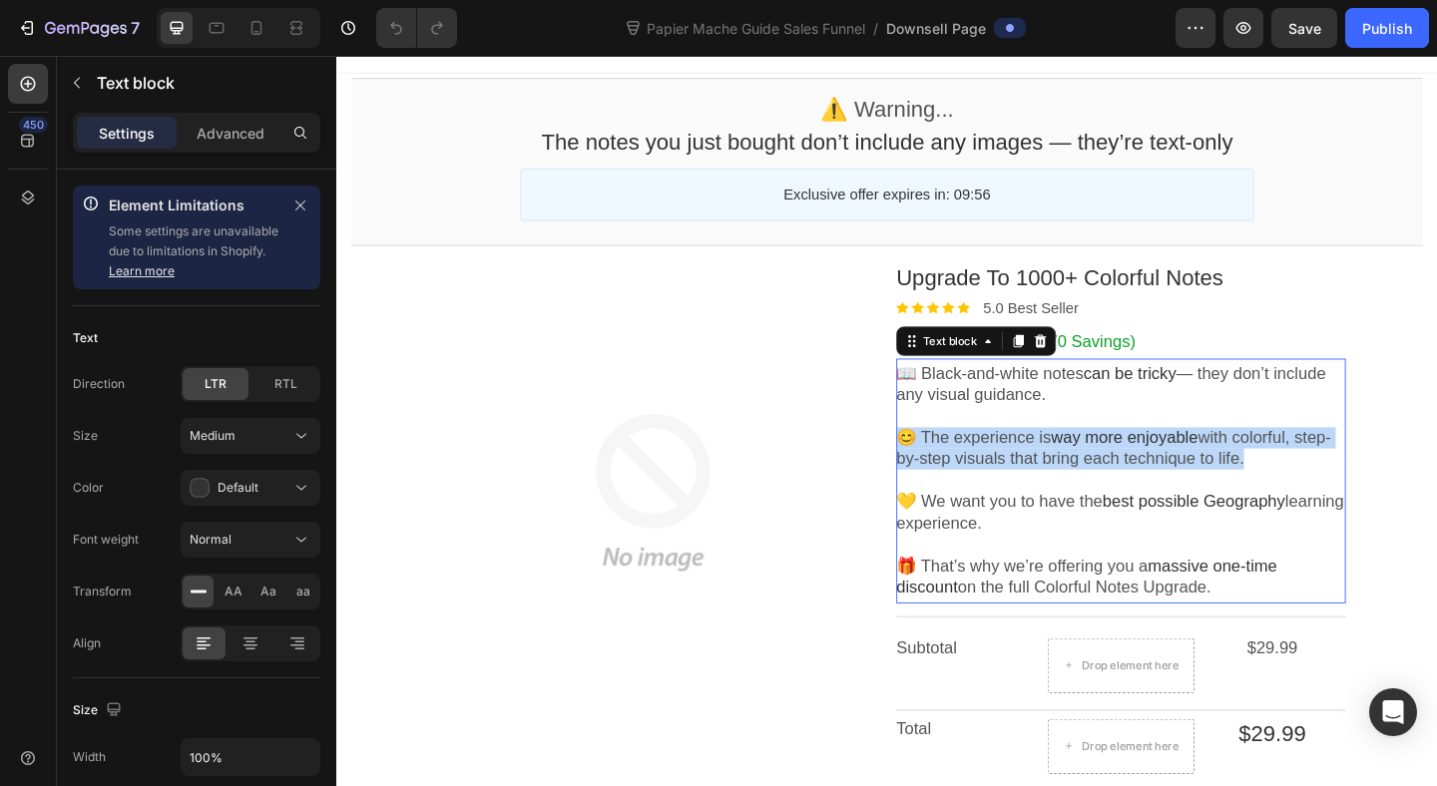
click at [1084, 494] on span "with colorful, step-by-step visuals that bring each technique to life." at bounding box center [1181, 482] width 473 height 43
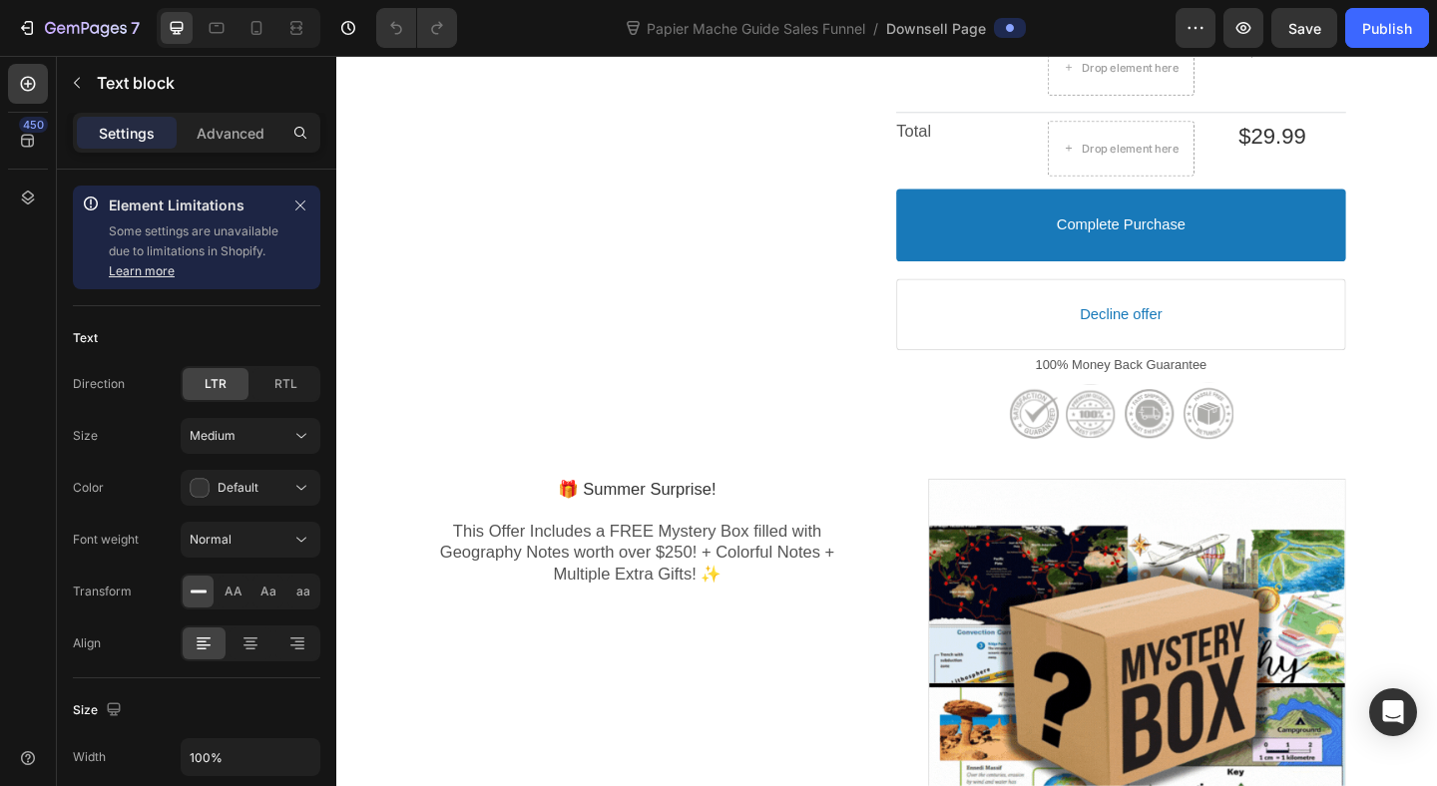
scroll to position [728, 0]
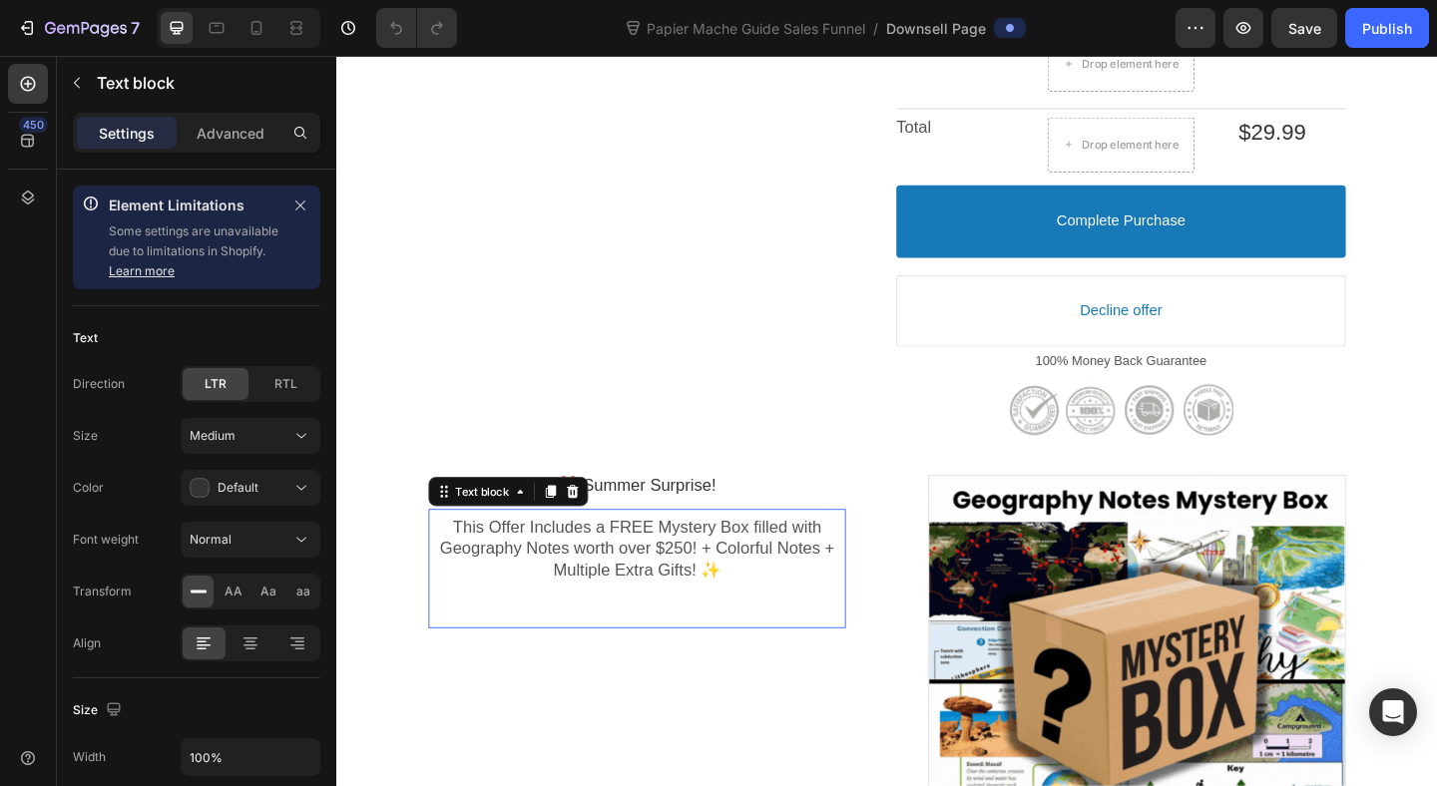
click at [670, 596] on span "This Offer Includes a FREE Mystery Box filled with Geography Notes worth over $…" at bounding box center [662, 592] width 429 height 67
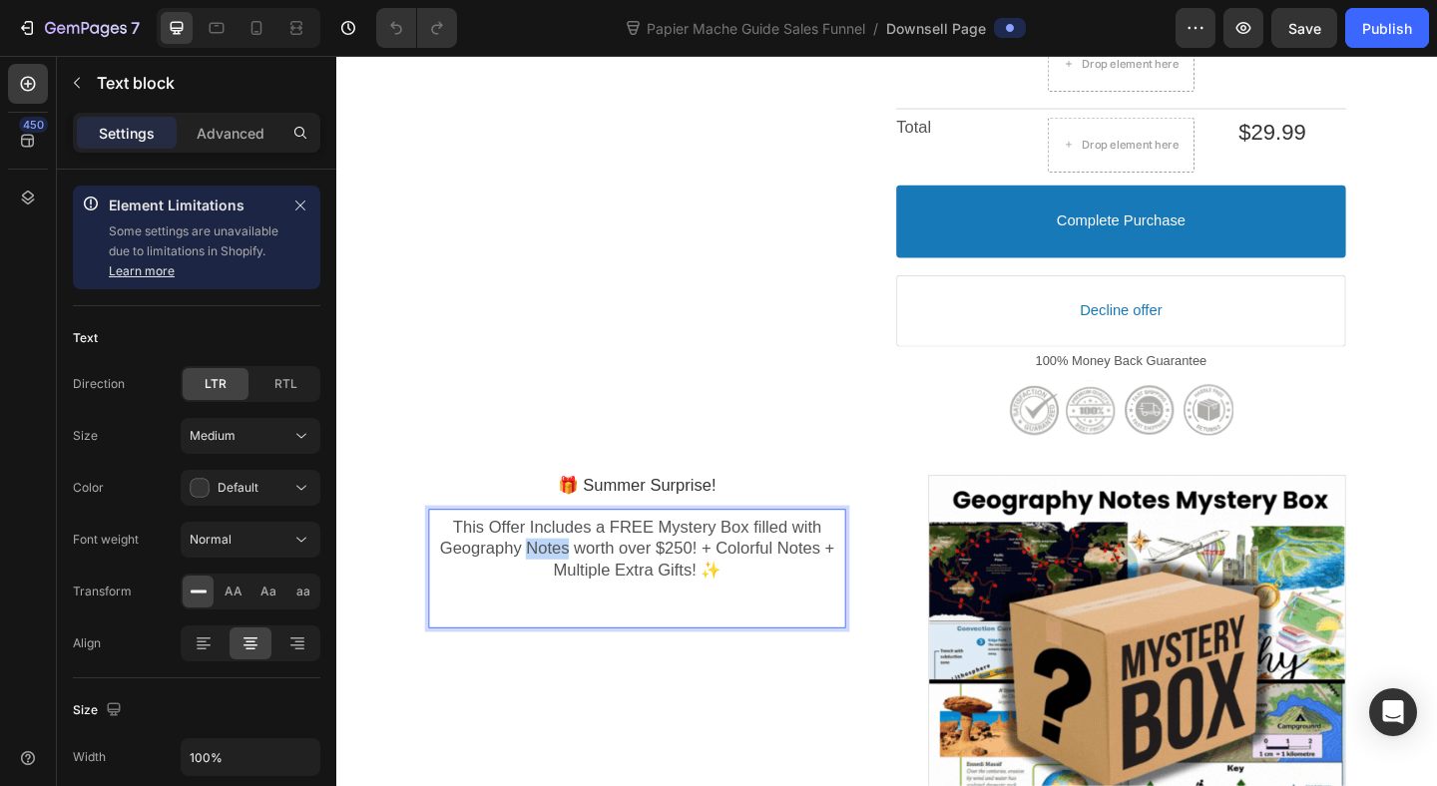
click at [550, 592] on span "This Offer Includes a FREE Mystery Box filled with Geography Notes worth over $…" at bounding box center [662, 592] width 429 height 67
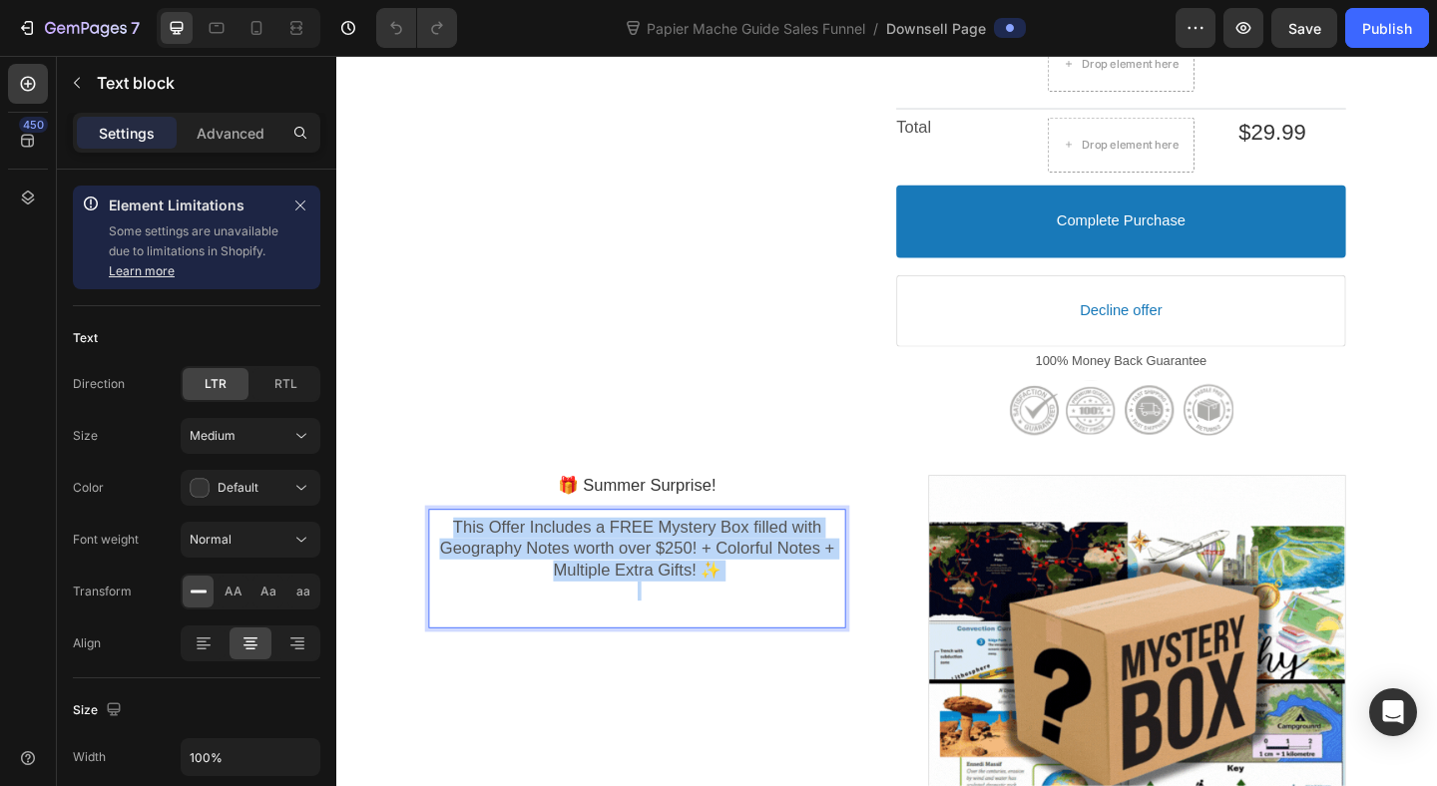
click at [550, 592] on span "This Offer Includes a FREE Mystery Box filled with Geography Notes worth over $…" at bounding box center [662, 592] width 429 height 67
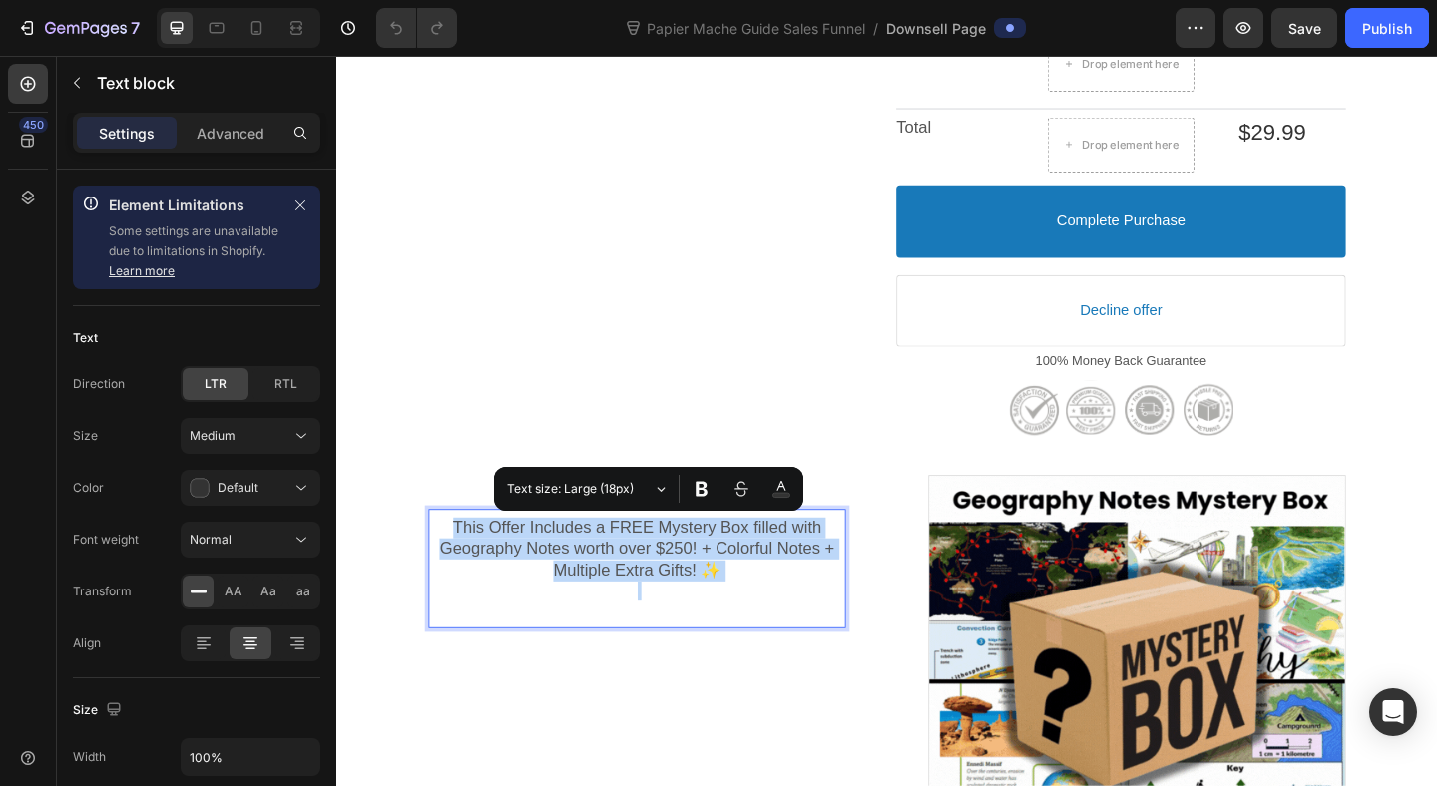
click at [550, 592] on span "This Offer Includes a FREE Mystery Box filled with Geography Notes worth over $…" at bounding box center [662, 592] width 429 height 67
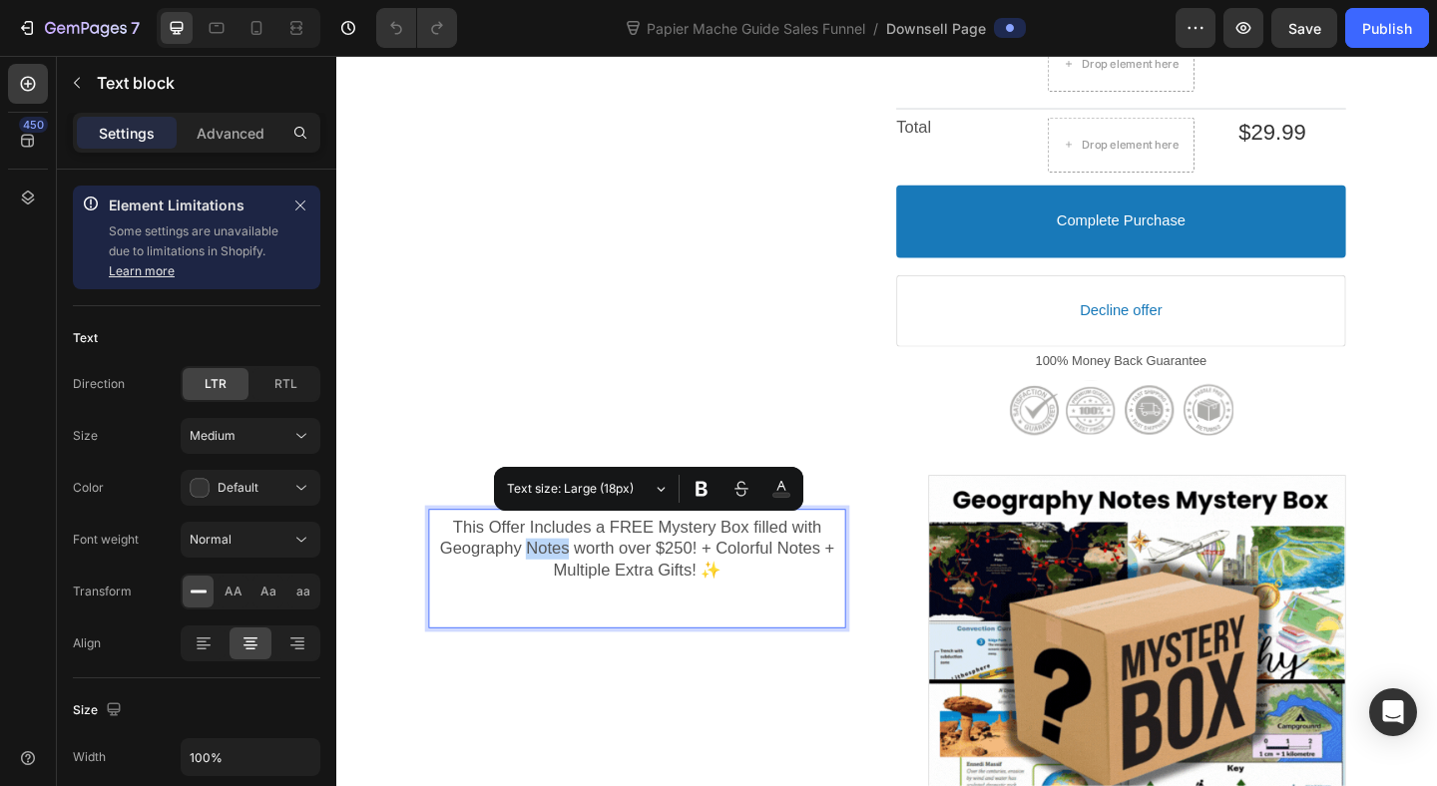
click at [550, 592] on span "This Offer Includes a FREE Mystery Box filled with Geography Notes worth over $…" at bounding box center [662, 592] width 429 height 67
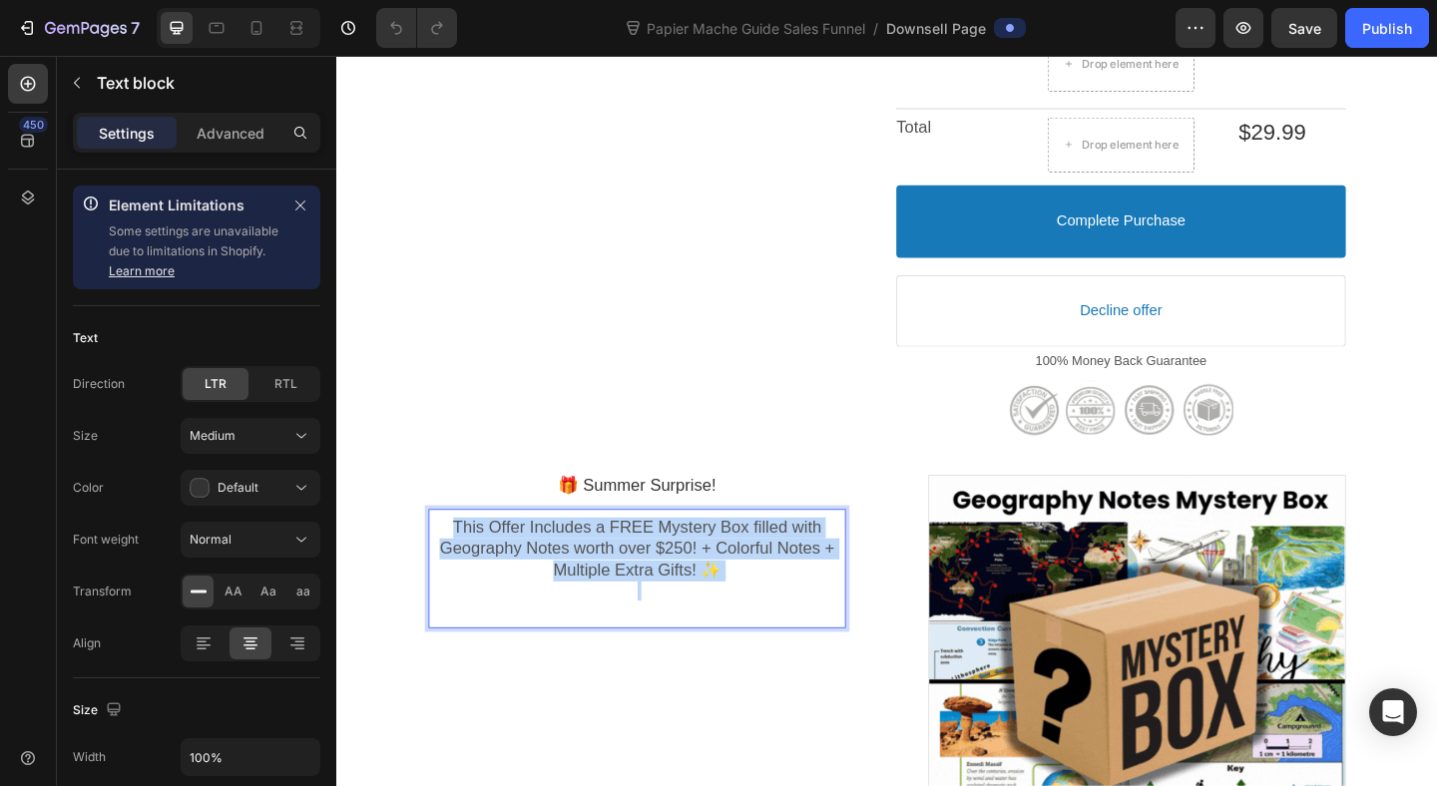
click at [550, 592] on span "This Offer Includes a FREE Mystery Box filled with Geography Notes worth over $…" at bounding box center [662, 592] width 429 height 67
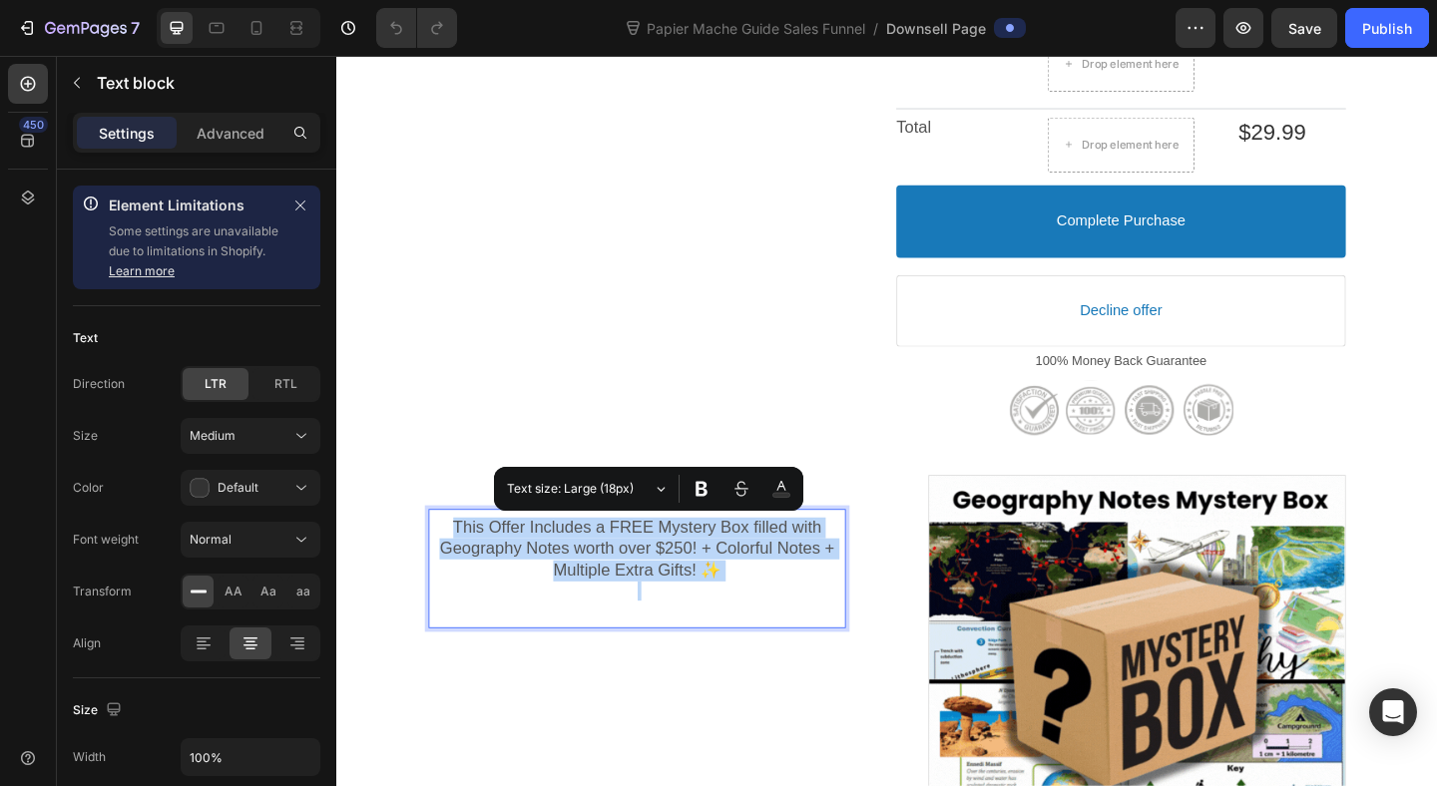
click at [550, 592] on span "This Offer Includes a FREE Mystery Box filled with Geography Notes worth over $…" at bounding box center [662, 592] width 429 height 67
click at [578, 592] on span "This Offer Includes a FREE Mystery Box filled with Geography Notes worth over $…" at bounding box center [662, 592] width 429 height 67
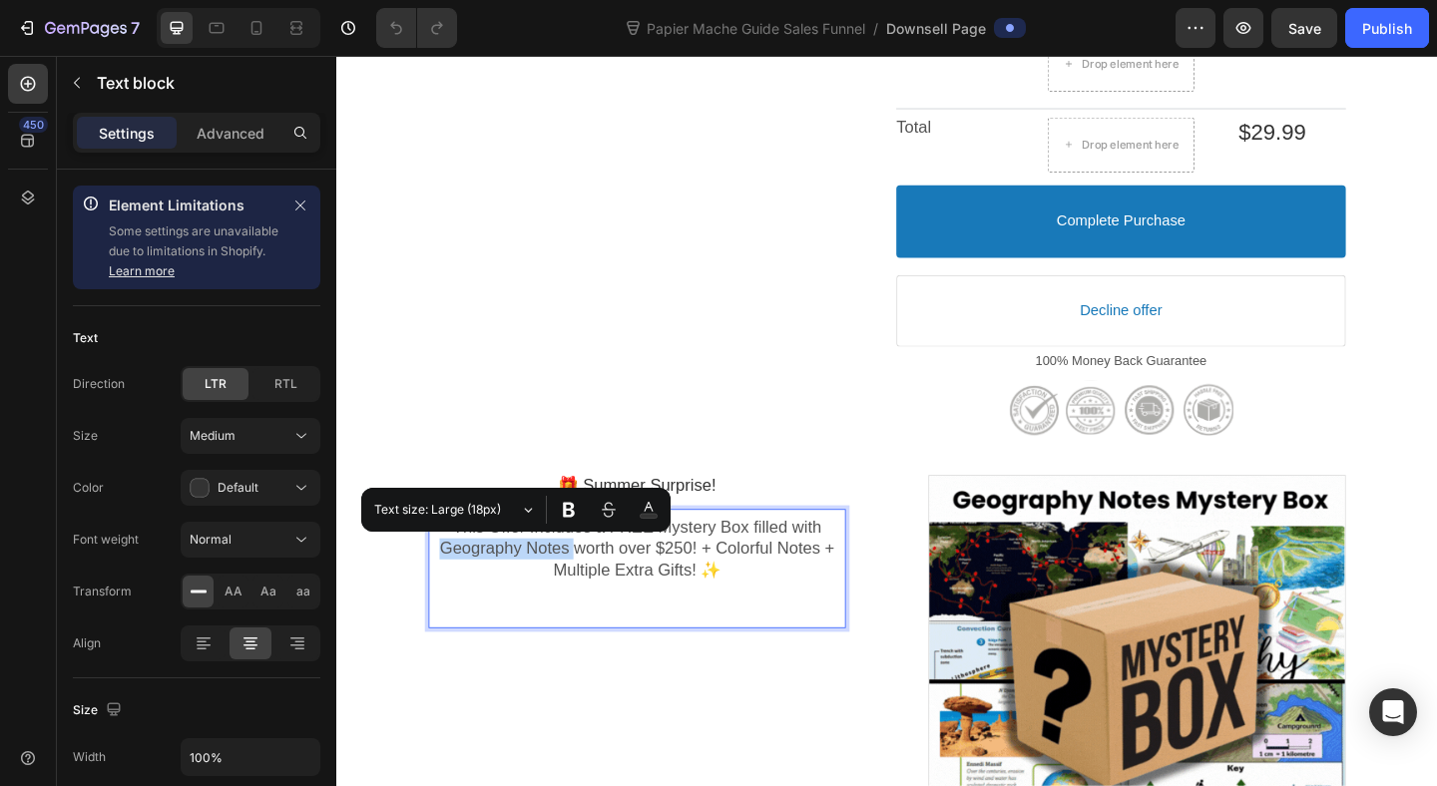
drag, startPoint x: 589, startPoint y: 593, endPoint x: 411, endPoint y: 593, distance: 177.6
click at [410, 593] on div "⚠️ warning... Callout Text The notes you just bought don’t include any images —…" at bounding box center [934, 526] width 1197 height 2213
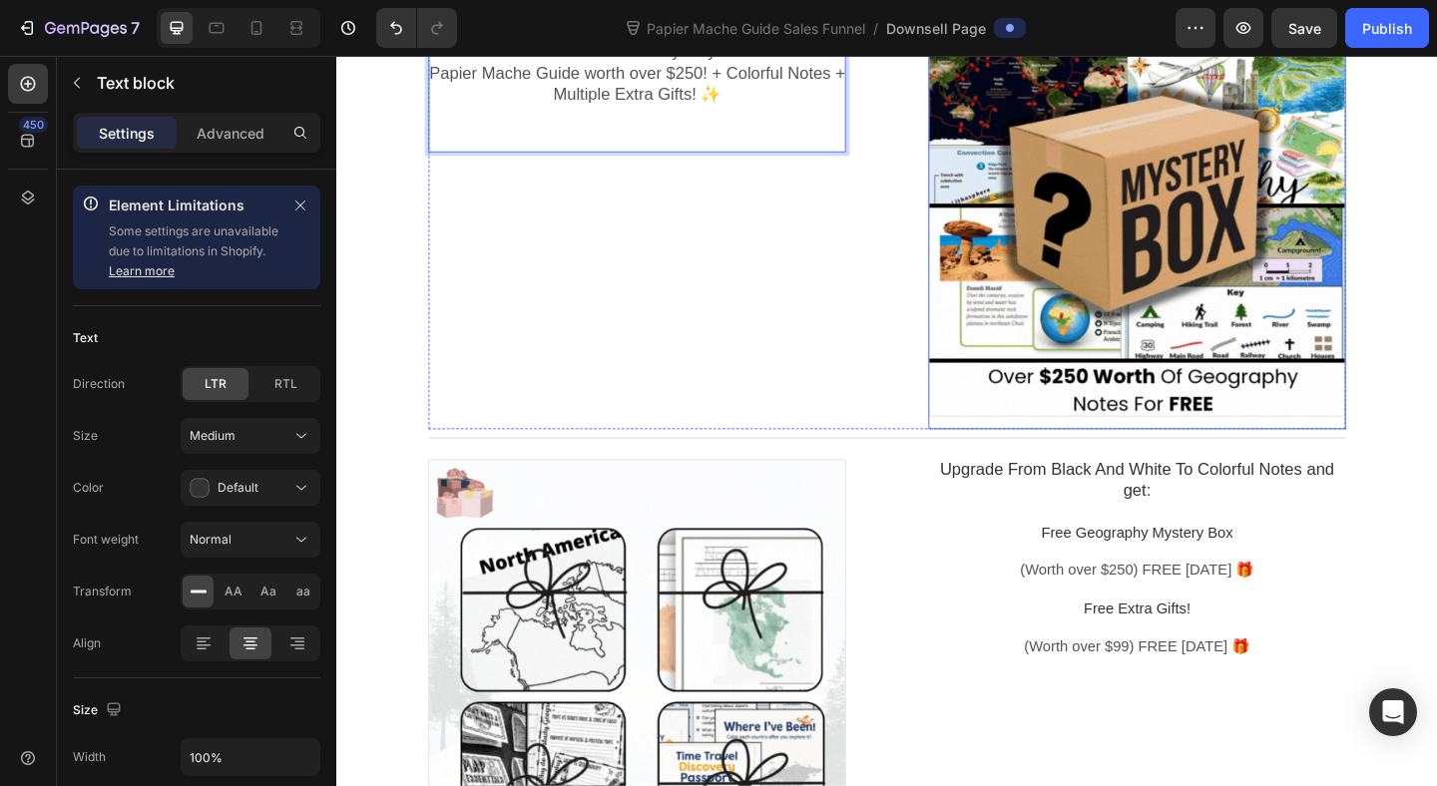
scroll to position [1292, 0]
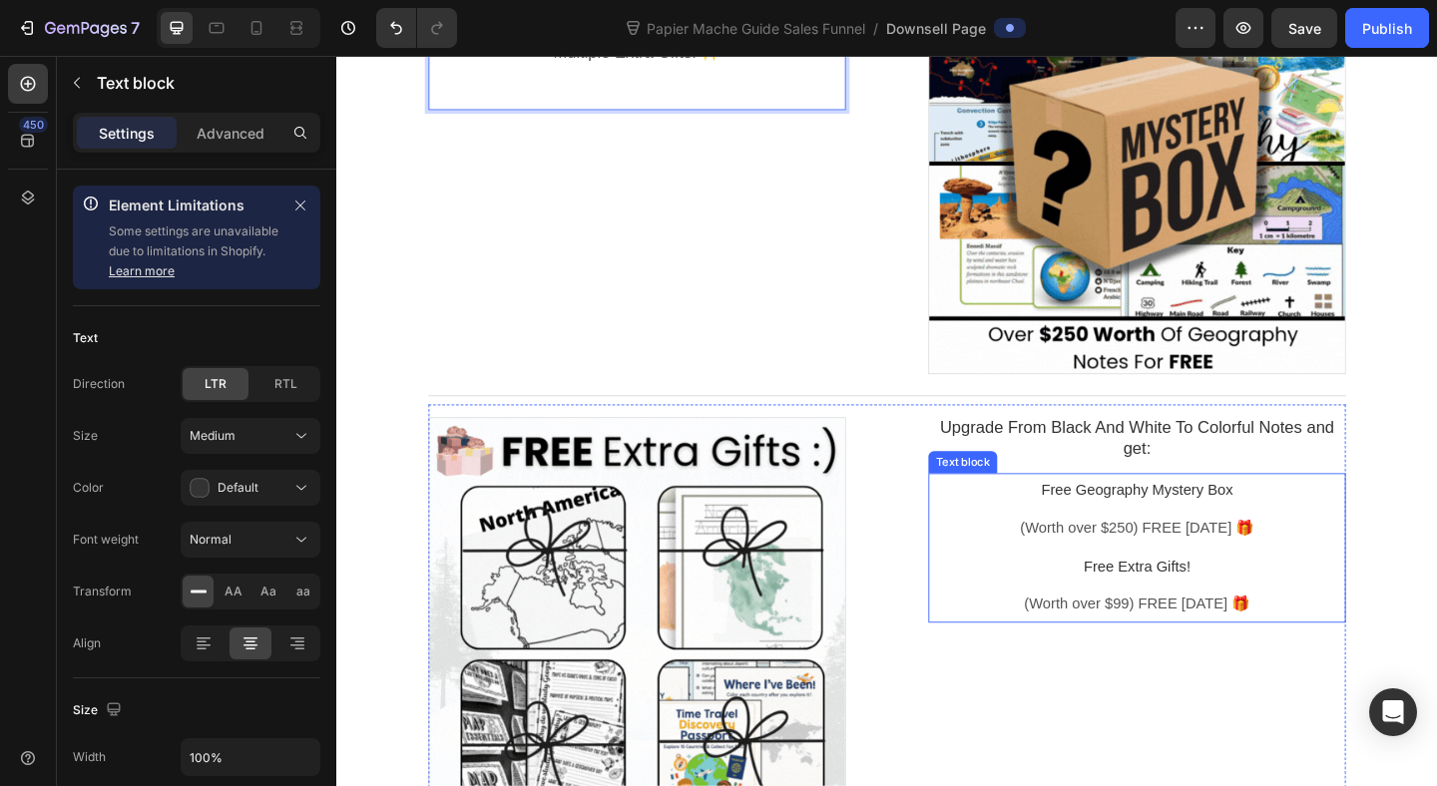
click at [1171, 557] on p at bounding box center [1207, 549] width 454 height 21
click at [1196, 526] on span "Free Geography Mystery Box" at bounding box center [1206, 528] width 208 height 17
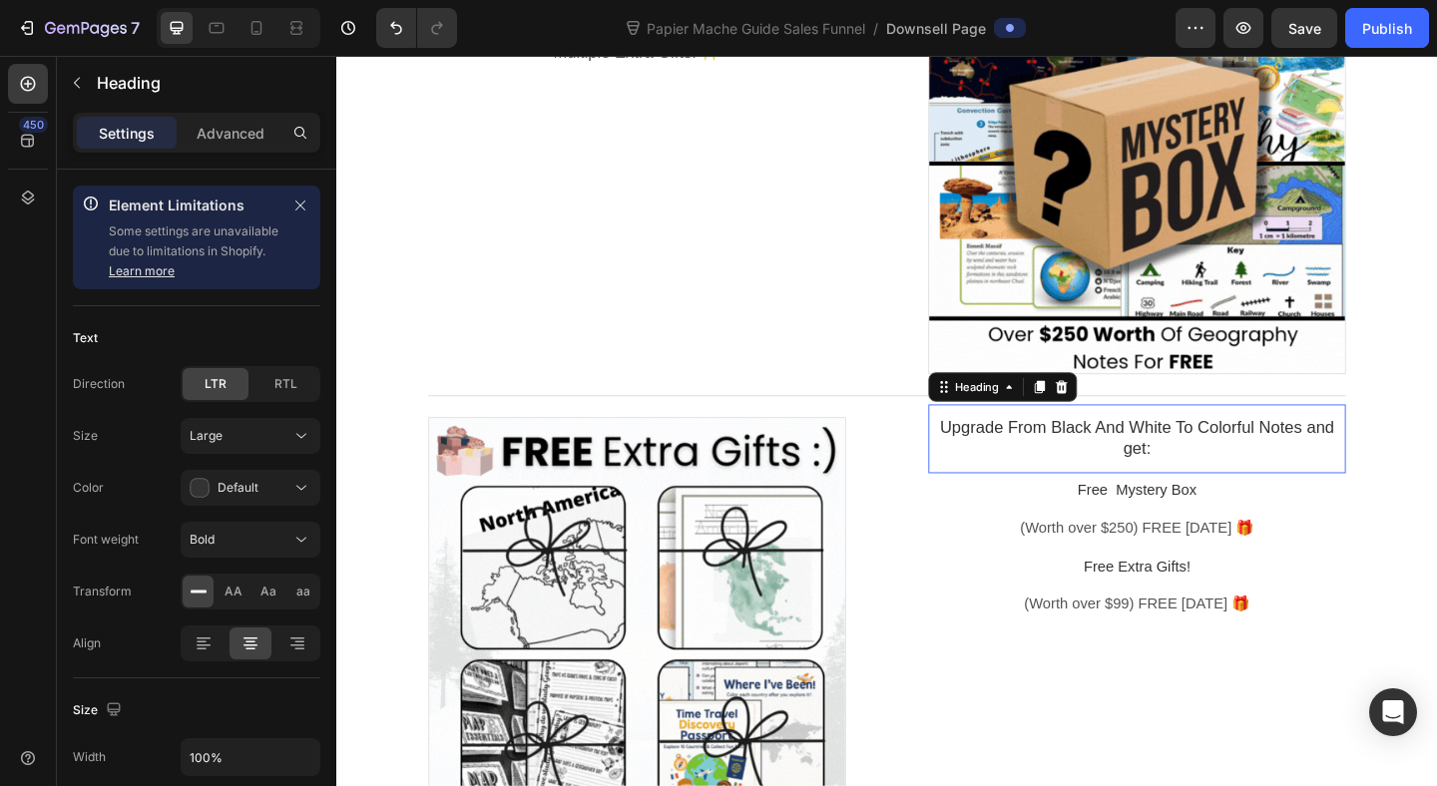
click at [1289, 474] on p "Upgrade From Black And White To Colorful Notes and get:" at bounding box center [1207, 472] width 454 height 47
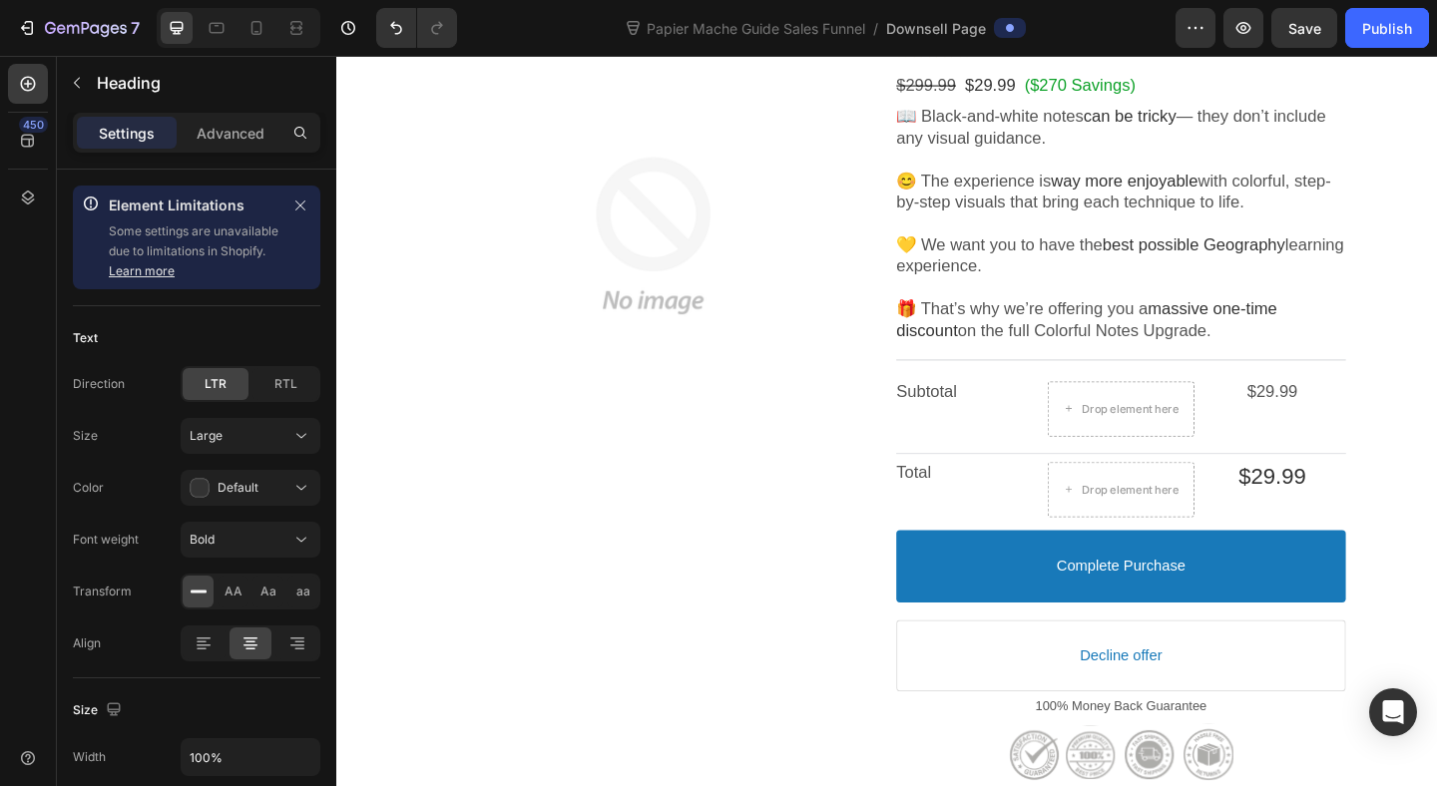
scroll to position [197, 0]
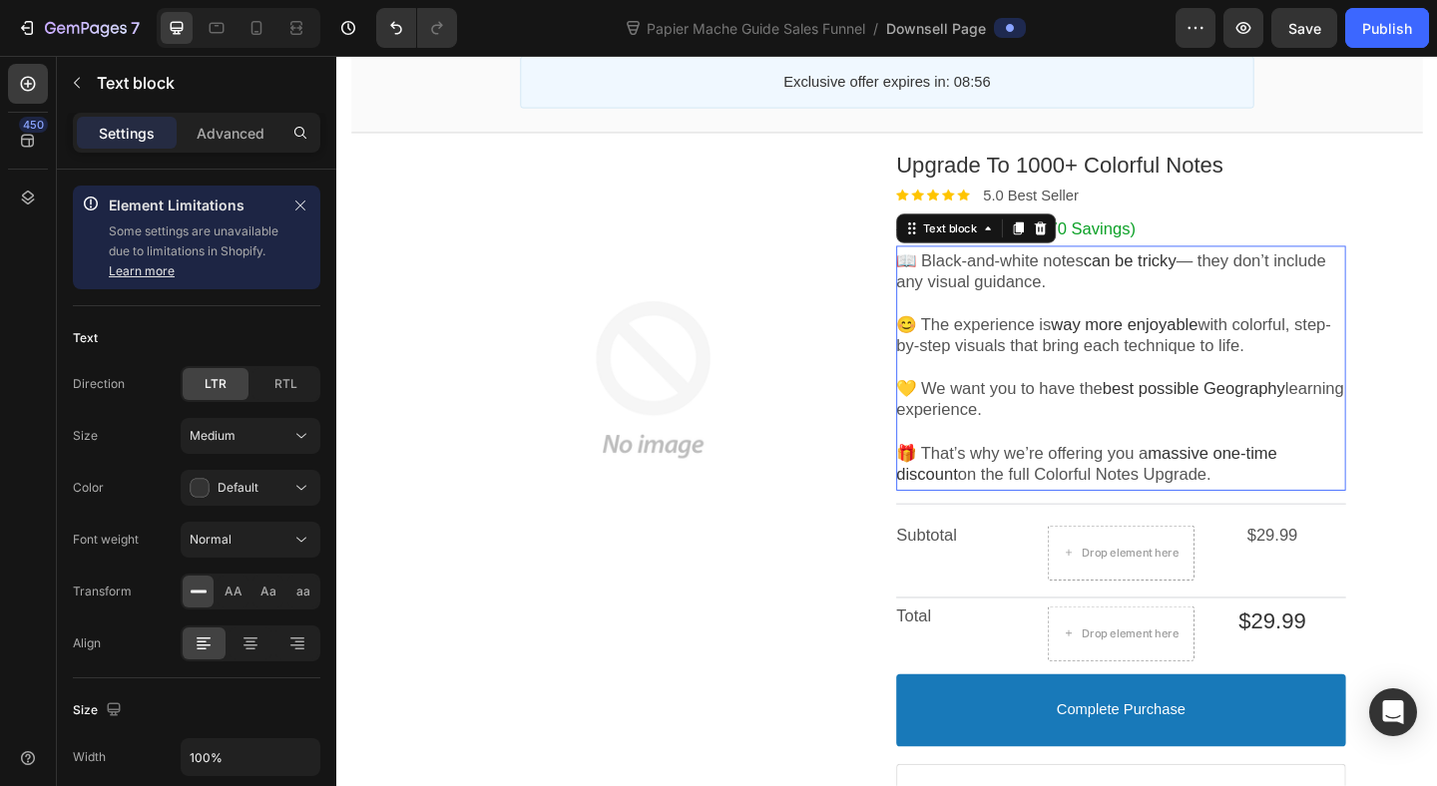
click at [1107, 325] on p "Rich Text Editor. Editing area: main" at bounding box center [1189, 324] width 489 height 23
click at [1075, 298] on span "— they don’t include any visual guidance." at bounding box center [1178, 289] width 467 height 43
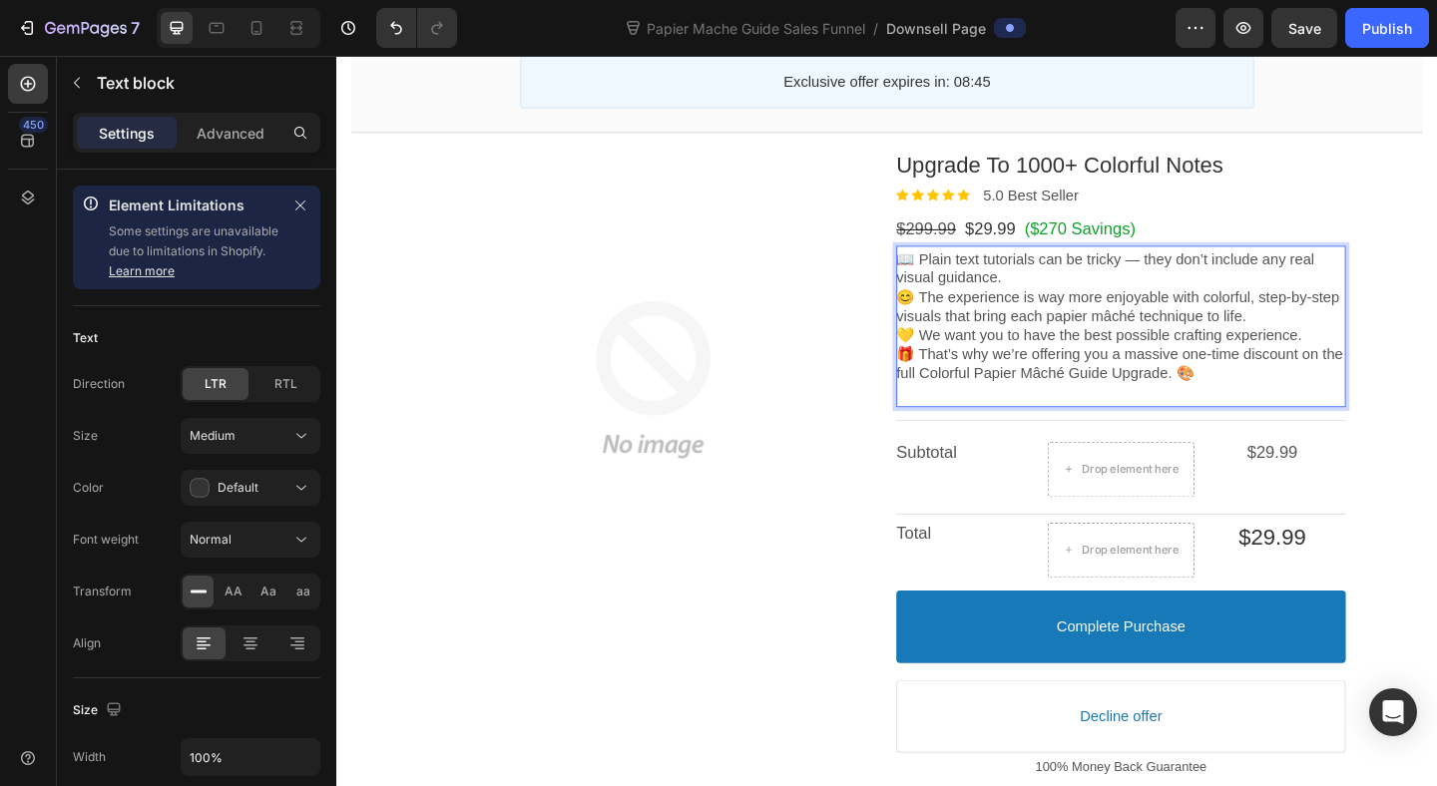
click at [1087, 300] on p "📖 Plain text tutorials can be tricky — they don’t include any real visual guida…" at bounding box center [1189, 288] width 489 height 42
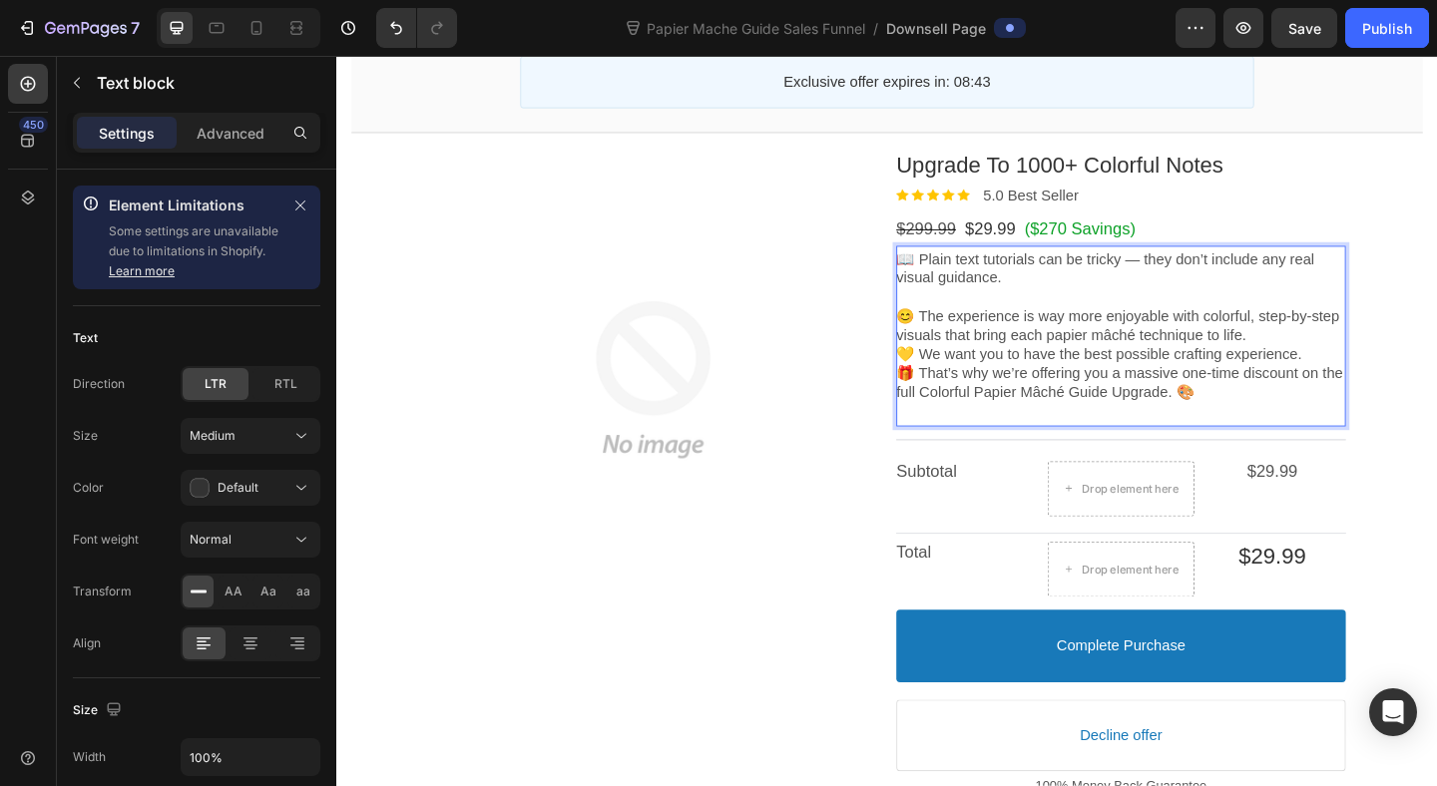
click at [1381, 368] on p "😊 The experience is way more enjoyable with colorful, step-by-step visuals that…" at bounding box center [1189, 350] width 489 height 42
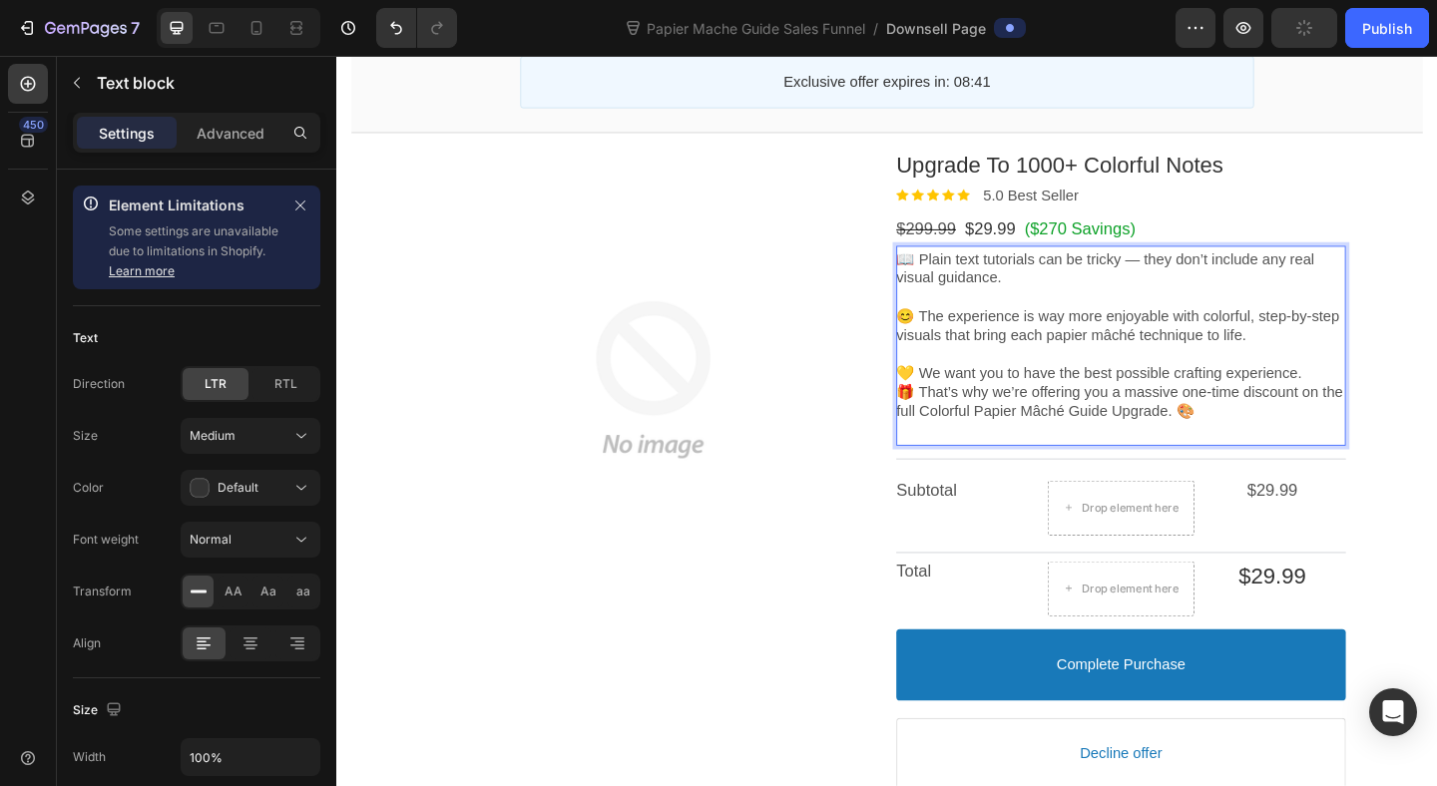
click at [1415, 404] on p "💛 We want you to have the best possible crafting experience." at bounding box center [1189, 401] width 489 height 21
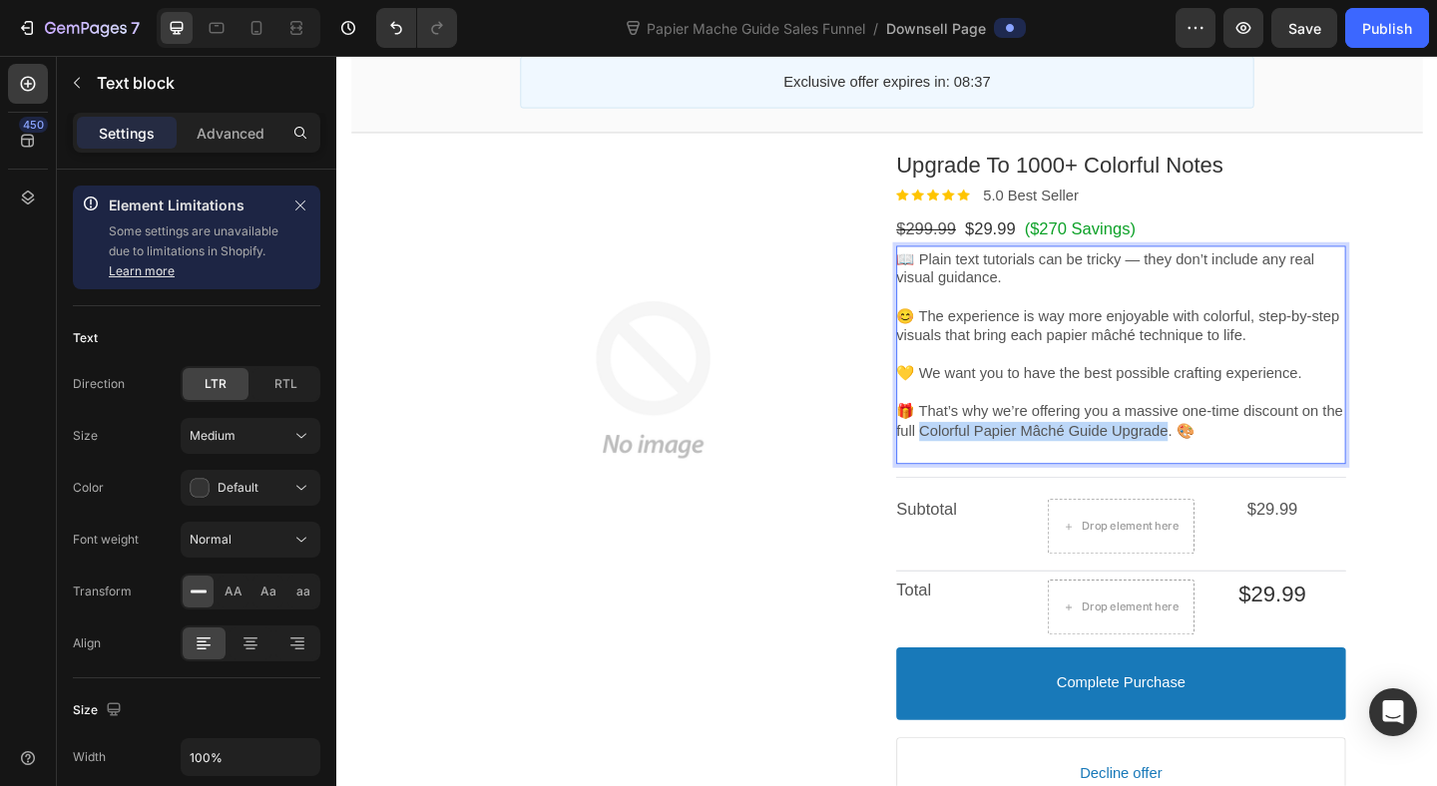
drag, startPoint x: 1000, startPoint y: 466, endPoint x: 1274, endPoint y: 465, distance: 274.3
click at [1274, 465] on p "🎁 That’s why we’re offering you a massive one-time discount on the full Colorfu…" at bounding box center [1189, 454] width 489 height 42
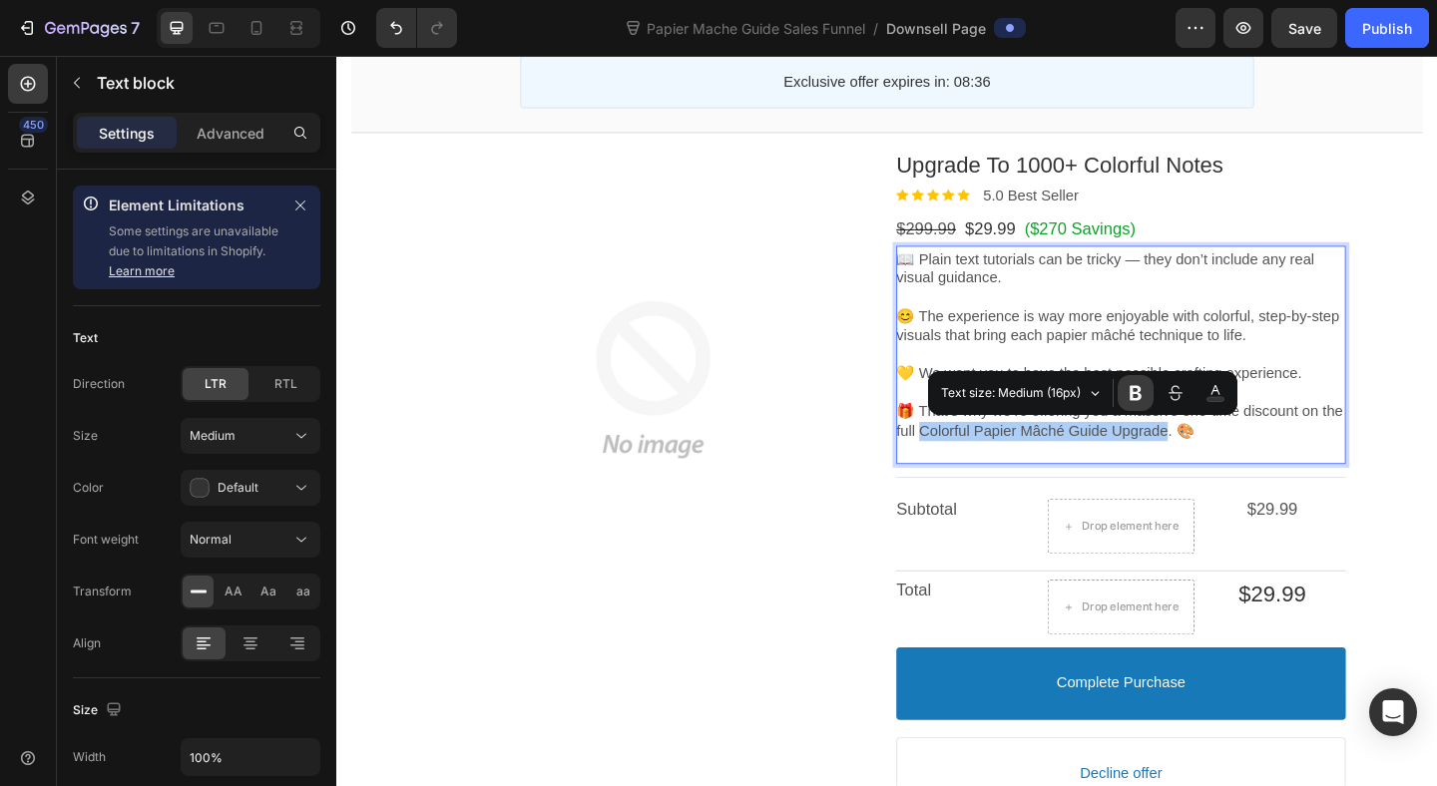
click at [1133, 396] on icon "Editor contextual toolbar" at bounding box center [1135, 393] width 20 height 20
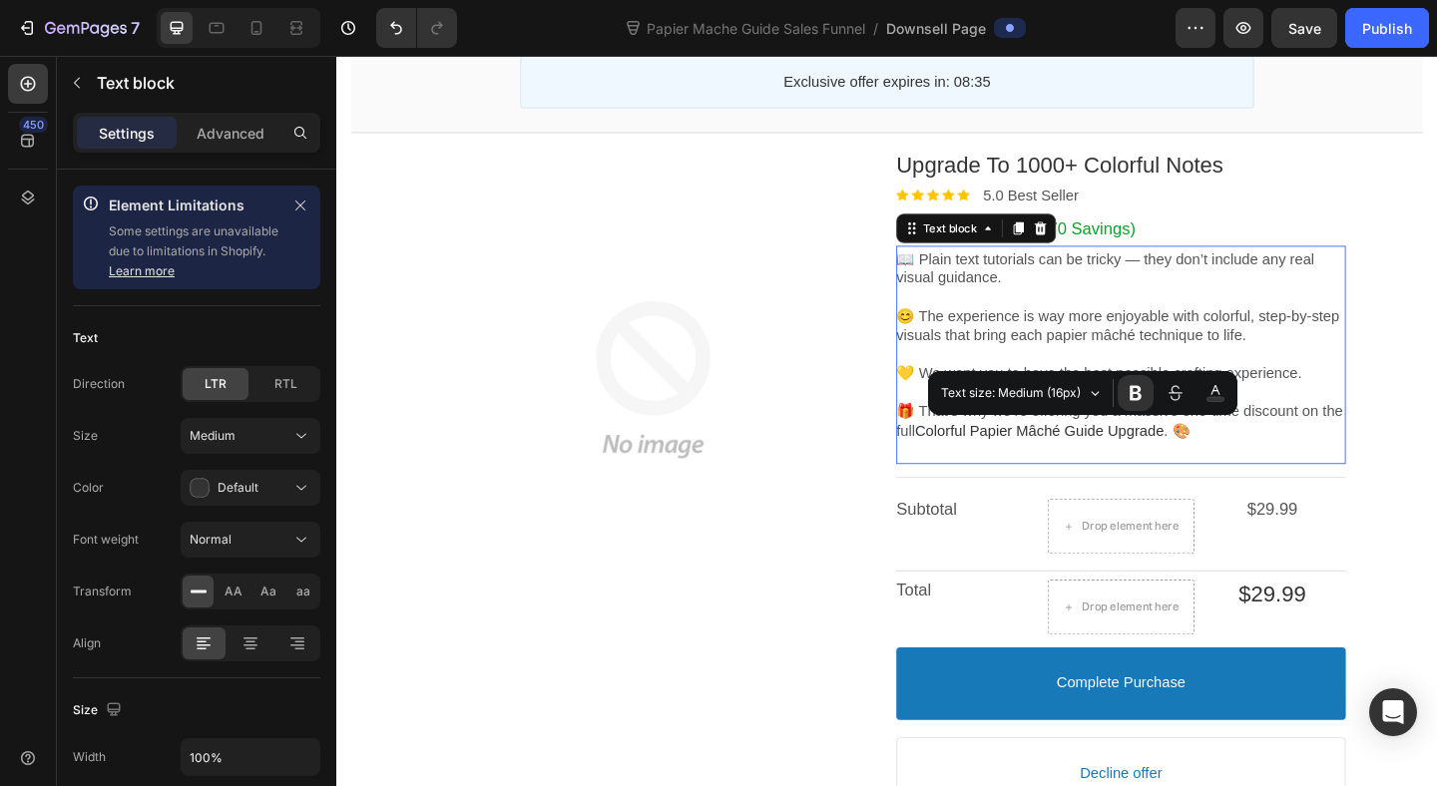
click at [1322, 470] on p "🎁 That’s why we’re offering you a massive one-time discount on the full Colorfu…" at bounding box center [1189, 454] width 489 height 42
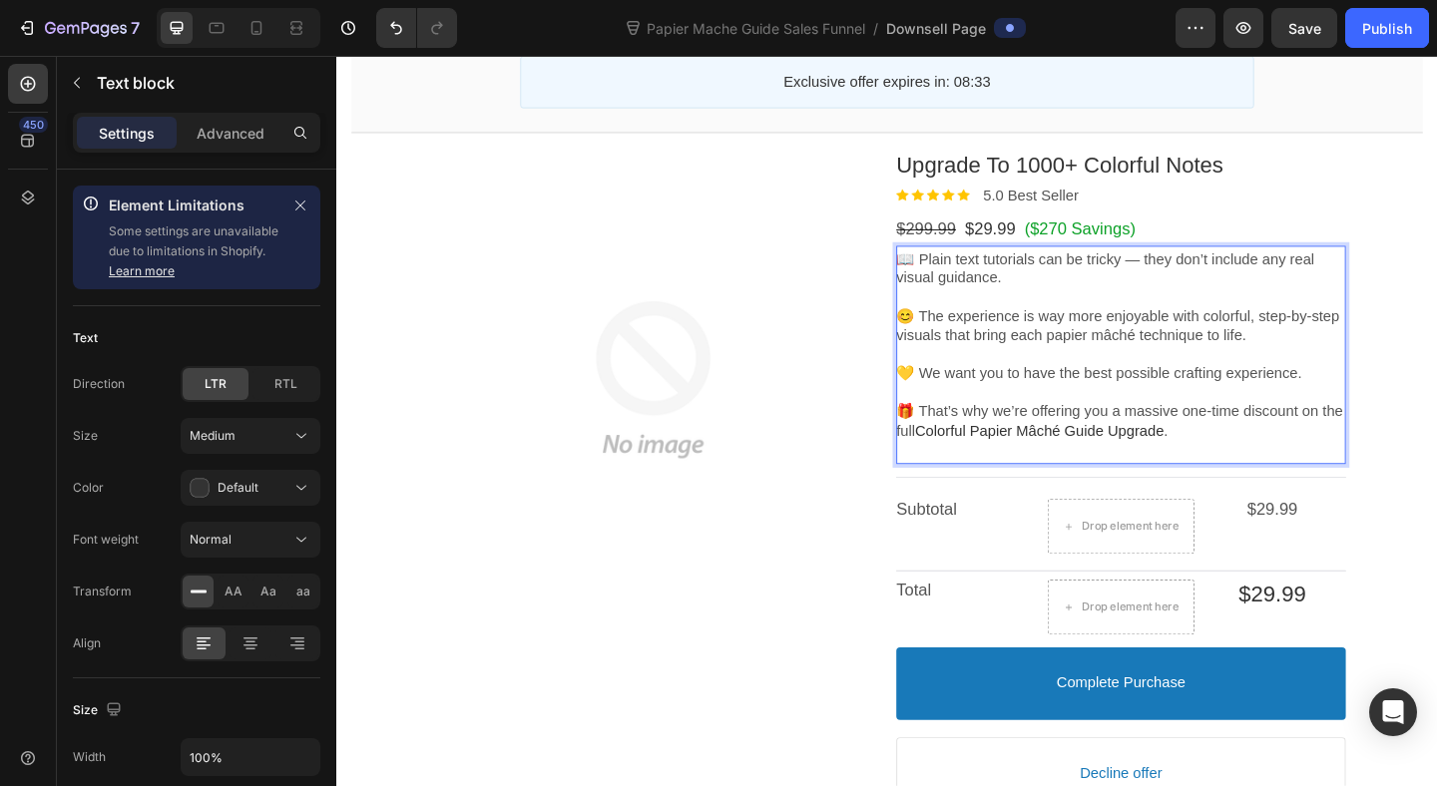
click at [1160, 464] on span "Colorful Papier Mâché Guide Upgrade" at bounding box center [1100, 463] width 270 height 17
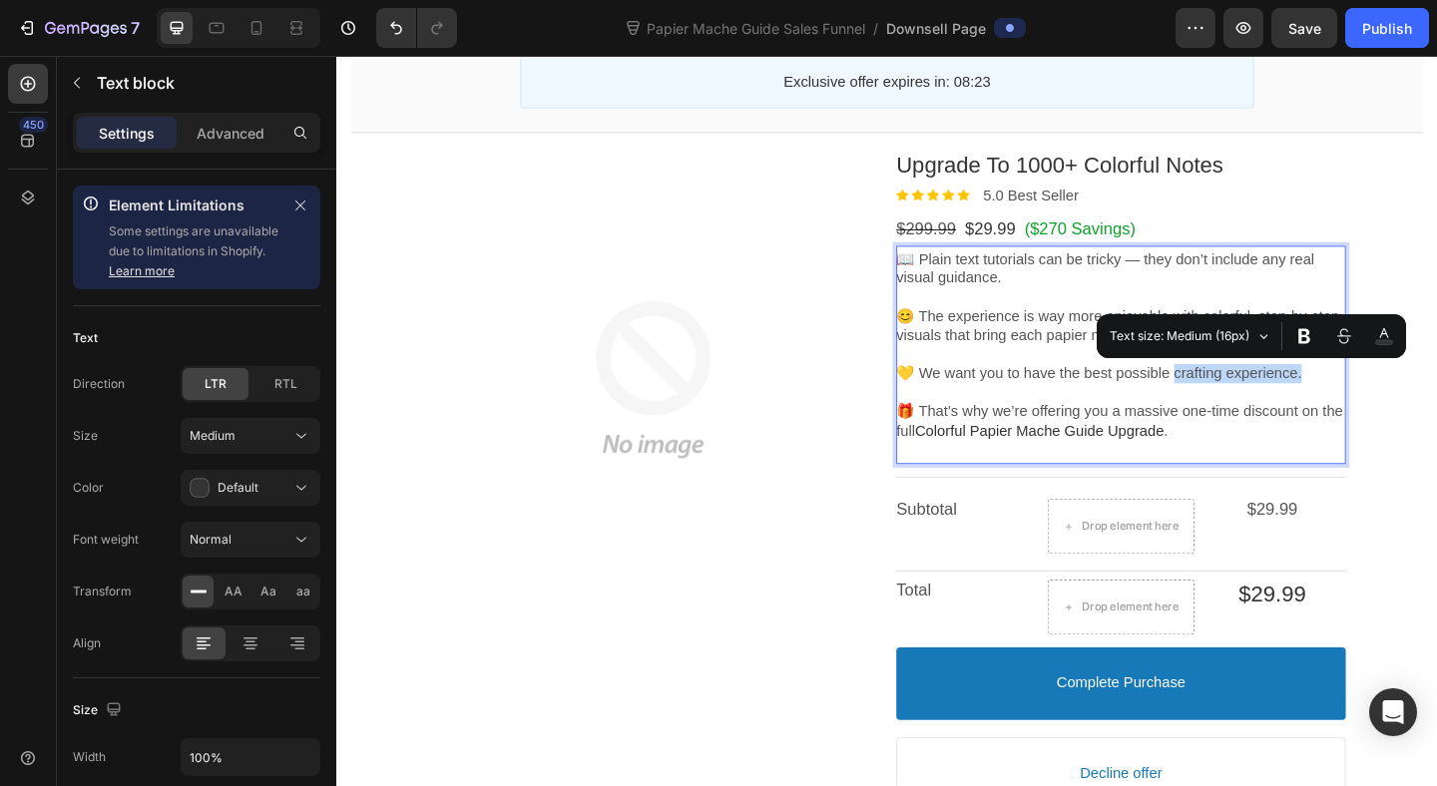
drag, startPoint x: 1247, startPoint y: 403, endPoint x: 1422, endPoint y: 404, distance: 174.6
click at [1422, 404] on p "💛 We want you to have the best possible crafting experience." at bounding box center [1189, 401] width 489 height 21
click at [1309, 341] on icon "Editor contextual toolbar" at bounding box center [1304, 336] width 20 height 20
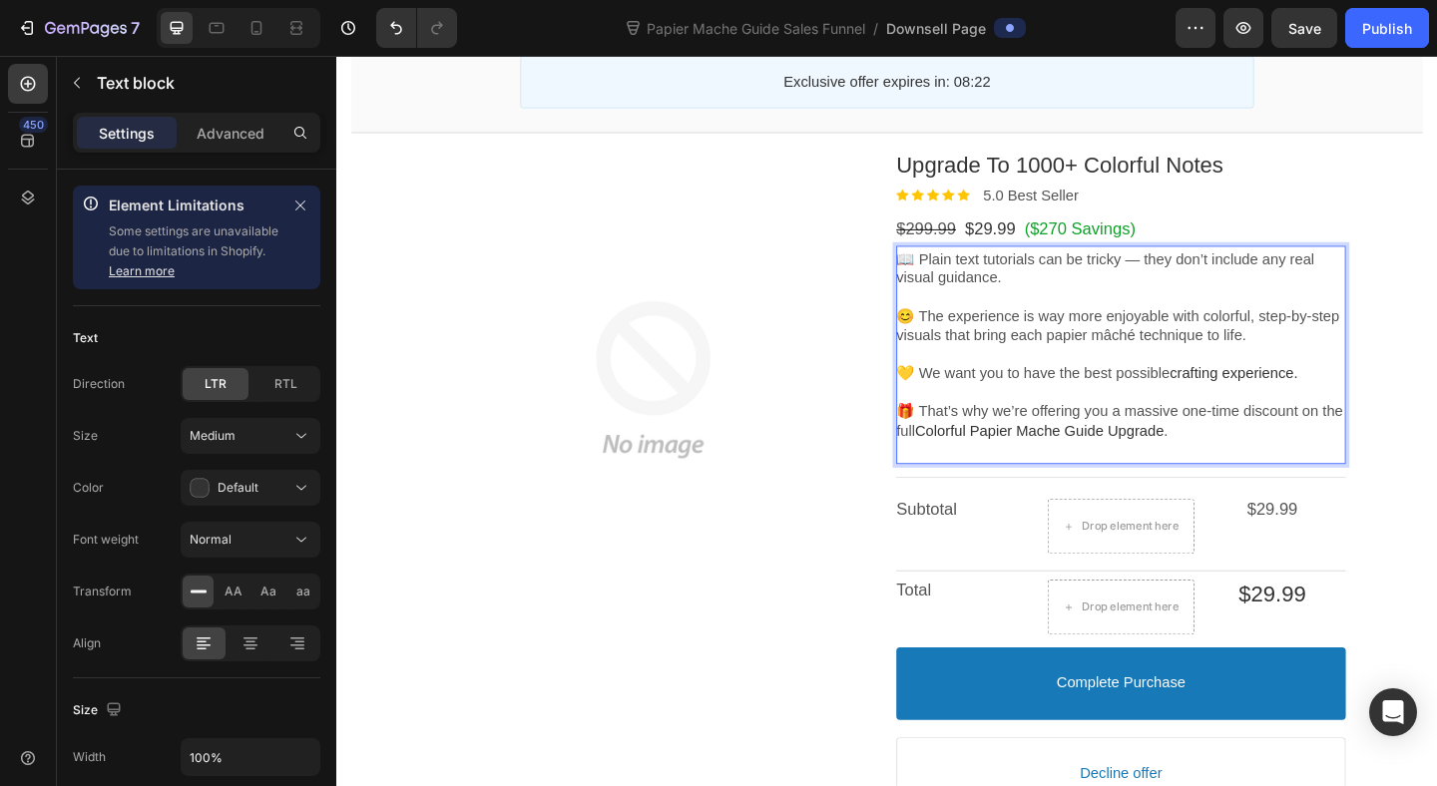
click at [1321, 433] on p "🎁 That’s why we’re offering you a massive one-time discount on the full Colorfu…" at bounding box center [1189, 454] width 489 height 42
click at [1245, 356] on p "😊 The experience is way more enjoyable with colorful, step-by-step visuals that…" at bounding box center [1189, 350] width 489 height 42
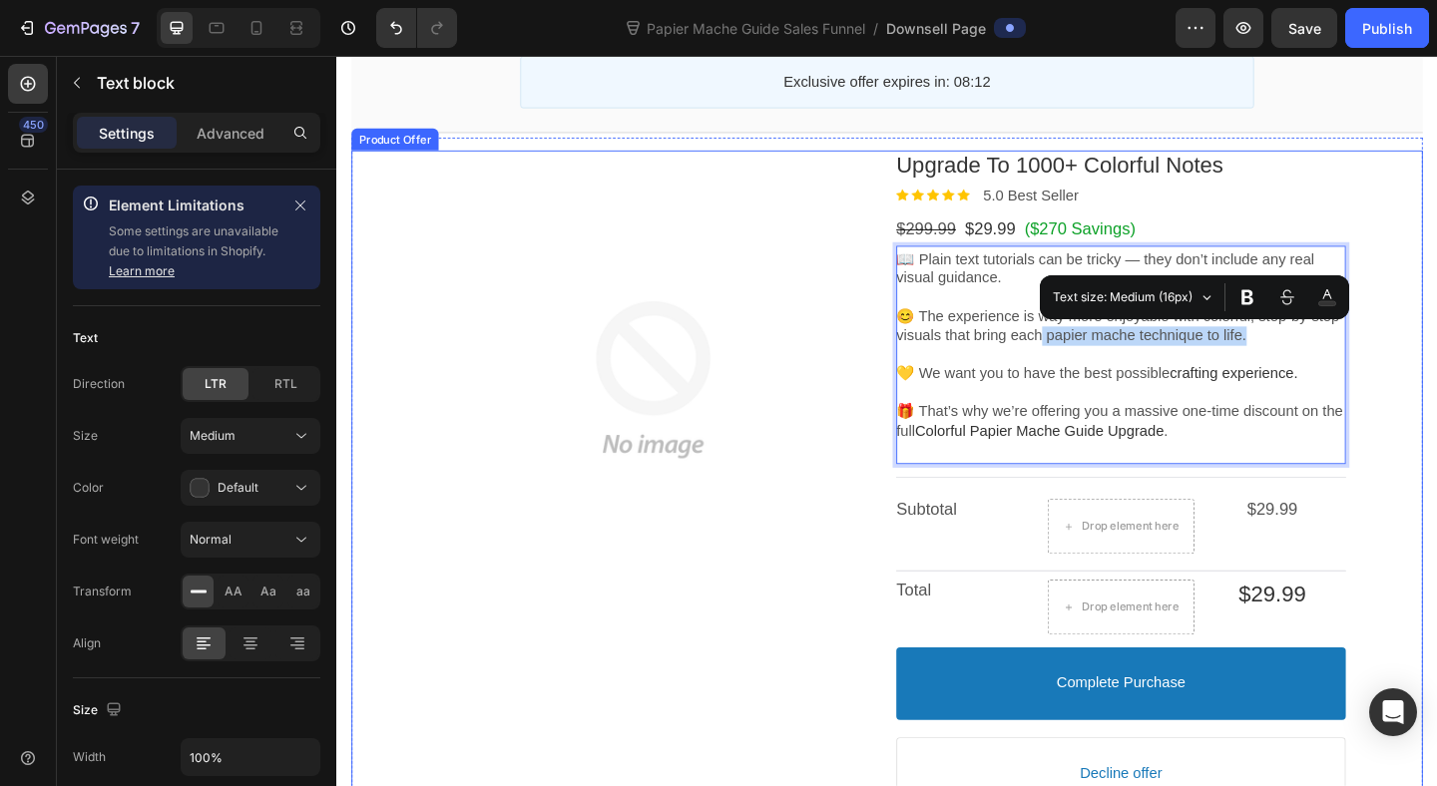
drag, startPoint x: 1142, startPoint y: 363, endPoint x: 1443, endPoint y: 365, distance: 300.3
click at [1436, 365] on div "Product Images Upgrade To 1000+ Colorful Notes Product Title Image 5.0 Best Sel…" at bounding box center [934, 573] width 1165 height 828
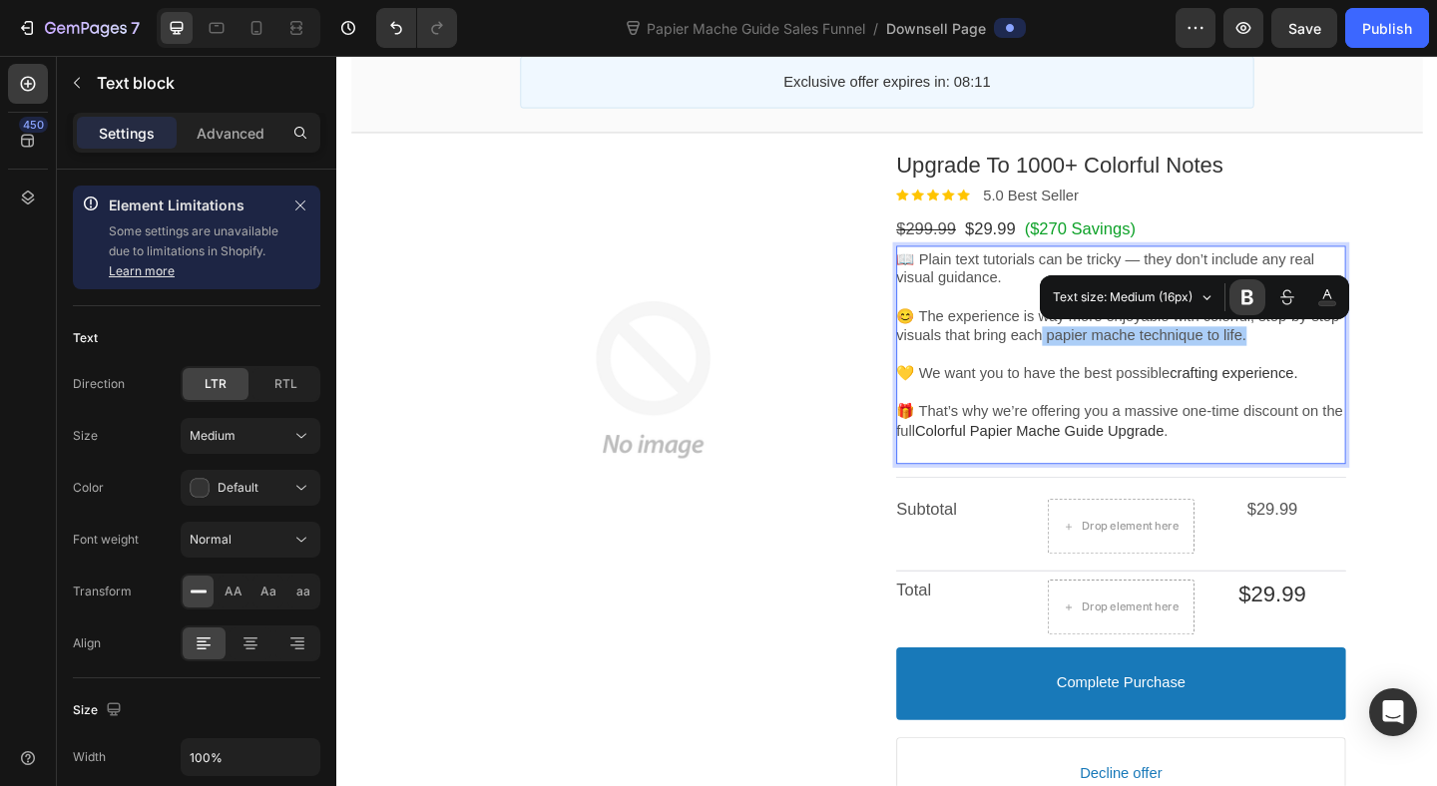
click at [1257, 292] on button "Font Weight" at bounding box center [1247, 297] width 36 height 36
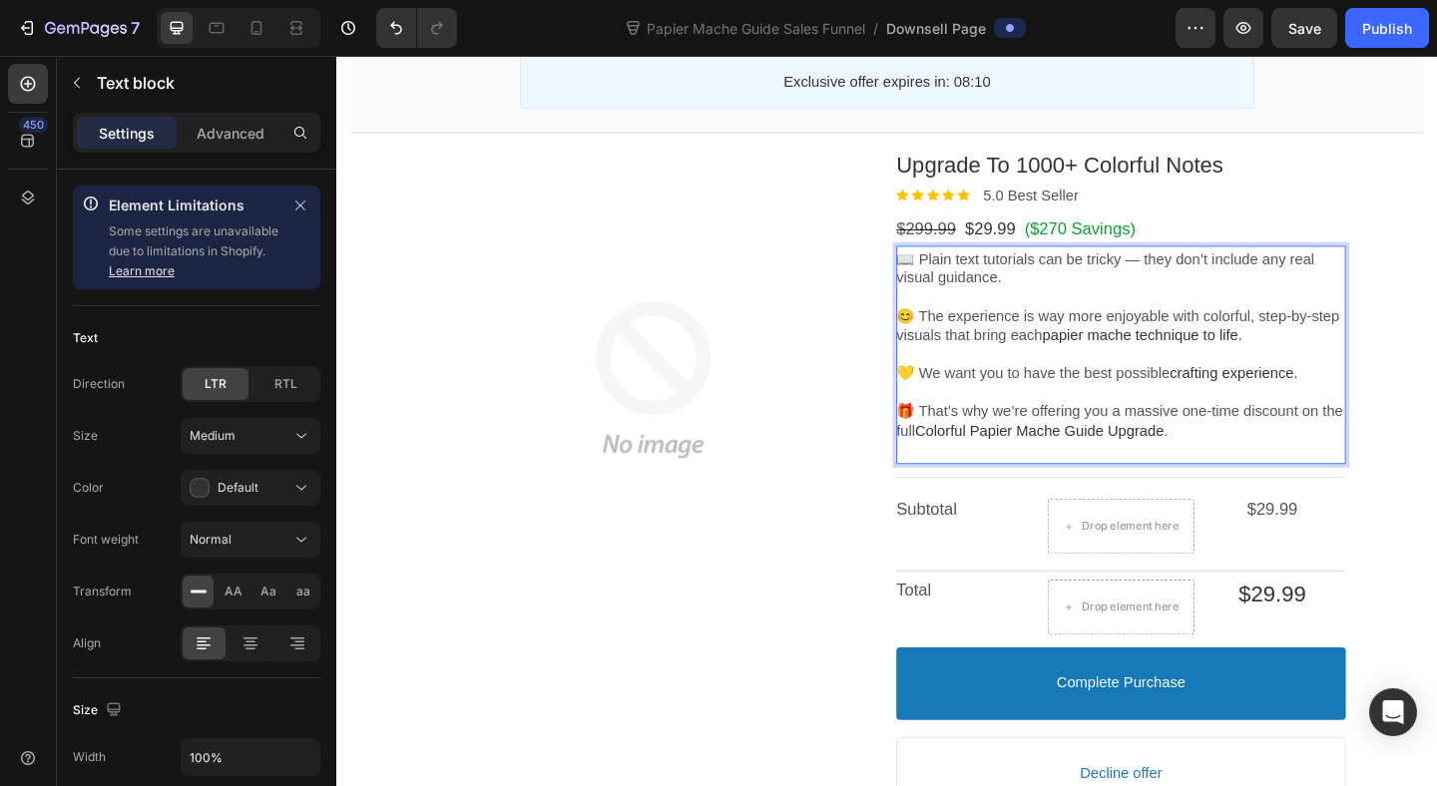
click at [1321, 367] on span "papier mache technique to life." at bounding box center [1211, 359] width 217 height 17
drag, startPoint x: 1193, startPoint y: 273, endPoint x: 1249, endPoint y: 310, distance: 67.0
click at [1249, 310] on div "📖 Plain text tutorials can be tricky — they don’t include any real visual guida…" at bounding box center [1189, 381] width 489 height 228
drag, startPoint x: 1193, startPoint y: 276, endPoint x: 1229, endPoint y: 302, distance: 44.3
click at [1229, 302] on p "📖 Plain text tutorials can be tricky — they don’t include any real visual guida…" at bounding box center [1189, 288] width 489 height 42
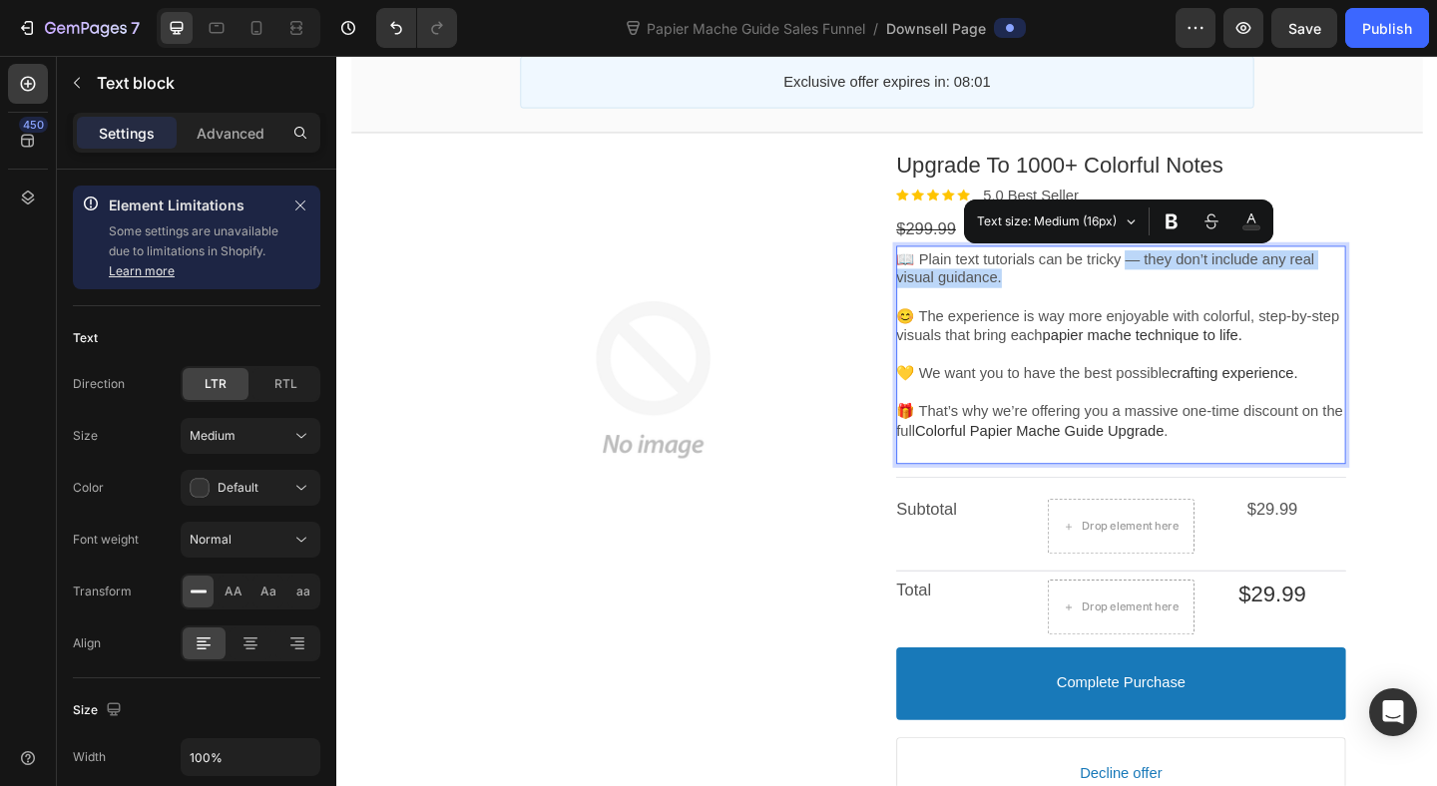
drag, startPoint x: 1195, startPoint y: 277, endPoint x: 1270, endPoint y: 298, distance: 77.7
click at [1270, 298] on p "📖 Plain text tutorials can be tricky — they don’t include any real visual guida…" at bounding box center [1189, 288] width 489 height 42
click at [1174, 224] on icon "Editor contextual toolbar" at bounding box center [1171, 221] width 12 height 15
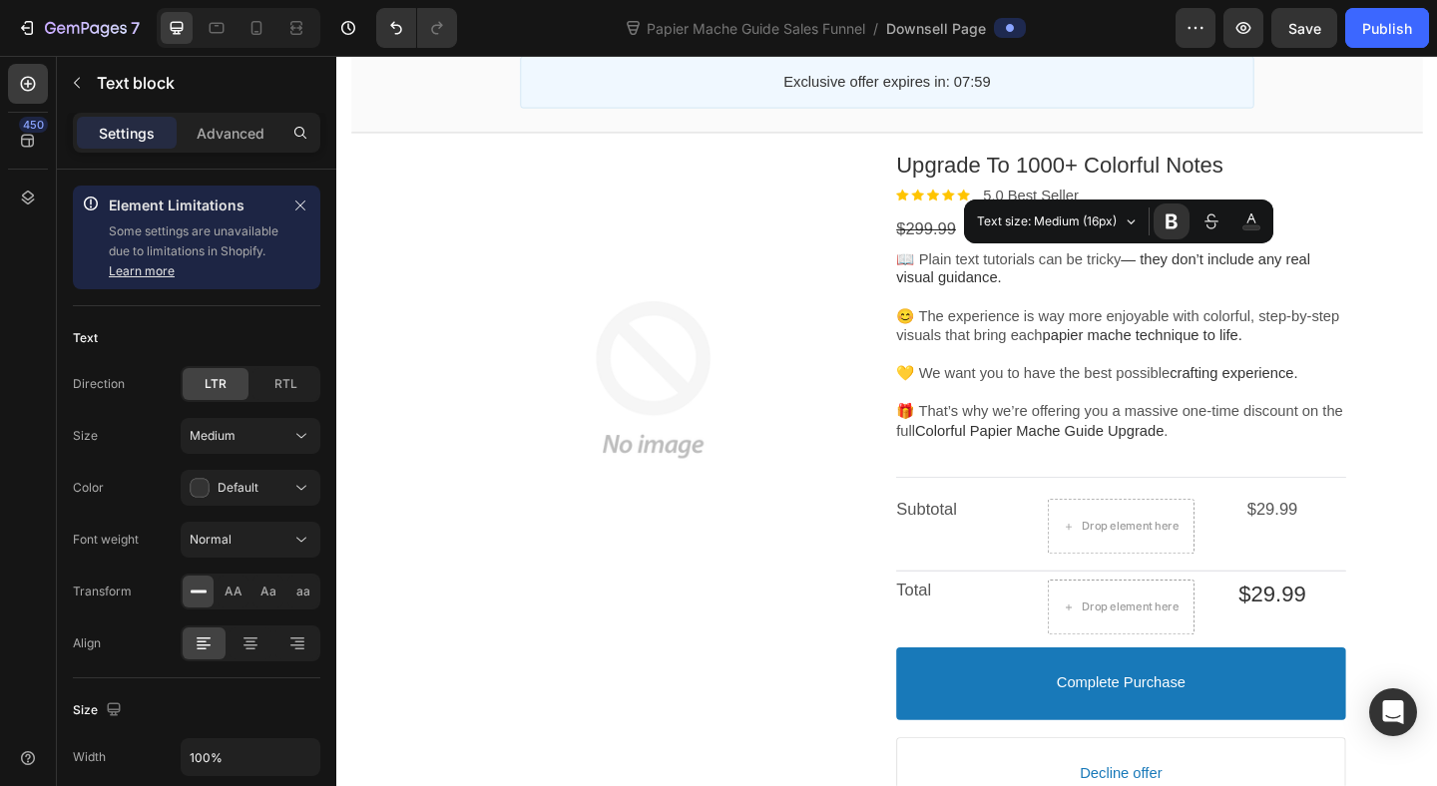
click at [1436, 292] on section "Product Images Upgrade To 1000+ Colorful Notes Product Title Image 5.0 Best Sel…" at bounding box center [934, 573] width 1197 height 856
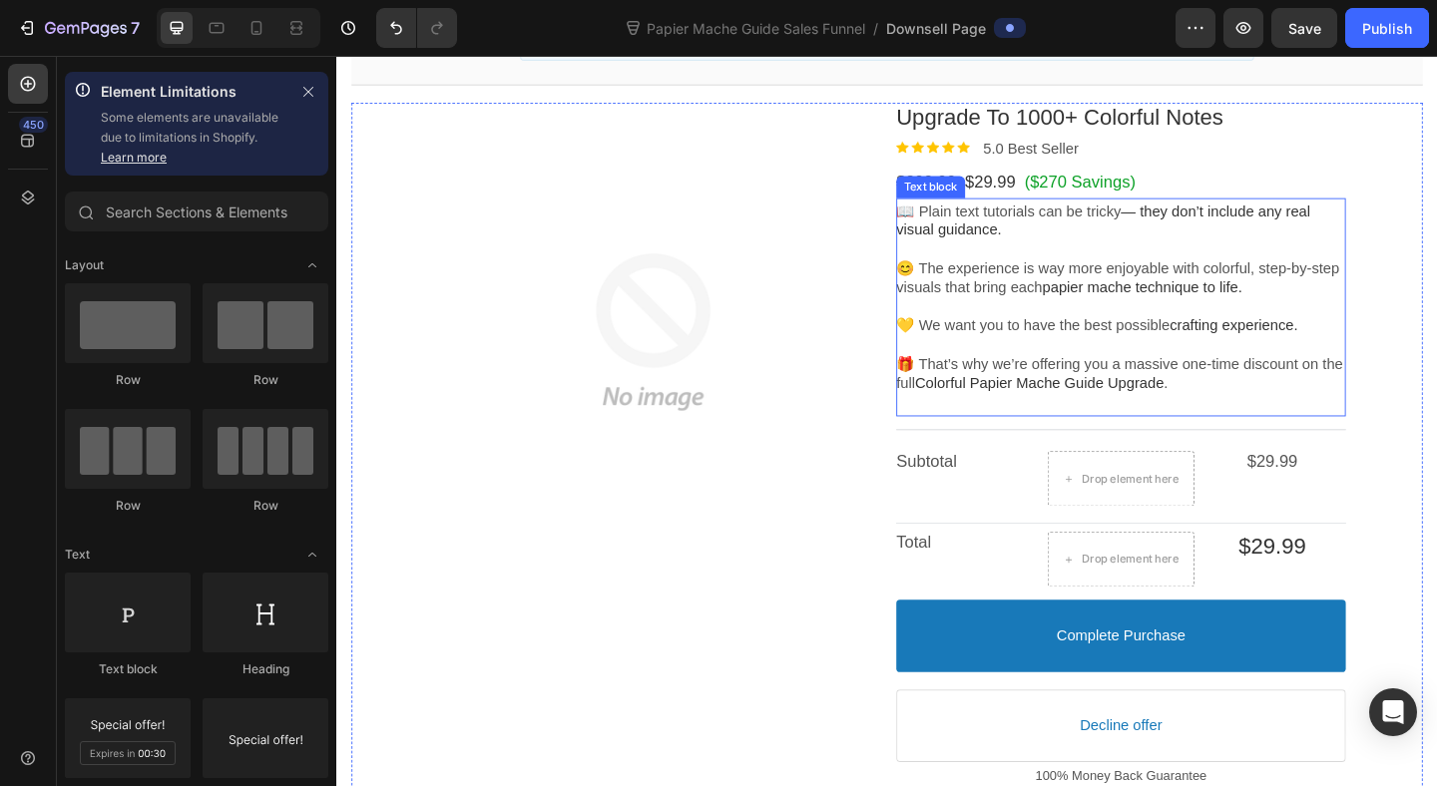
scroll to position [252, 0]
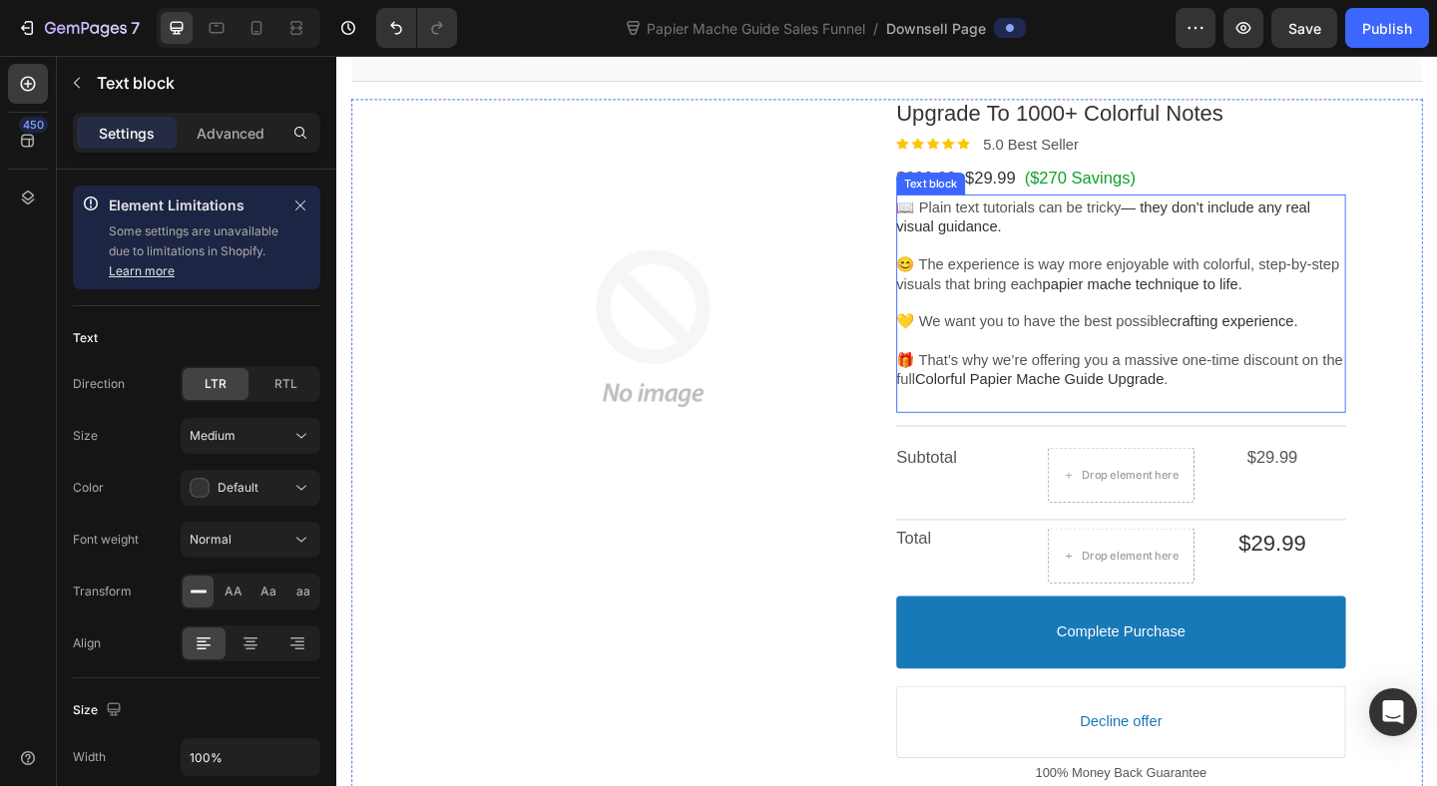
click at [1292, 296] on span "papier mache technique to life." at bounding box center [1211, 303] width 217 height 17
click at [1297, 296] on span "papier mache technique to life." at bounding box center [1211, 303] width 217 height 17
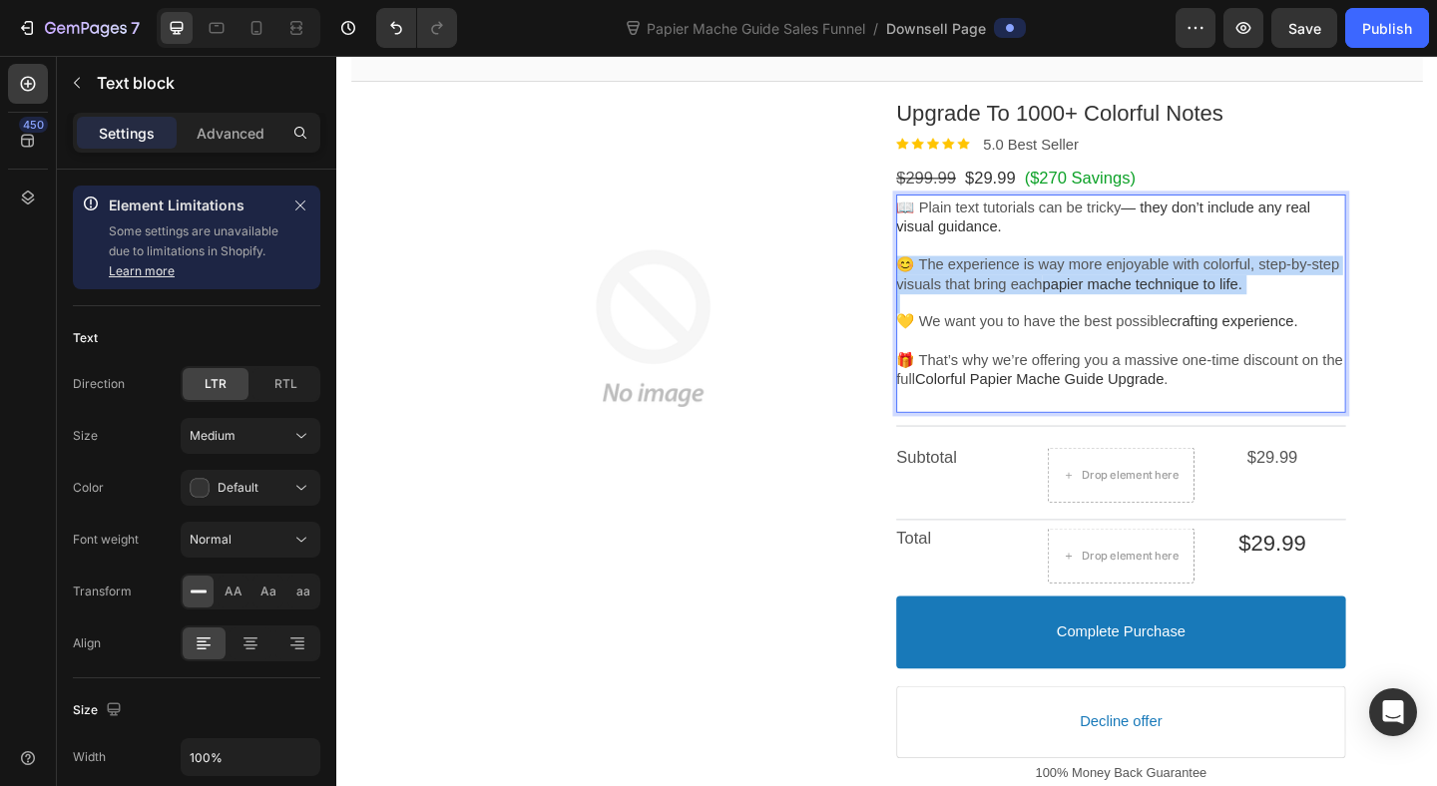
click at [1297, 296] on span "papier mache technique to life." at bounding box center [1211, 303] width 217 height 17
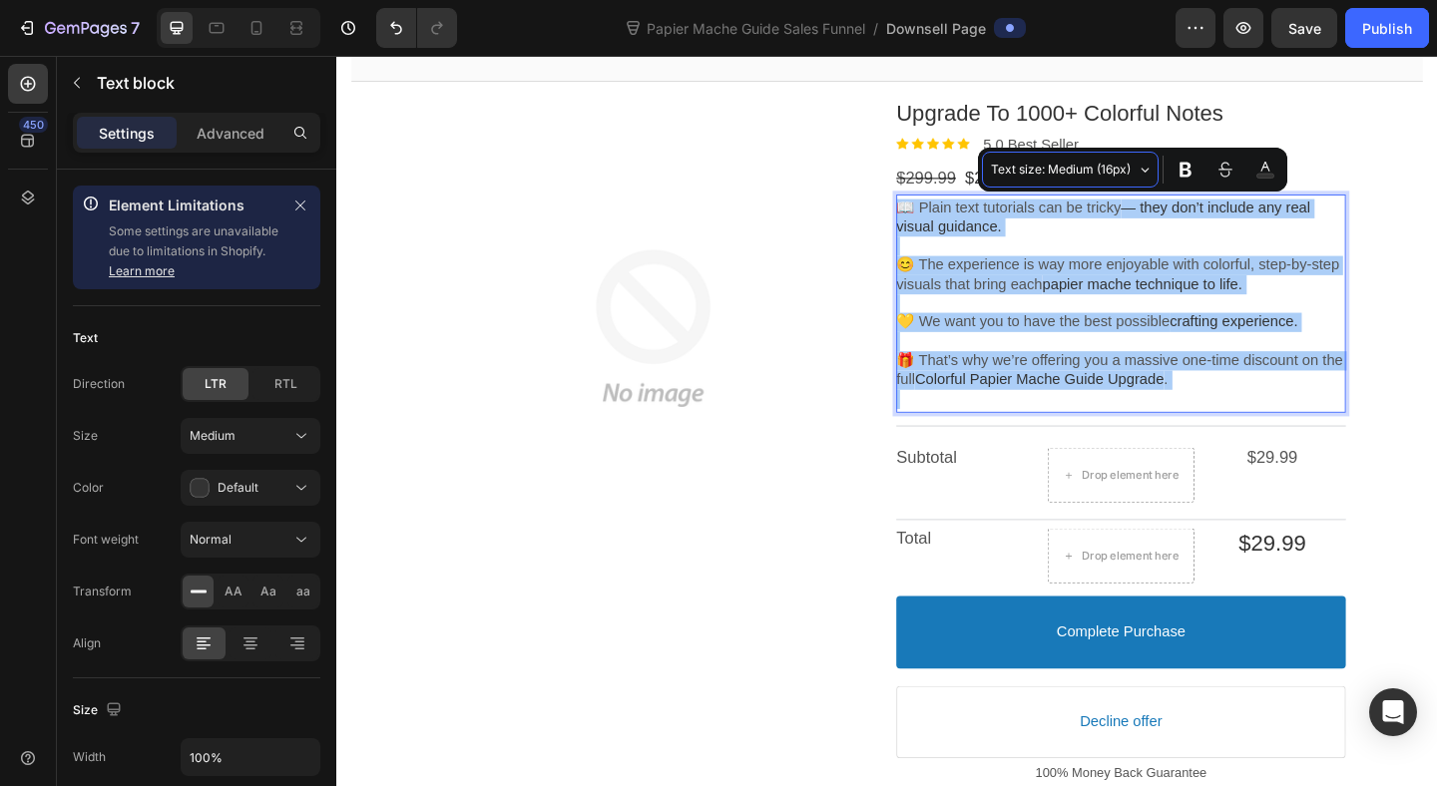
click at [1115, 163] on span "Text size: Medium (16px)" at bounding box center [1062, 170] width 142 height 22
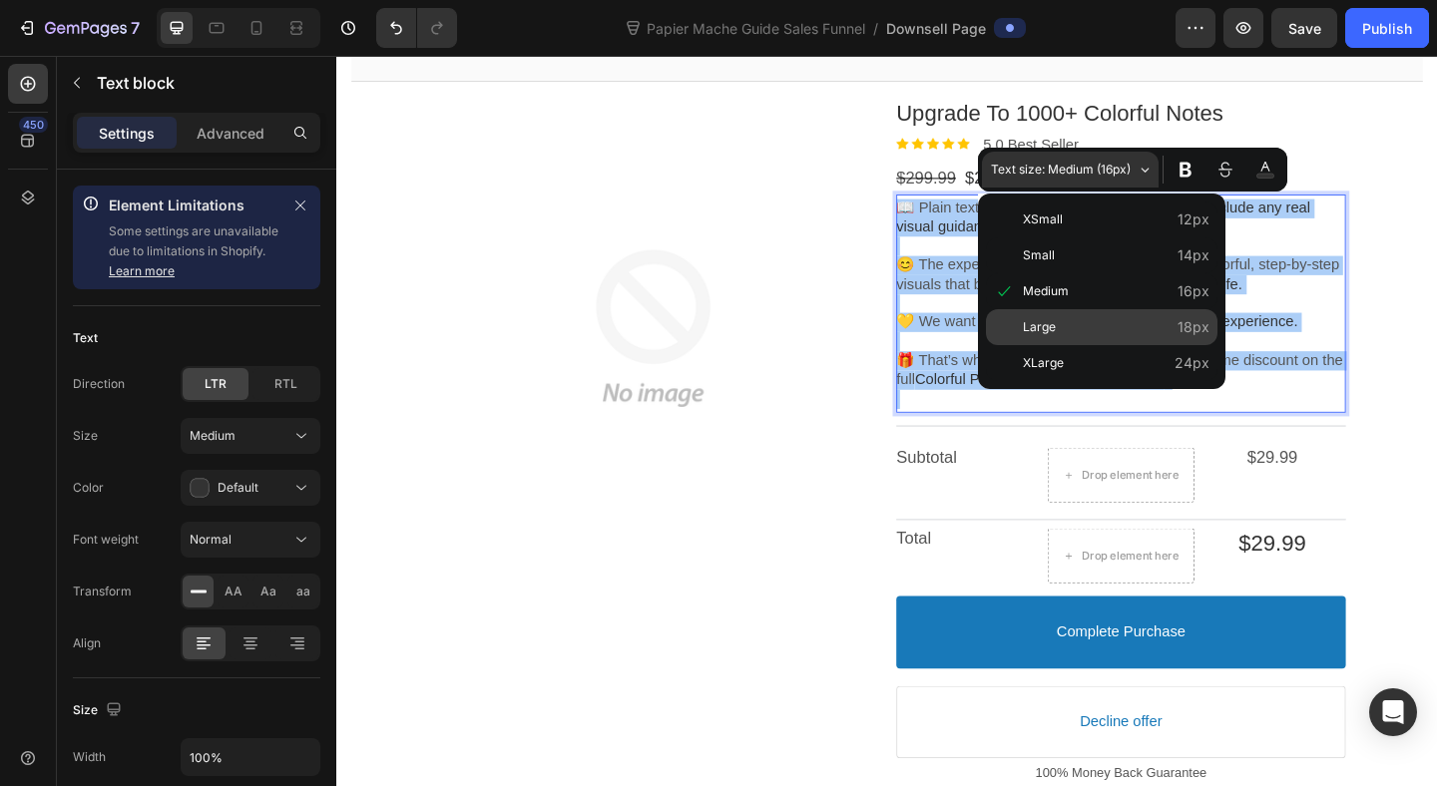
click at [1090, 314] on span "Large" at bounding box center [1116, 327] width 187 height 27
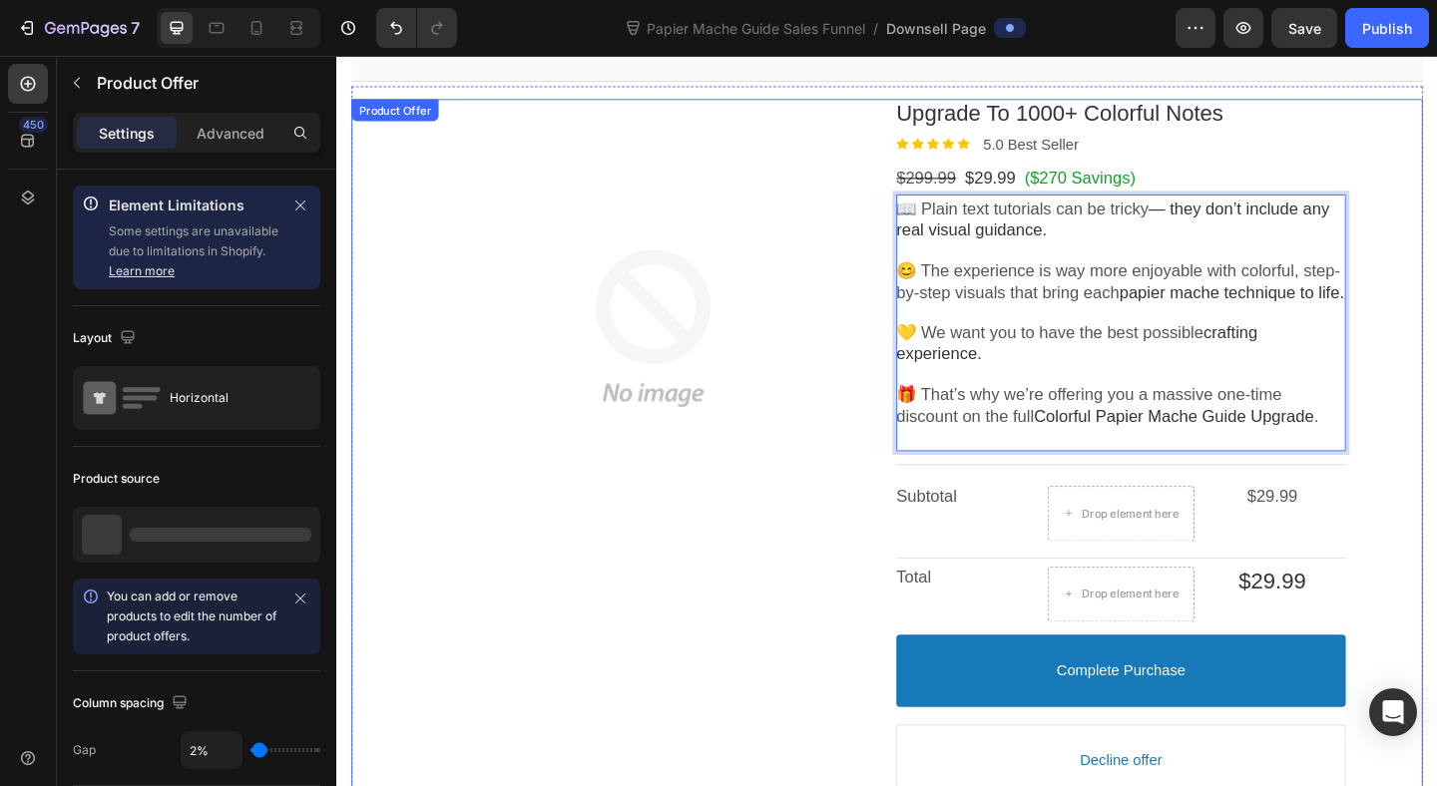
click at [1436, 276] on div "Product Images Upgrade To 1000+ Colorful Notes Product Title Image 5.0 Best Sel…" at bounding box center [934, 537] width 1165 height 869
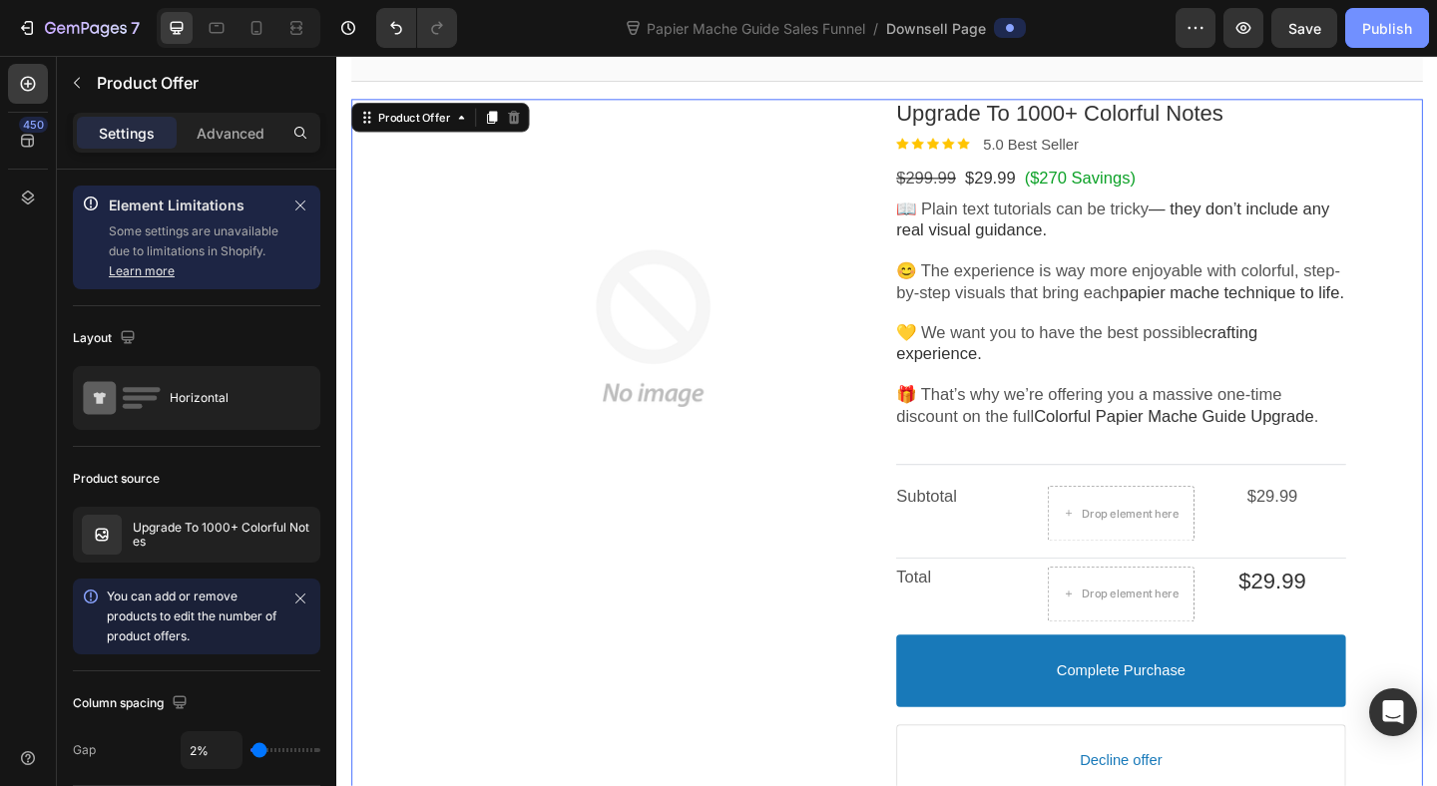
click at [1397, 30] on div "Publish" at bounding box center [1387, 28] width 50 height 21
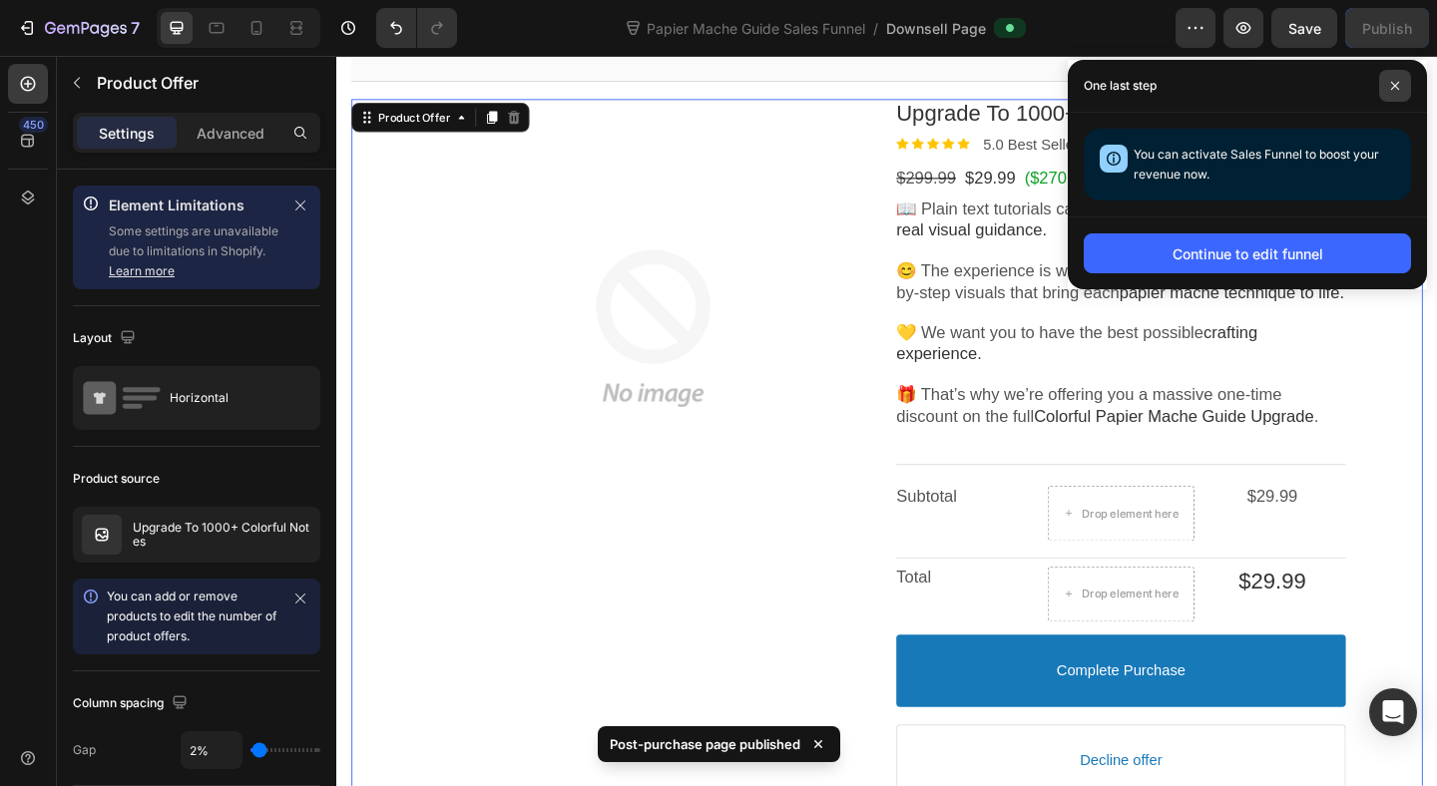
click at [1402, 92] on span at bounding box center [1395, 86] width 32 height 32
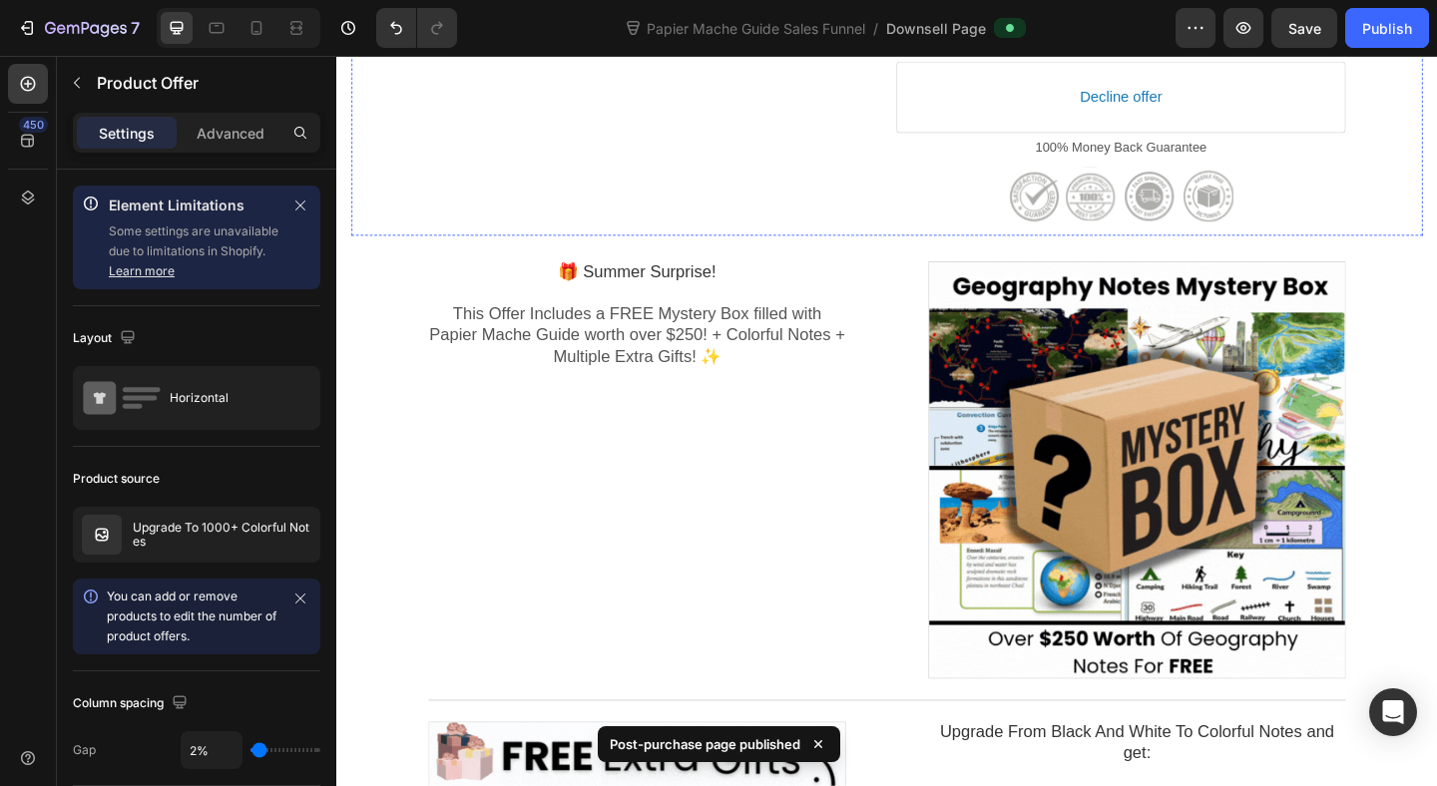
scroll to position [1026, 0]
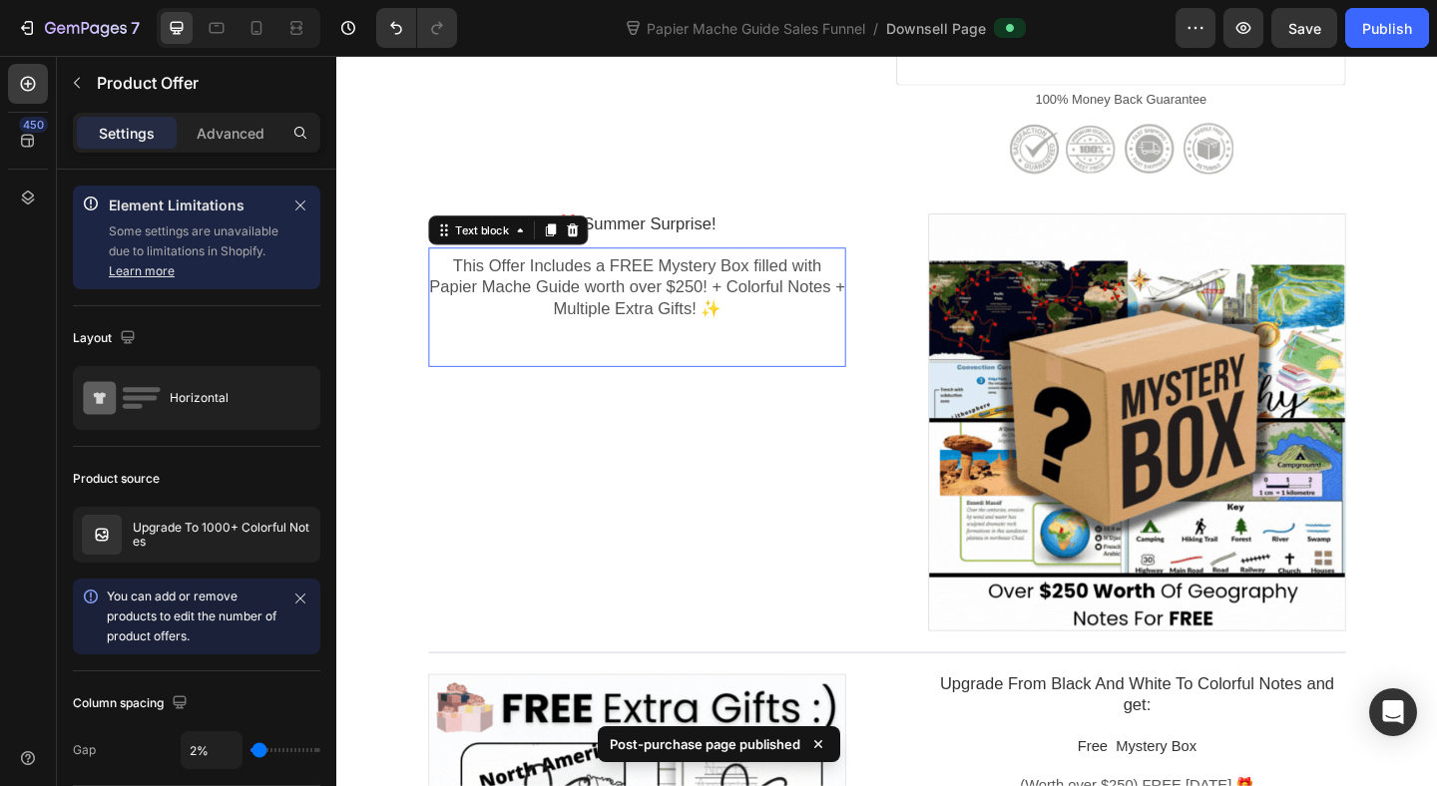
click at [762, 329] on span "This Offer Includes a FREE Mystery Box filled with Papier Mache Guide worth ove…" at bounding box center [663, 307] width 452 height 67
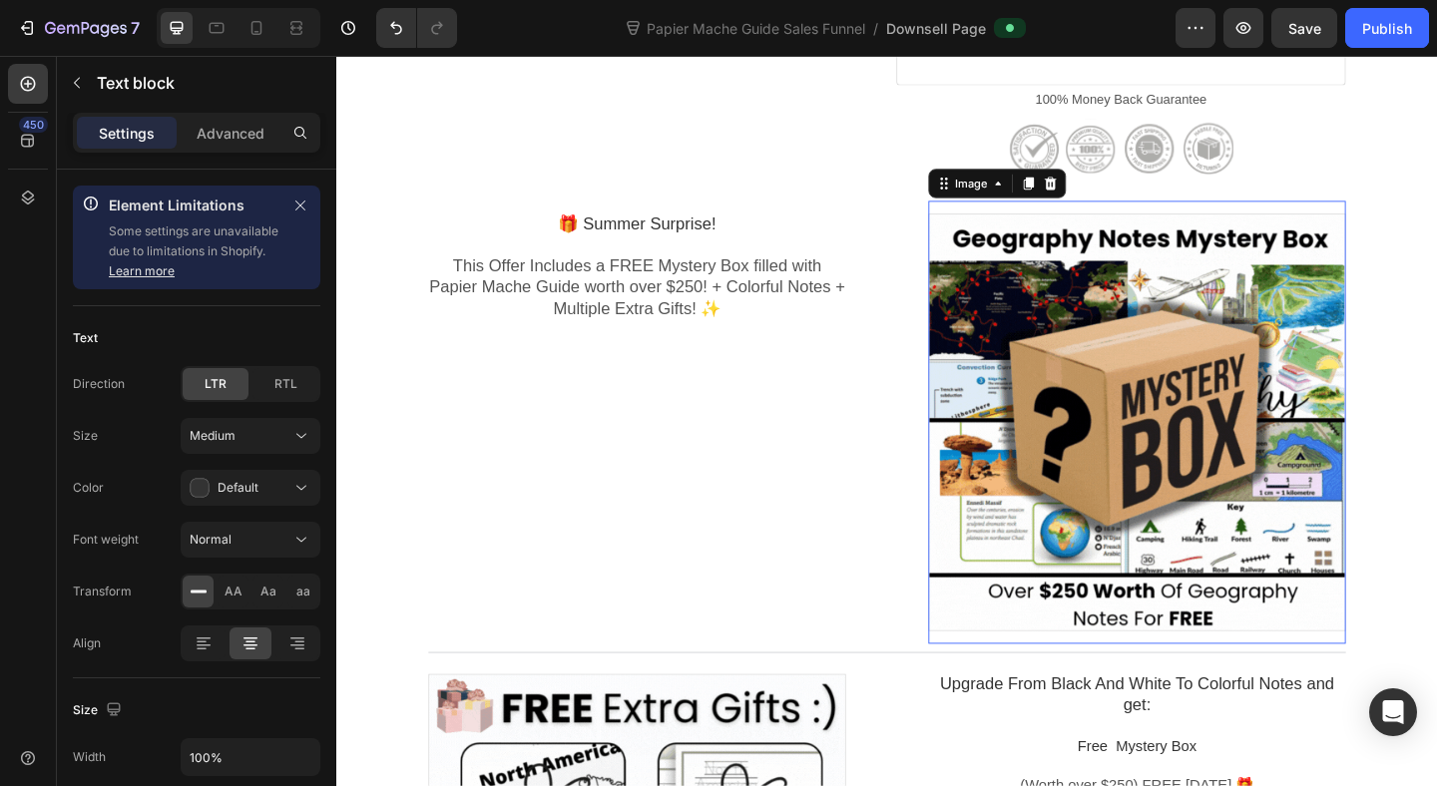
click at [1237, 432] on div at bounding box center [1207, 454] width 454 height 454
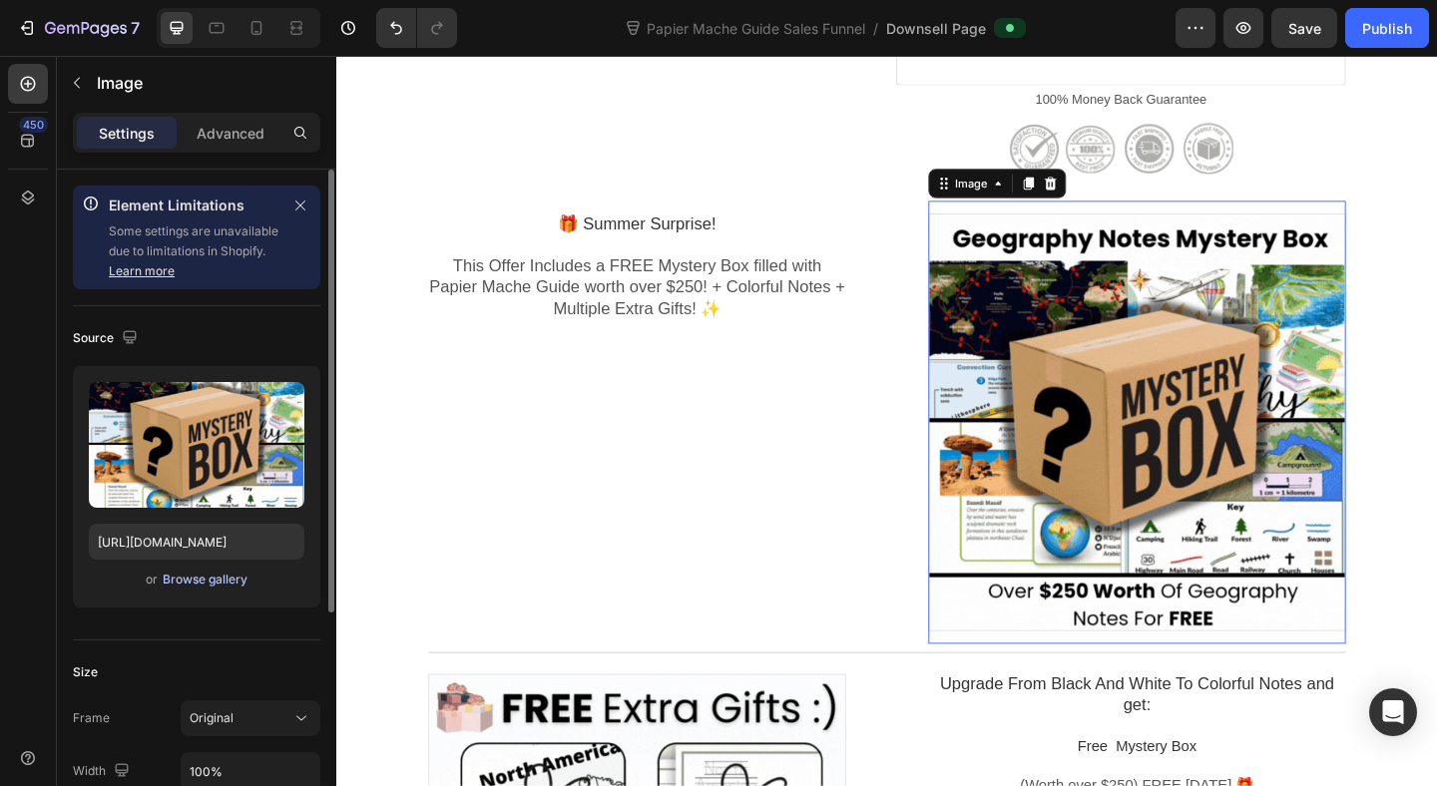
click at [203, 580] on div "Browse gallery" at bounding box center [205, 580] width 85 height 18
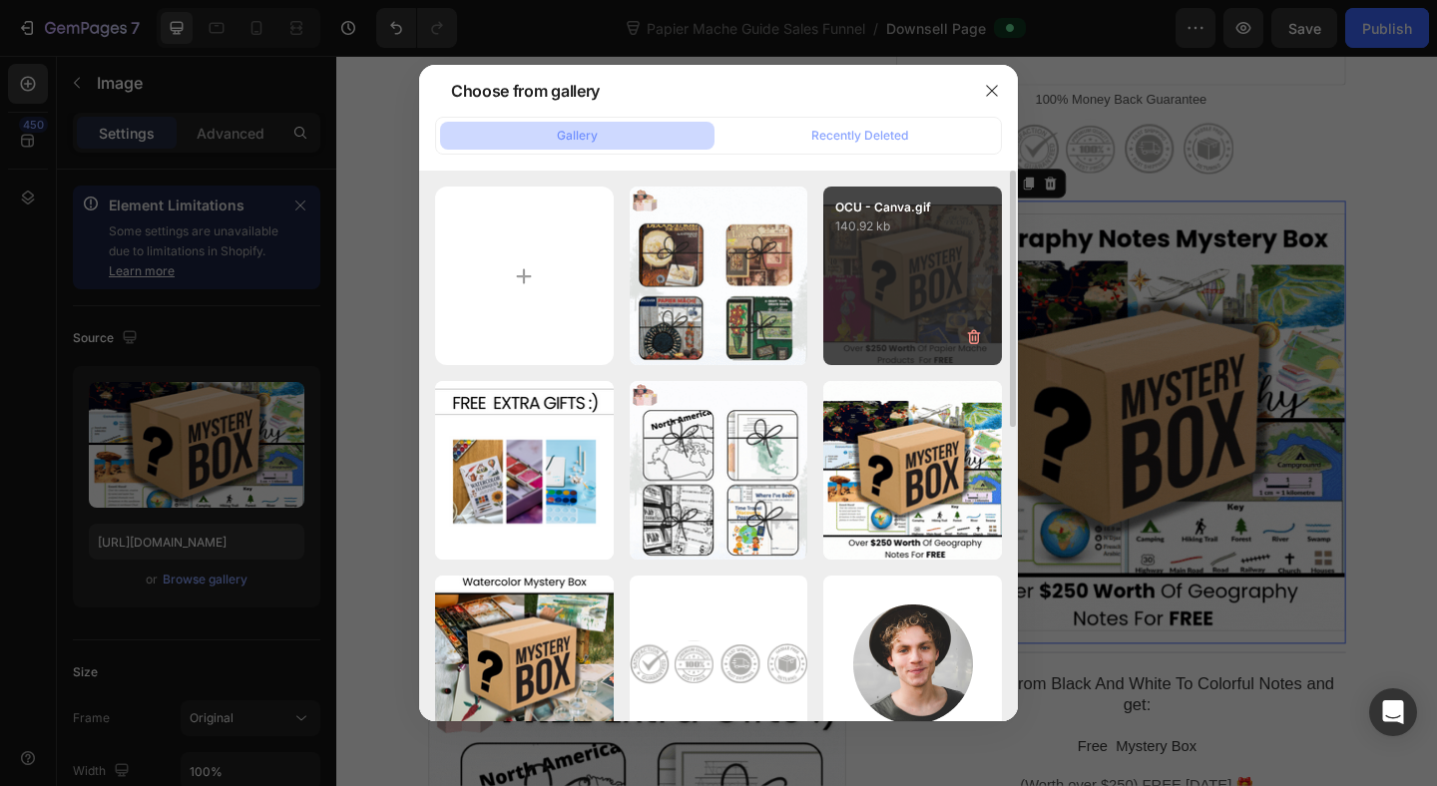
click at [918, 329] on div "OCU - Canva.gif 140.92 kb" at bounding box center [912, 276] width 179 height 179
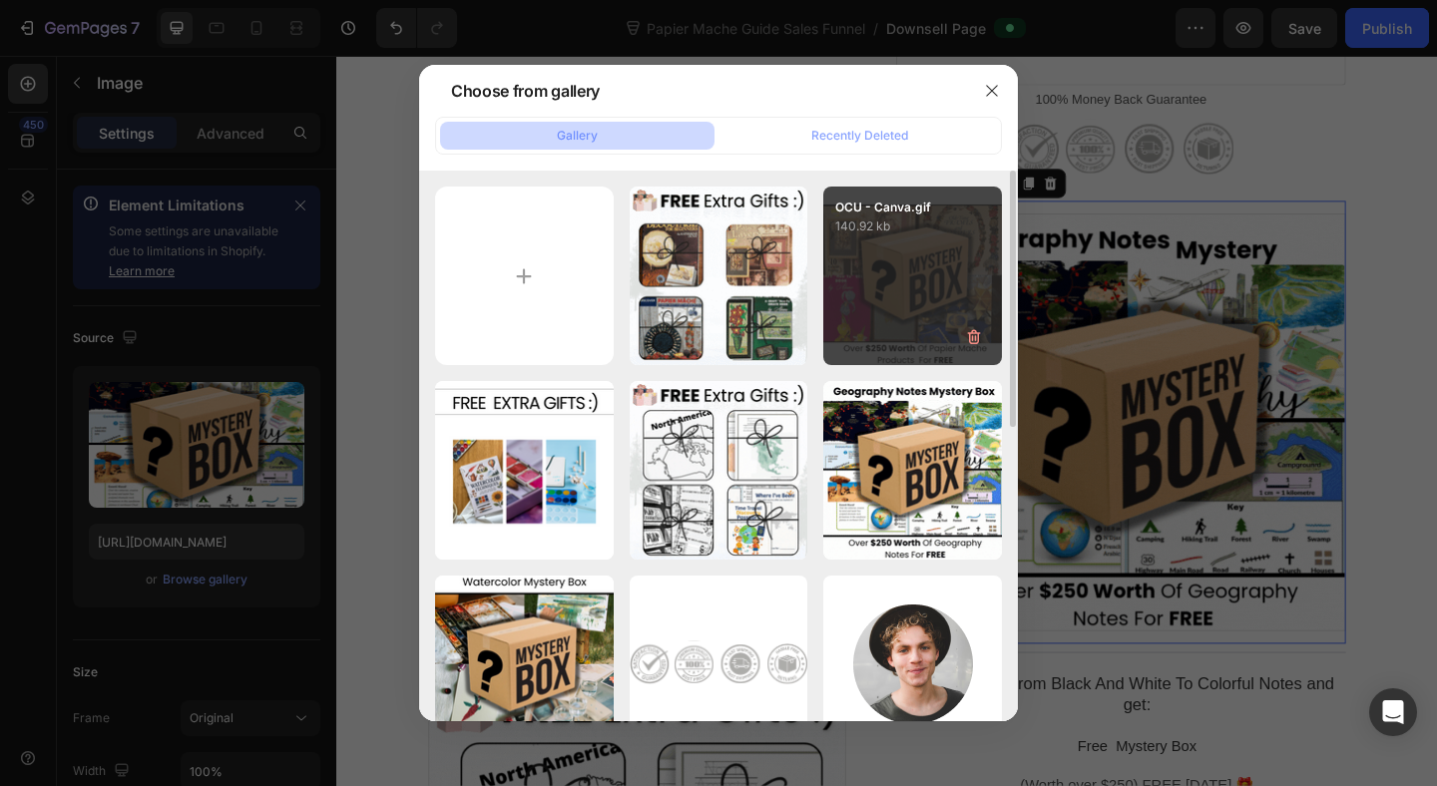
type input "[URL][DOMAIN_NAME]"
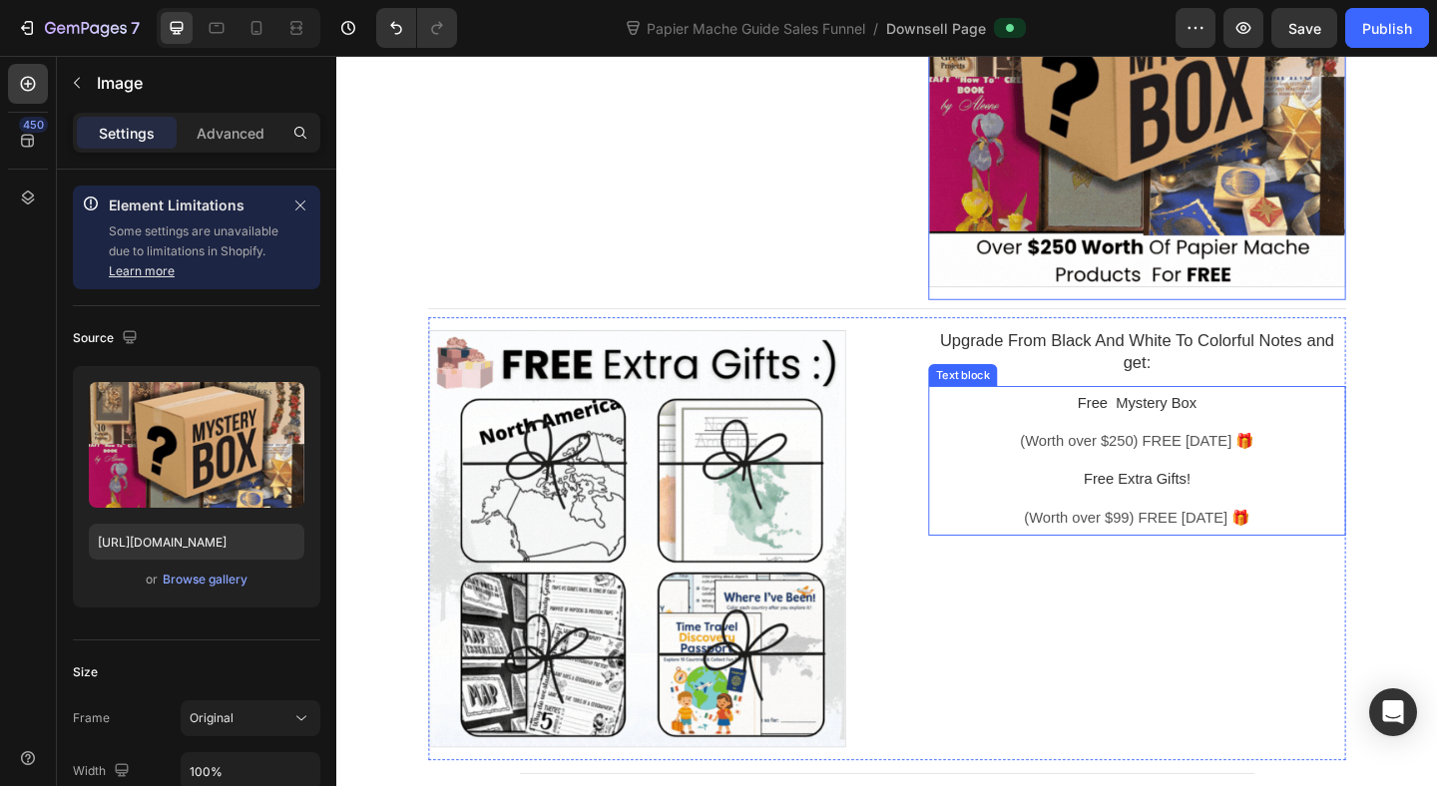
scroll to position [1425, 0]
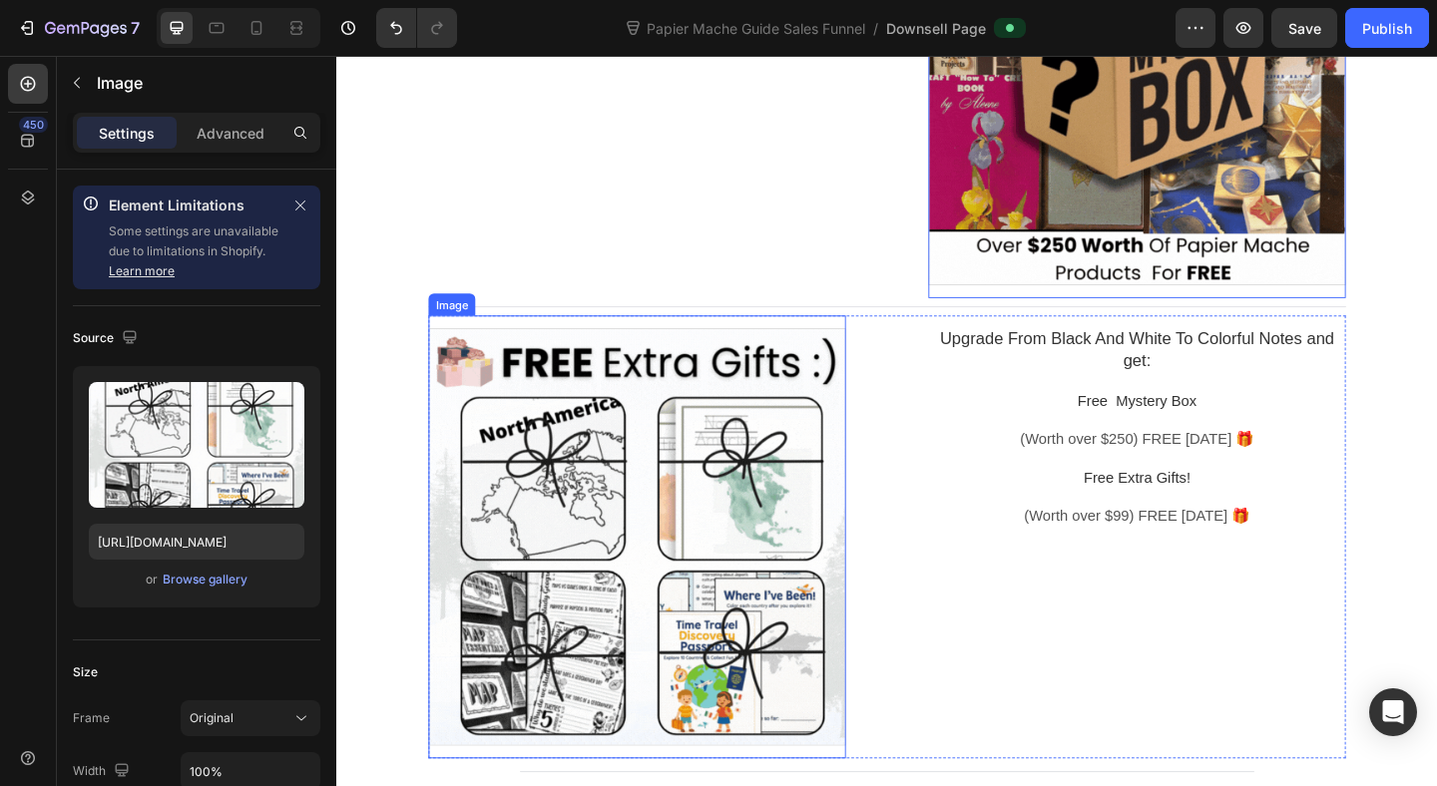
click at [731, 585] on div at bounding box center [663, 579] width 454 height 454
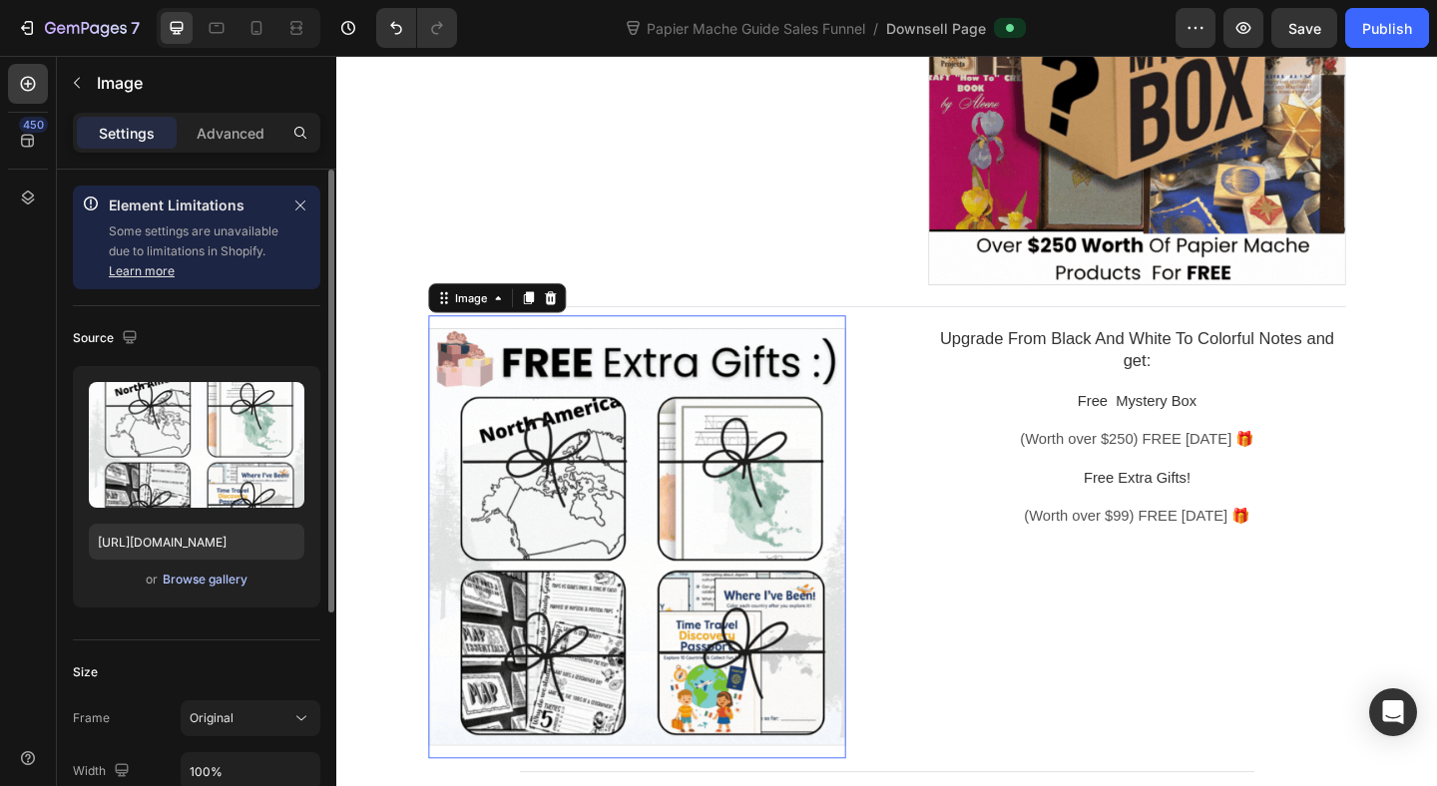
click at [186, 577] on div "Browse gallery" at bounding box center [205, 580] width 85 height 18
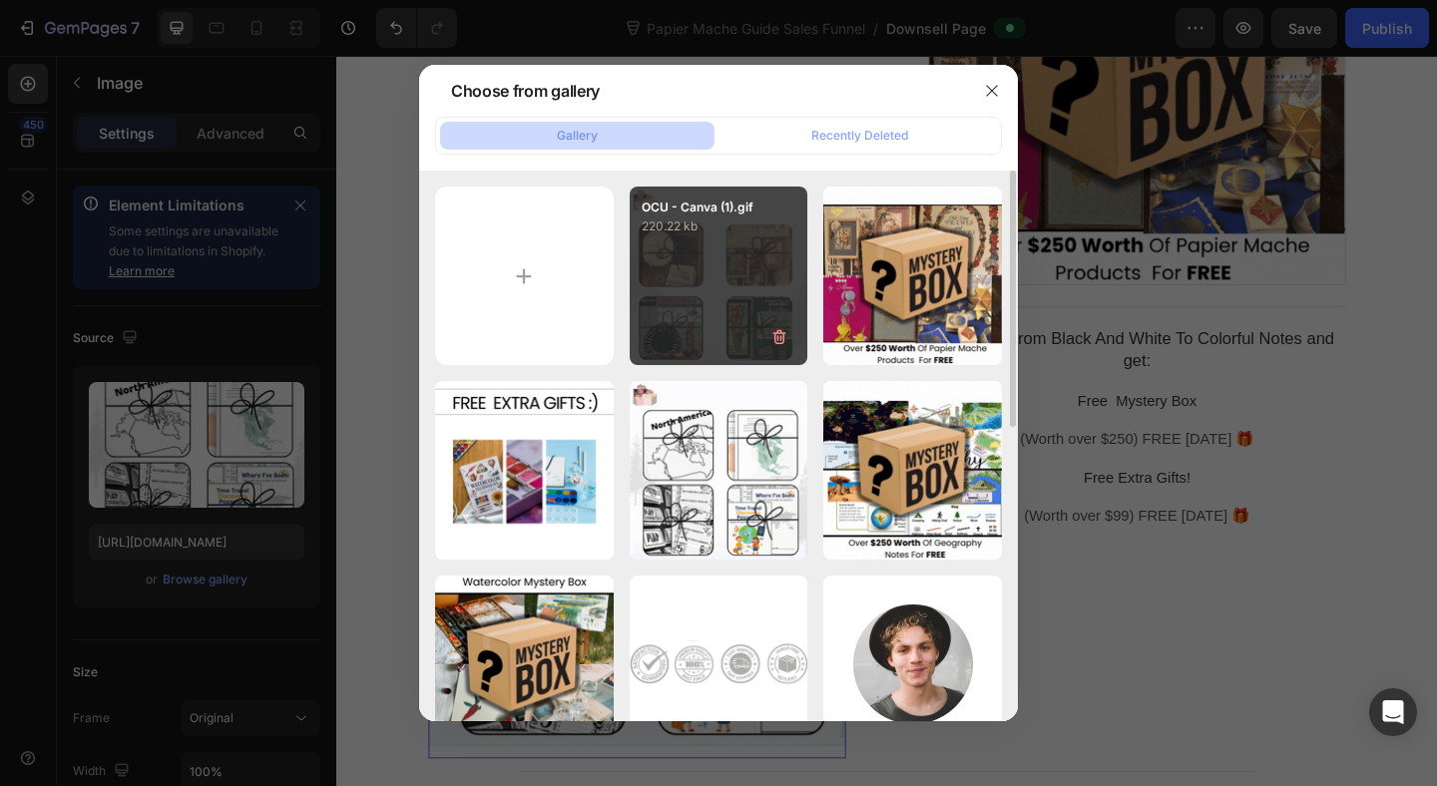
click at [777, 259] on div "OCU - Canva (1).gif 220.22 kb" at bounding box center [718, 276] width 179 height 179
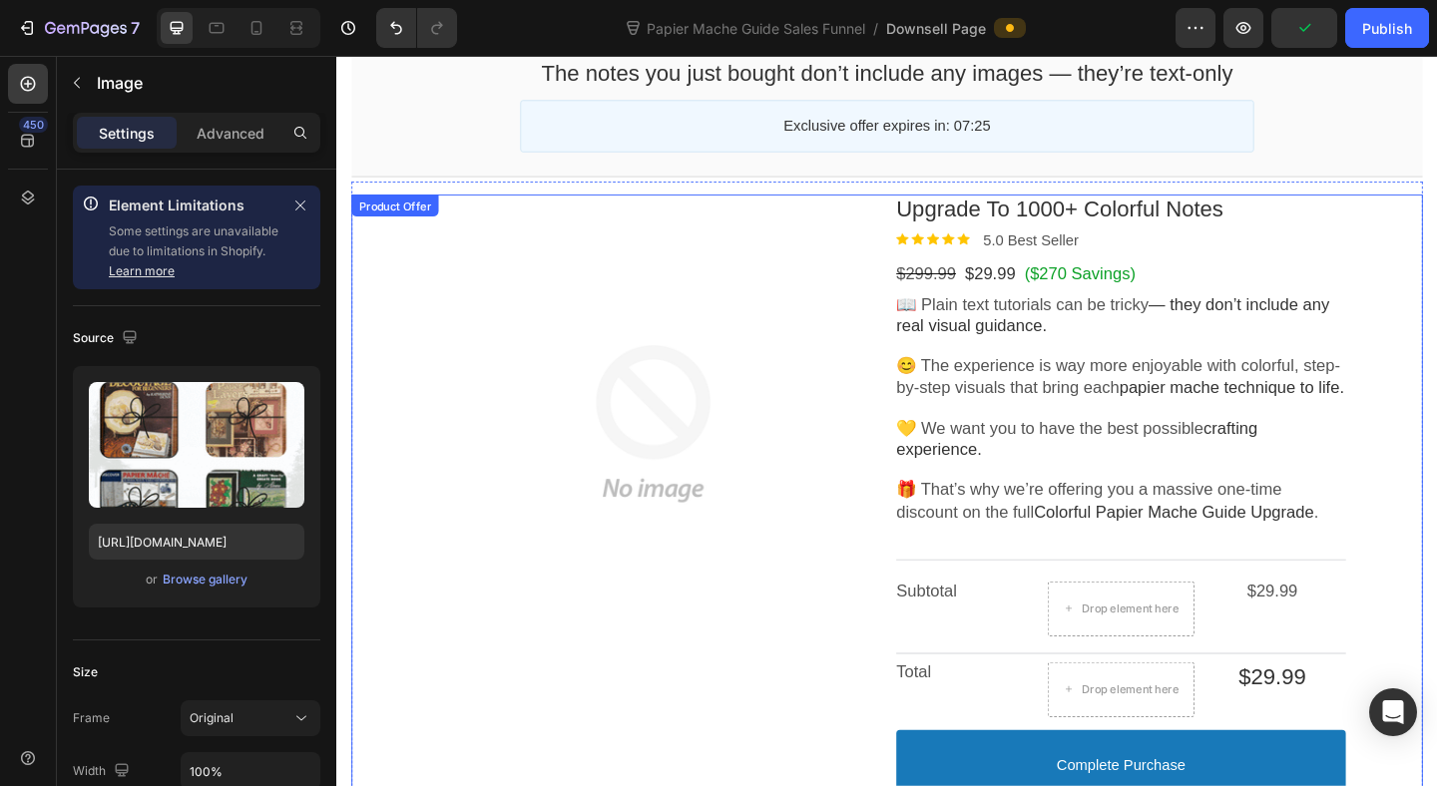
scroll to position [0, 0]
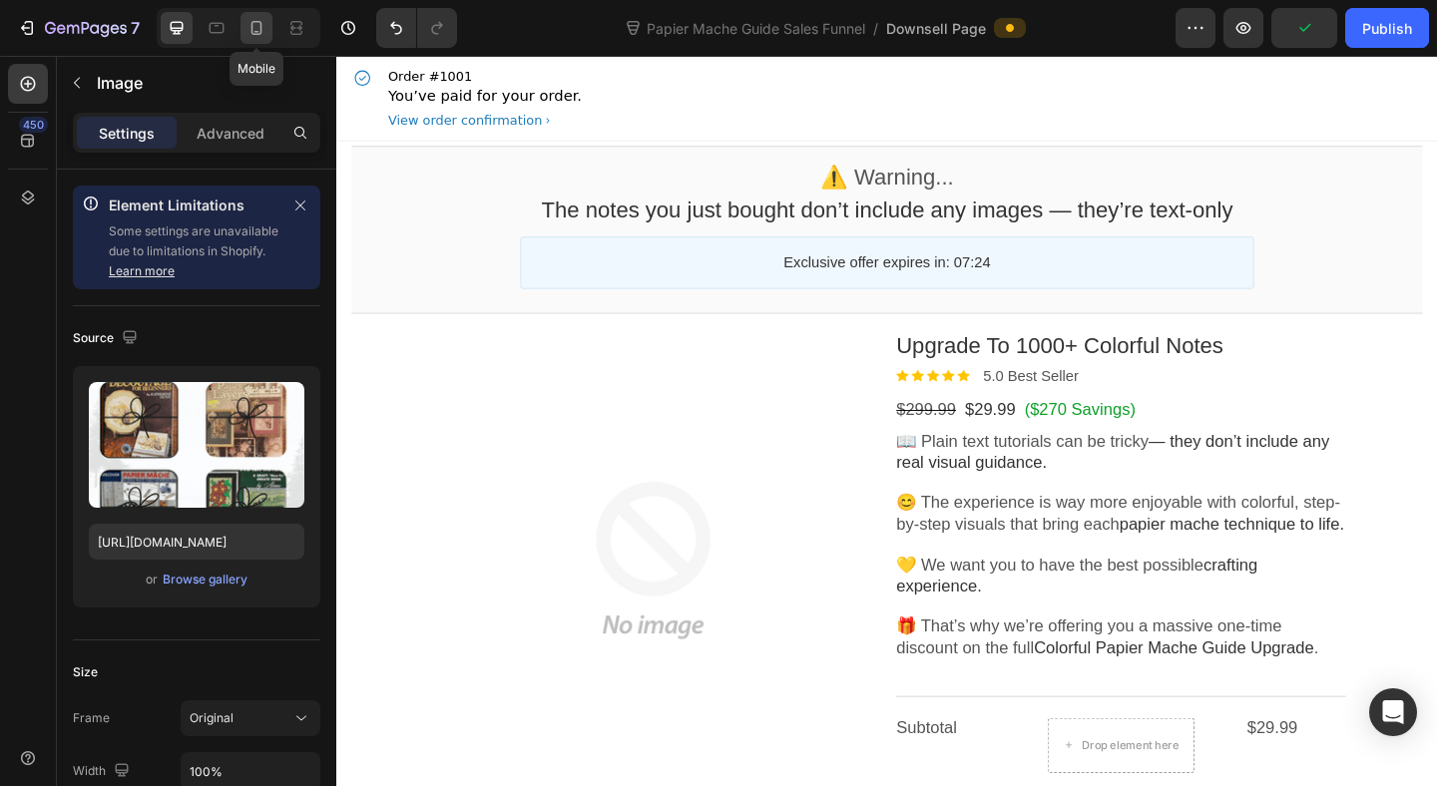
click at [250, 39] on div at bounding box center [256, 28] width 32 height 32
type input "[URL][DOMAIN_NAME]"
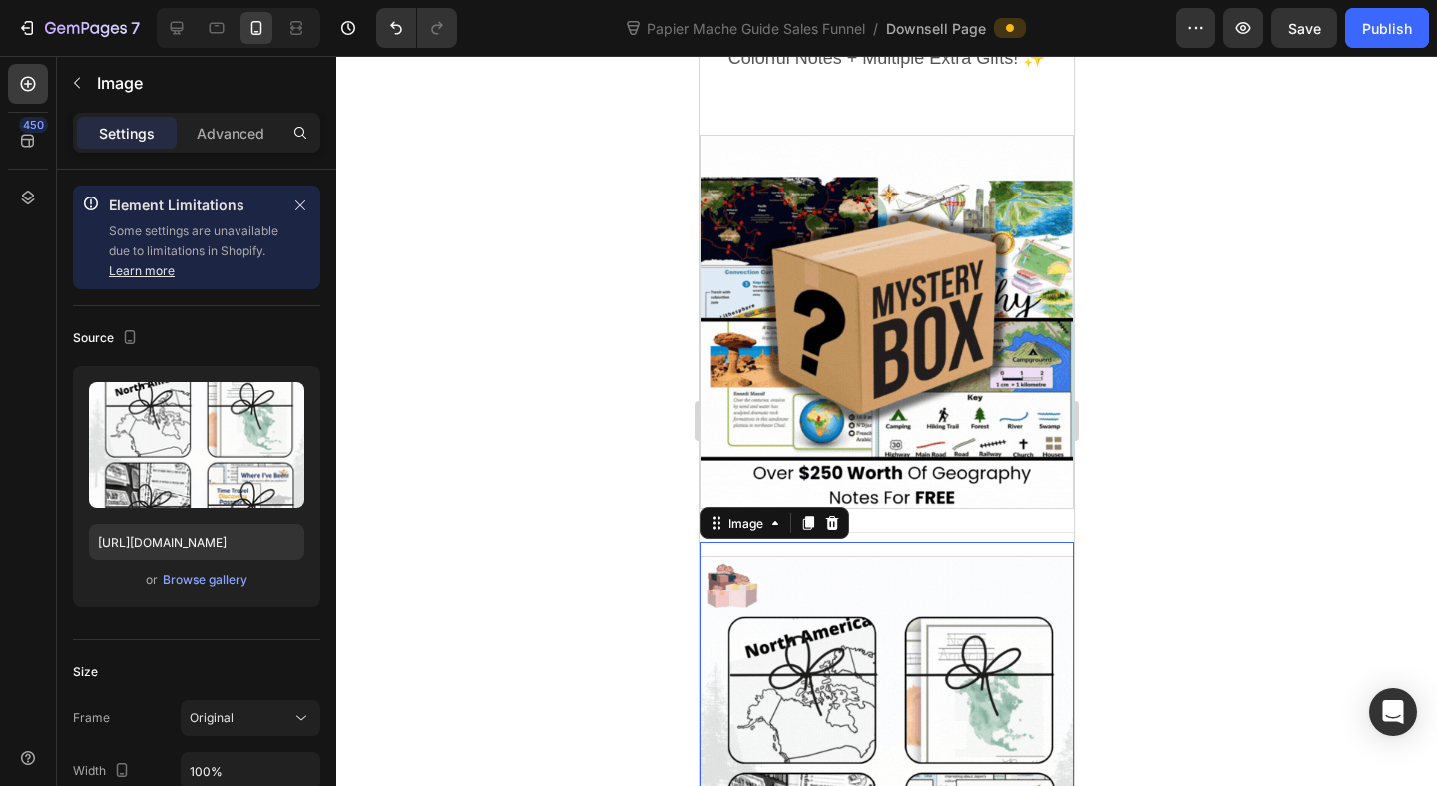
scroll to position [1769, 0]
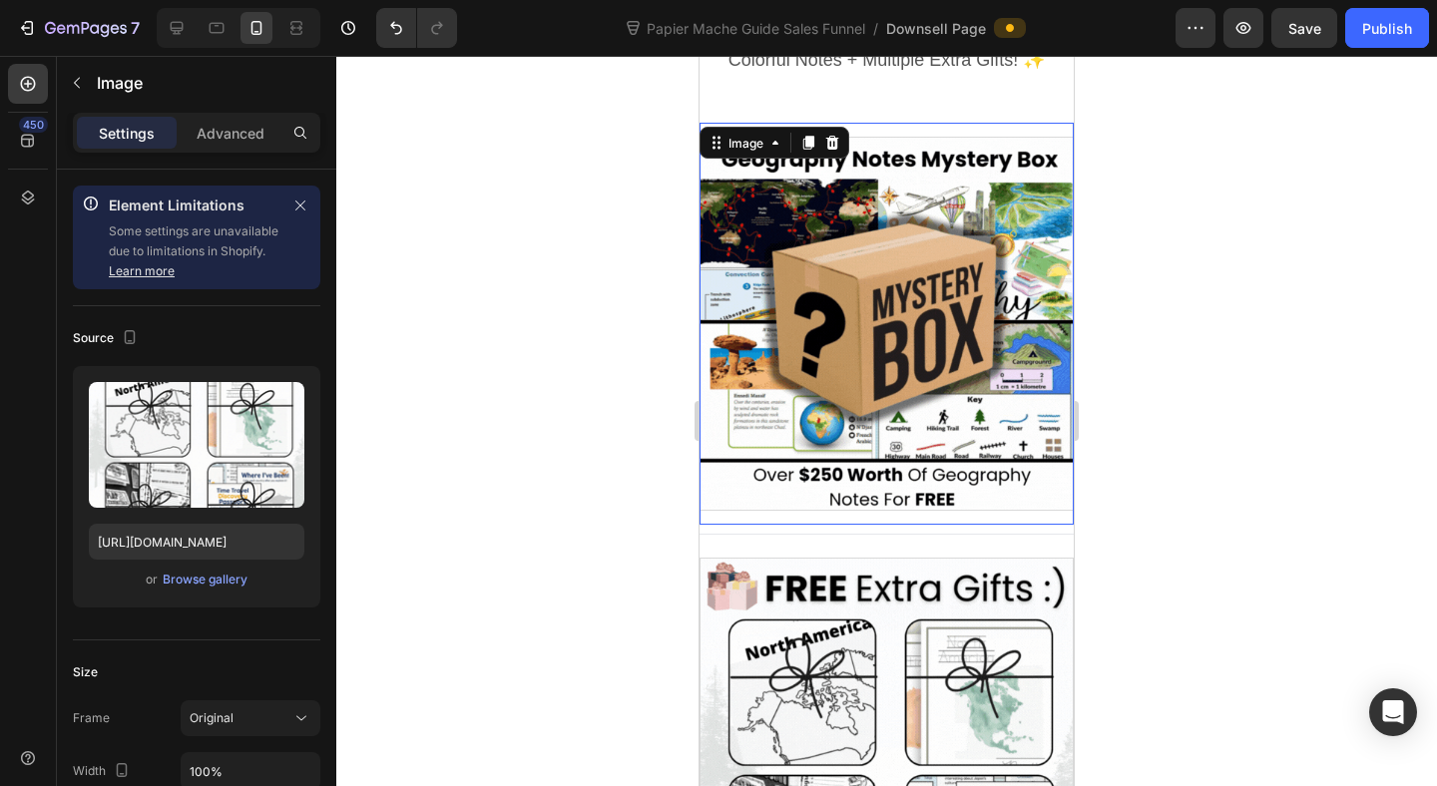
click at [845, 312] on div at bounding box center [886, 324] width 374 height 374
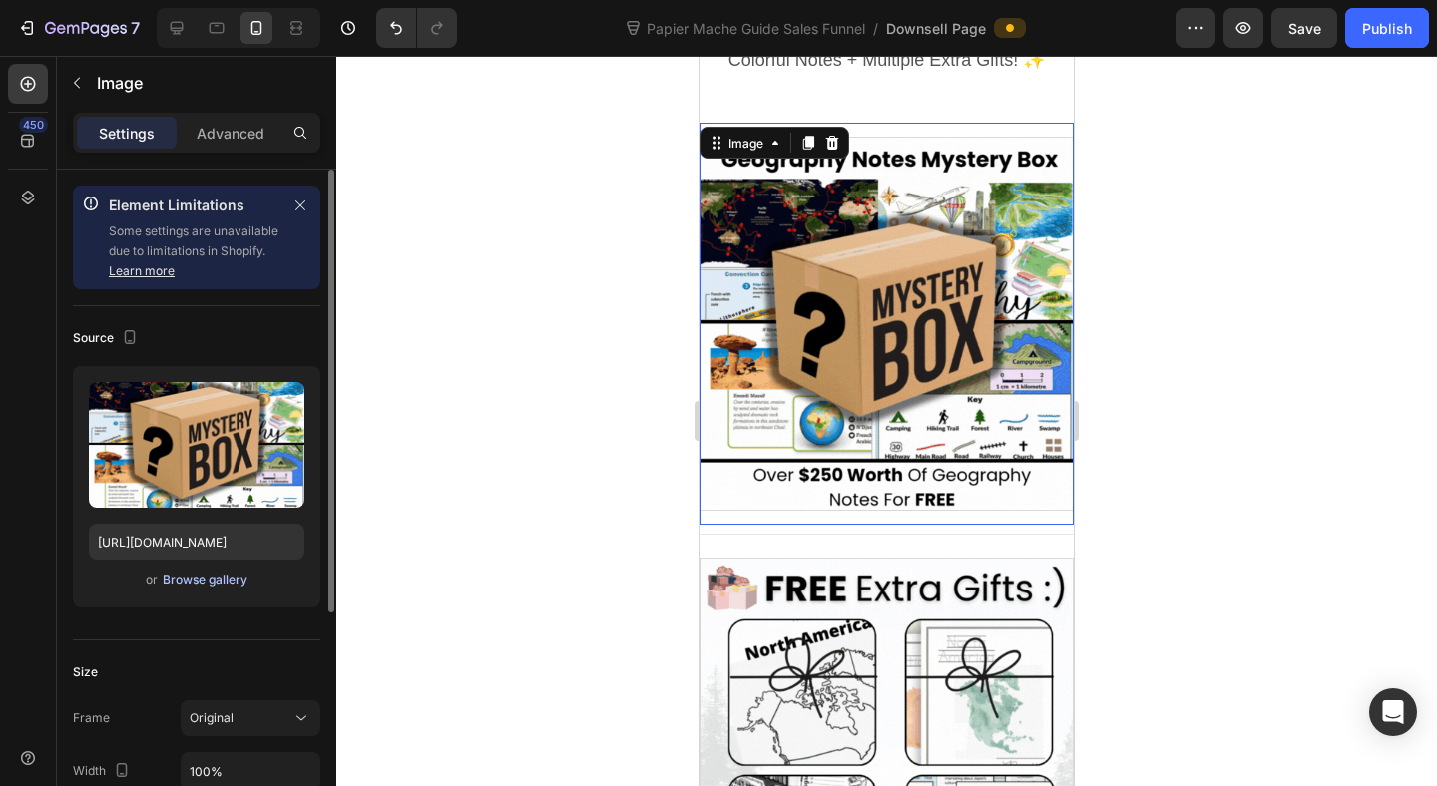
click at [218, 589] on button "Browse gallery" at bounding box center [205, 580] width 87 height 20
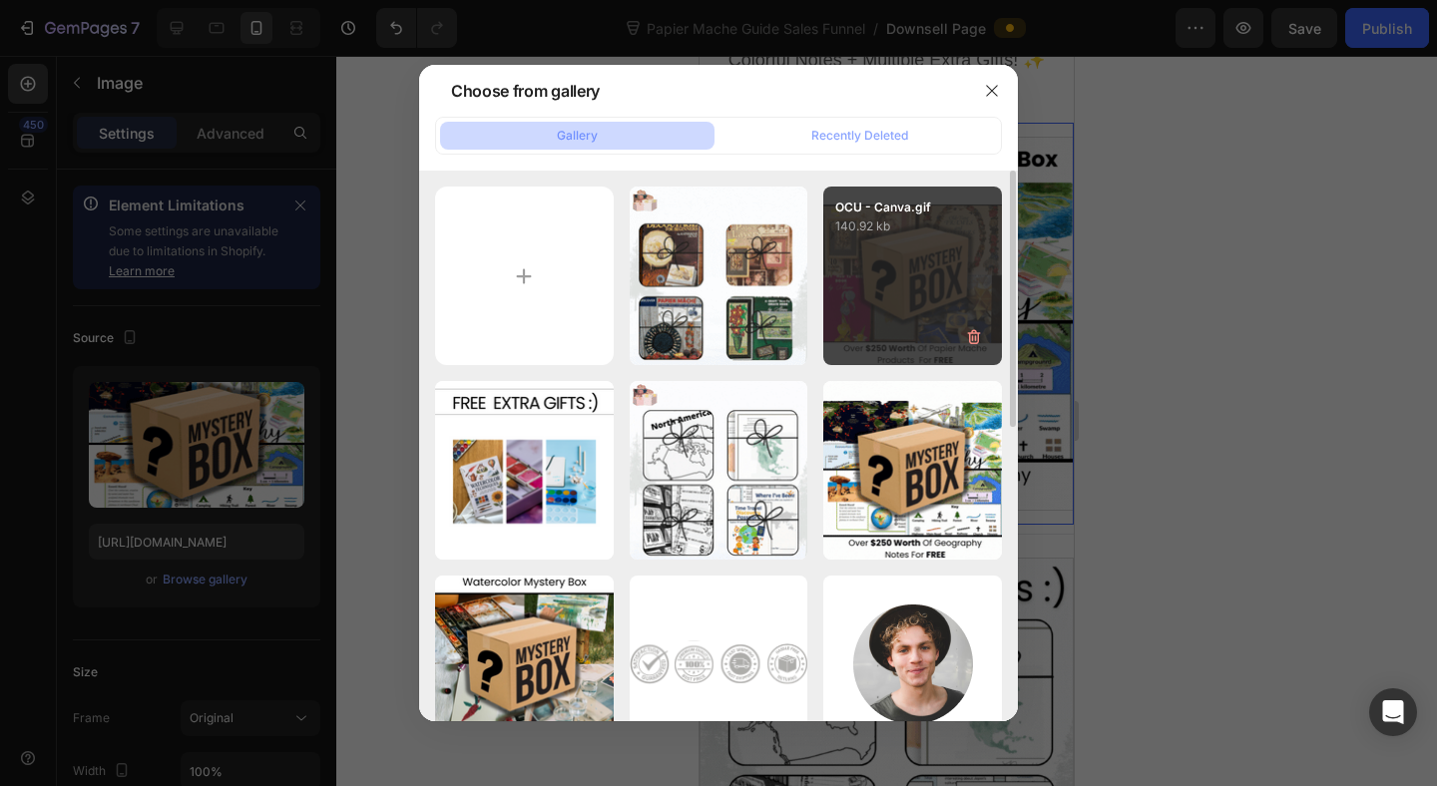
click at [854, 298] on div "OCU - Canva.gif 140.92 kb" at bounding box center [912, 276] width 179 height 179
type input "[URL][DOMAIN_NAME]"
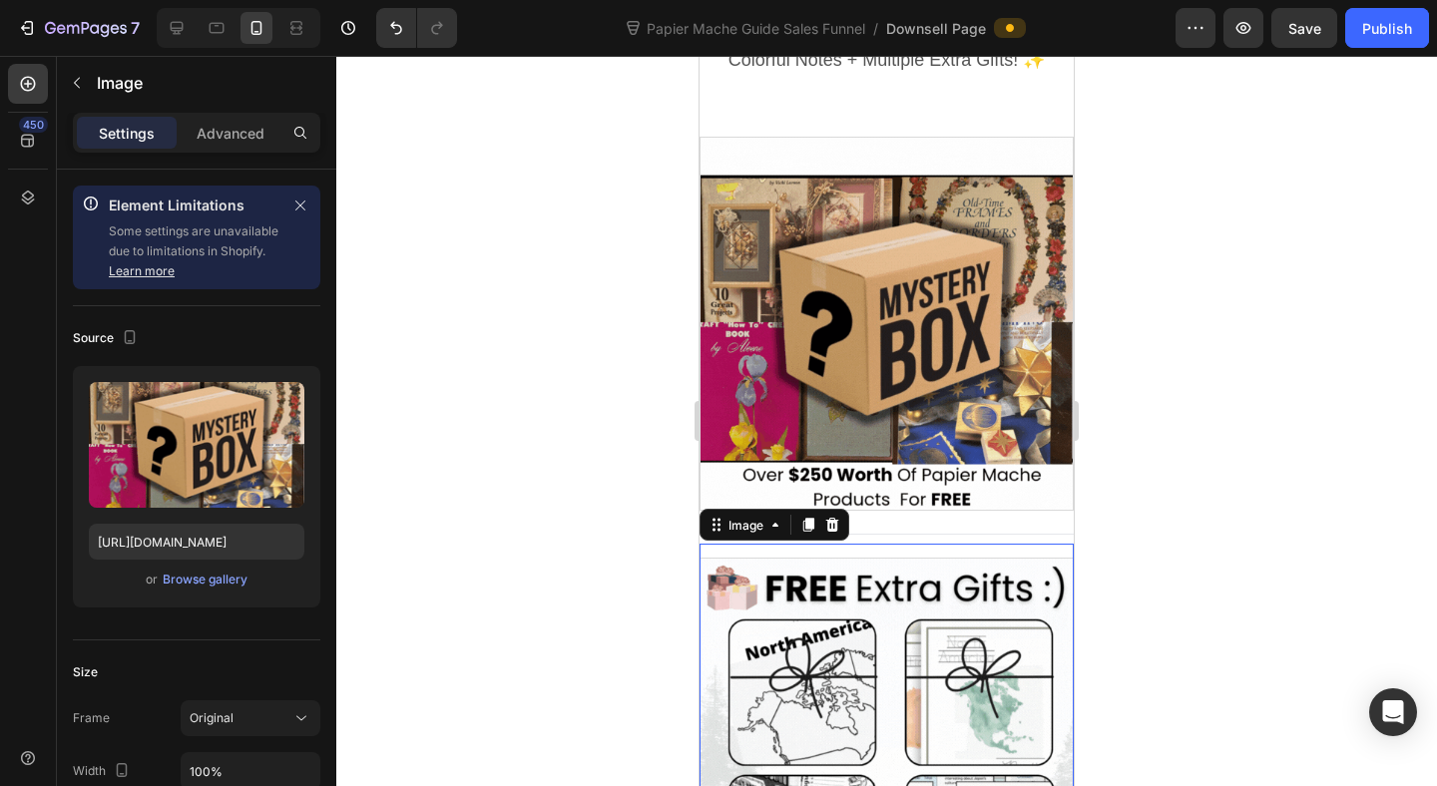
click at [851, 700] on div at bounding box center [886, 745] width 374 height 374
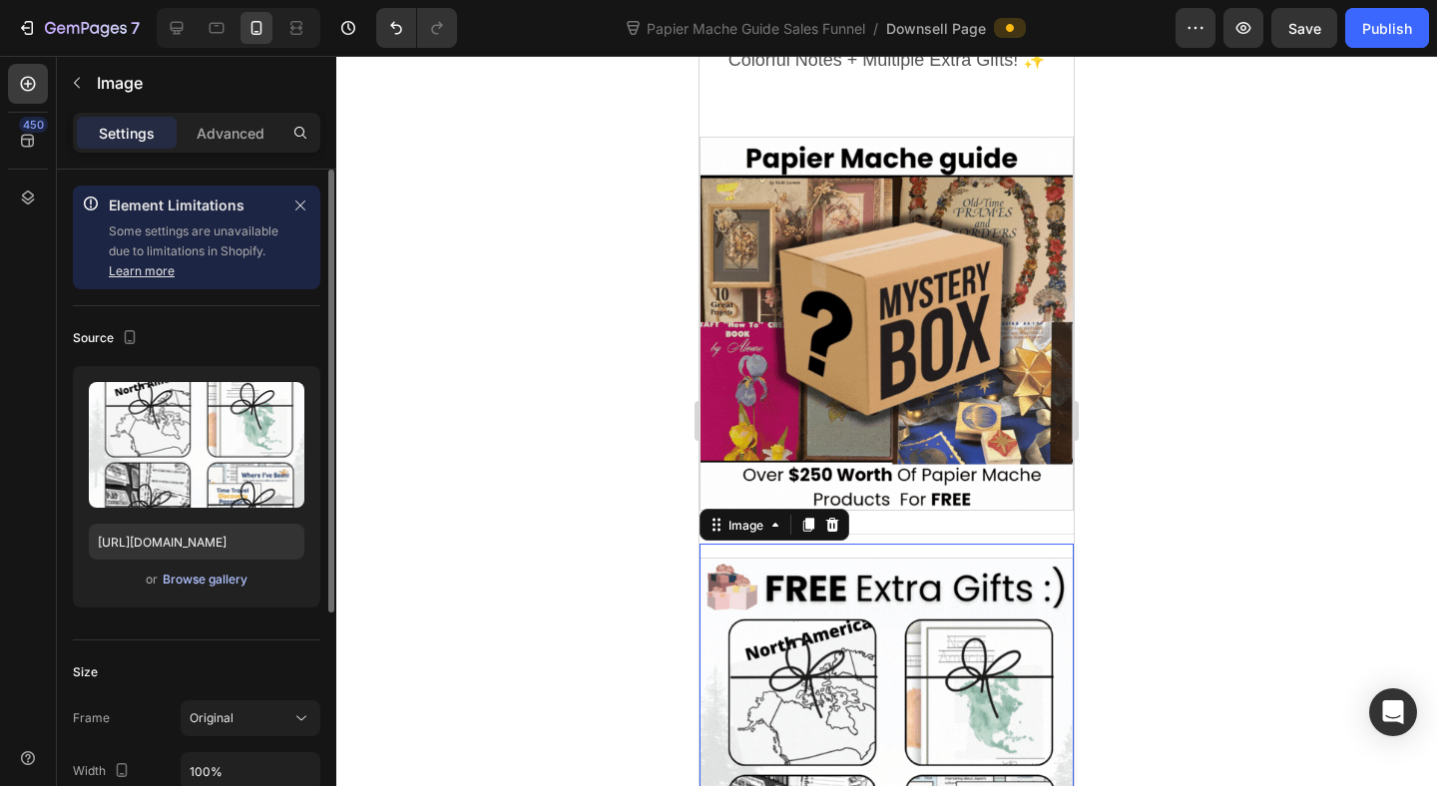
click at [215, 584] on div "Browse gallery" at bounding box center [205, 580] width 85 height 18
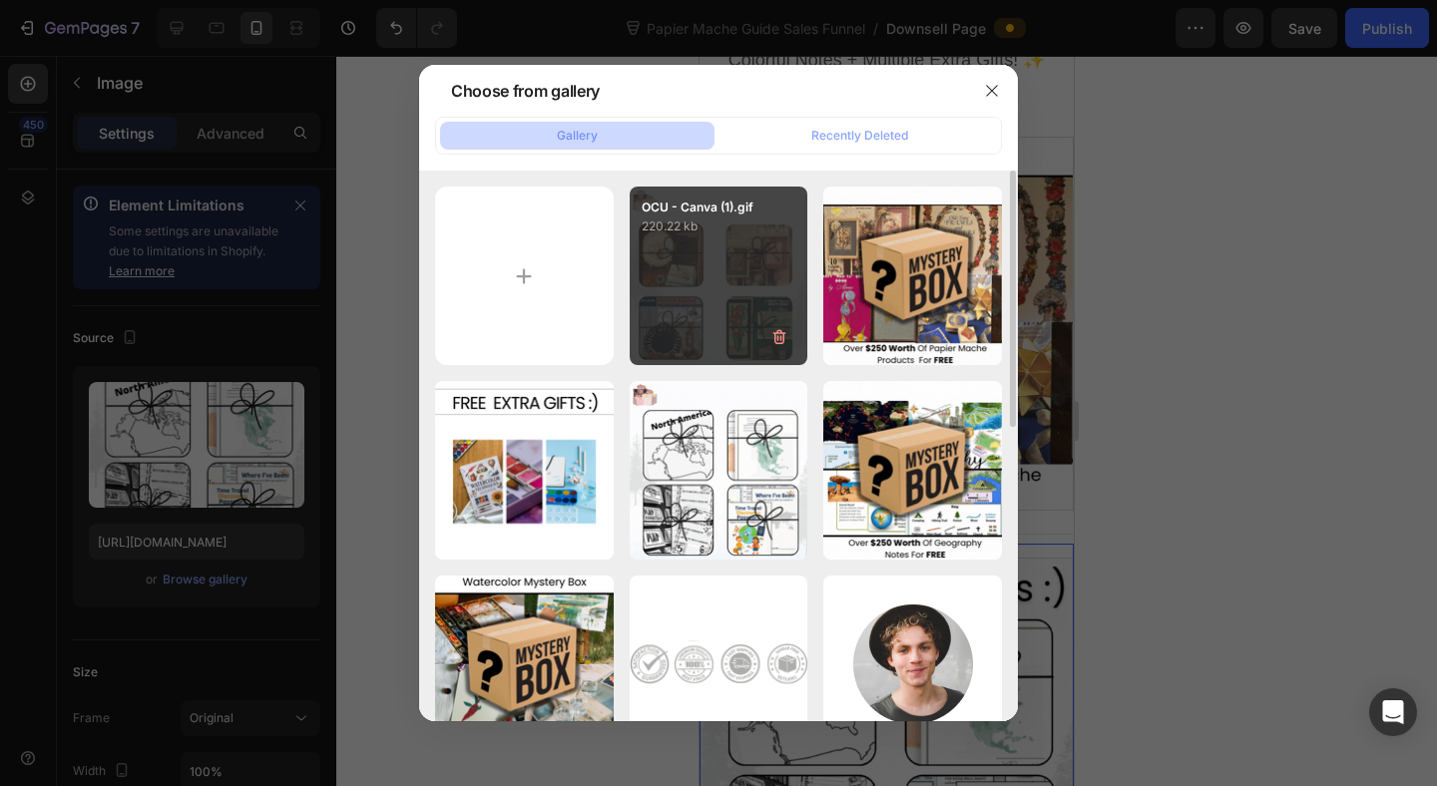
click at [676, 295] on div "OCU - Canva (1).gif 220.22 kb" at bounding box center [718, 276] width 179 height 179
type input "[URL][DOMAIN_NAME]"
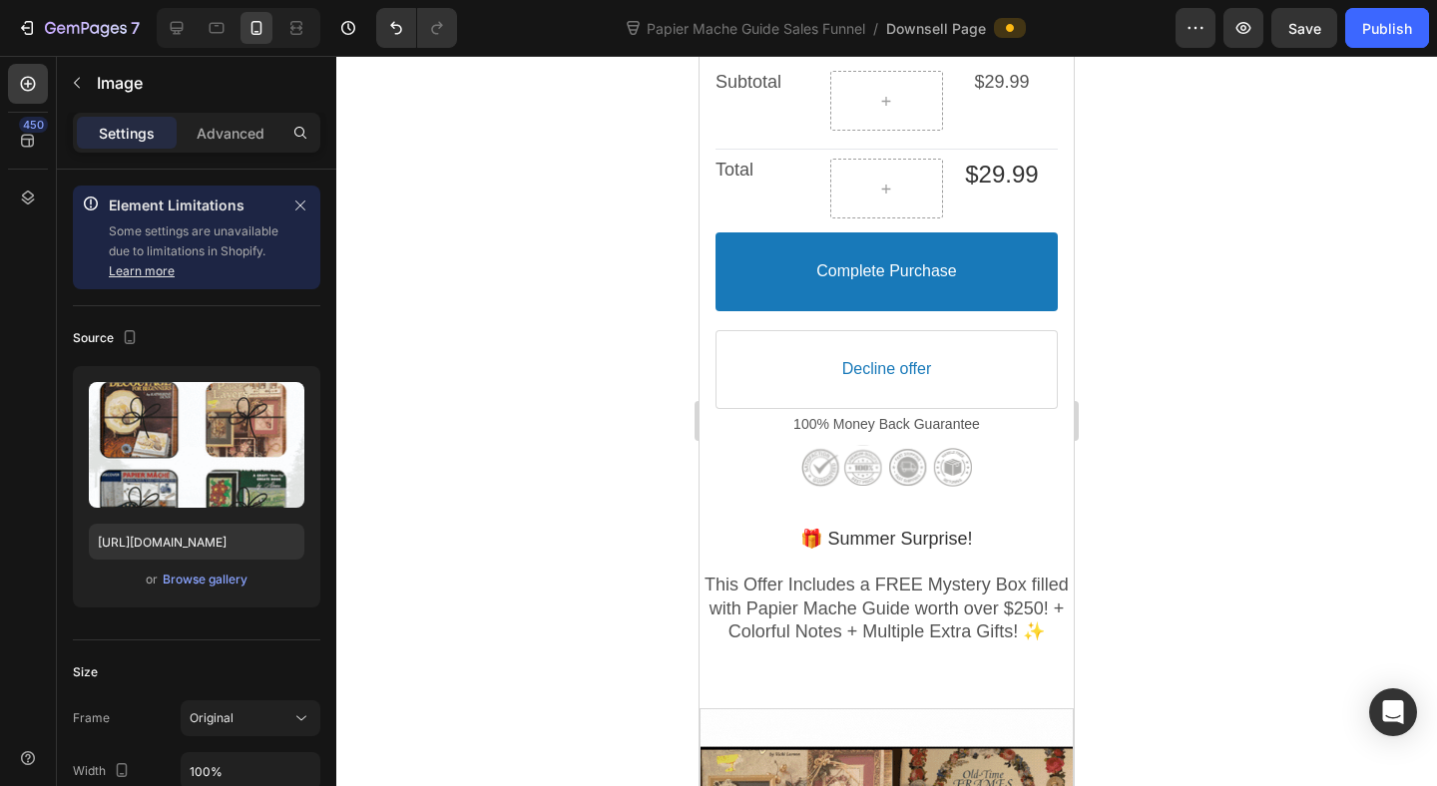
scroll to position [1252, 0]
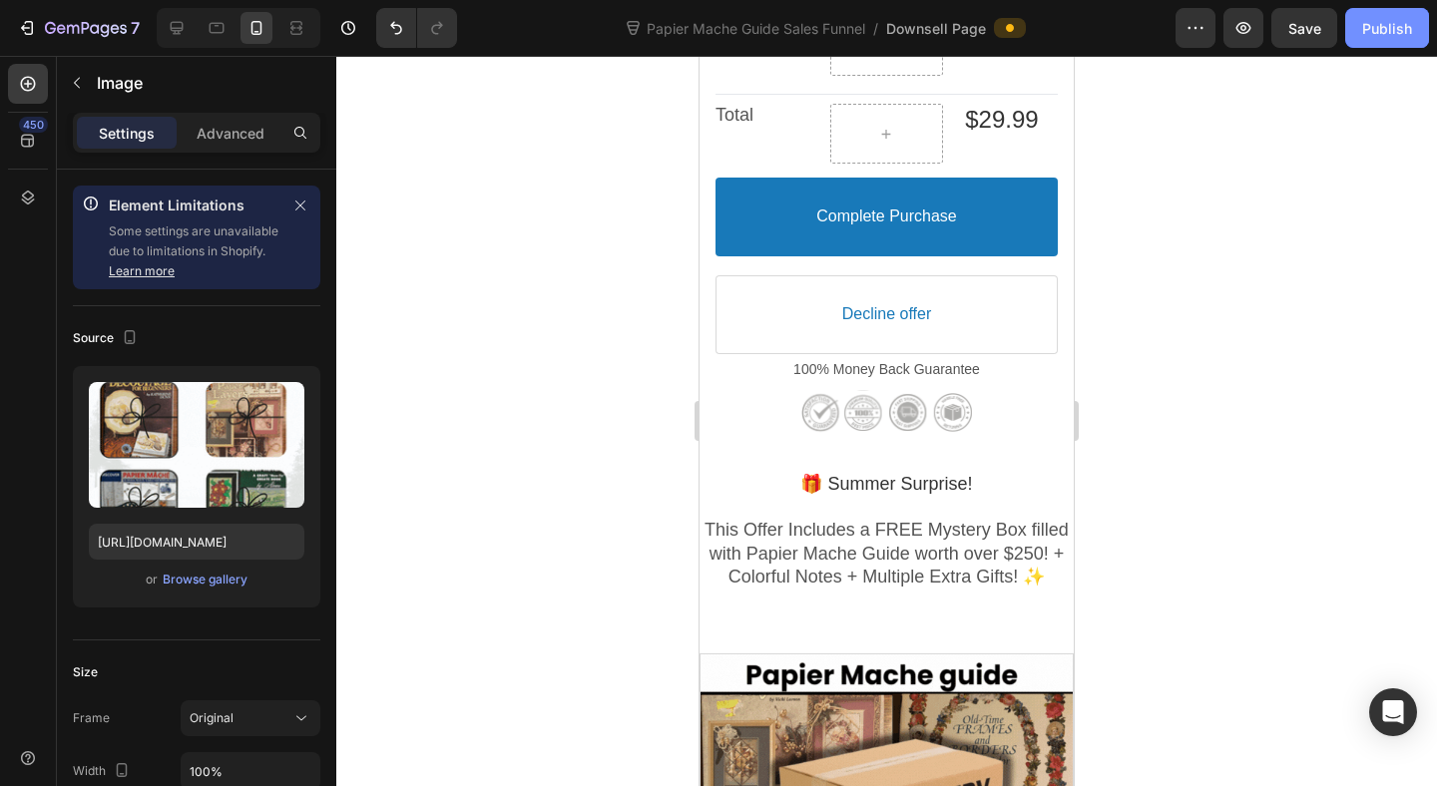
click at [1417, 27] on button "Publish" at bounding box center [1387, 28] width 84 height 40
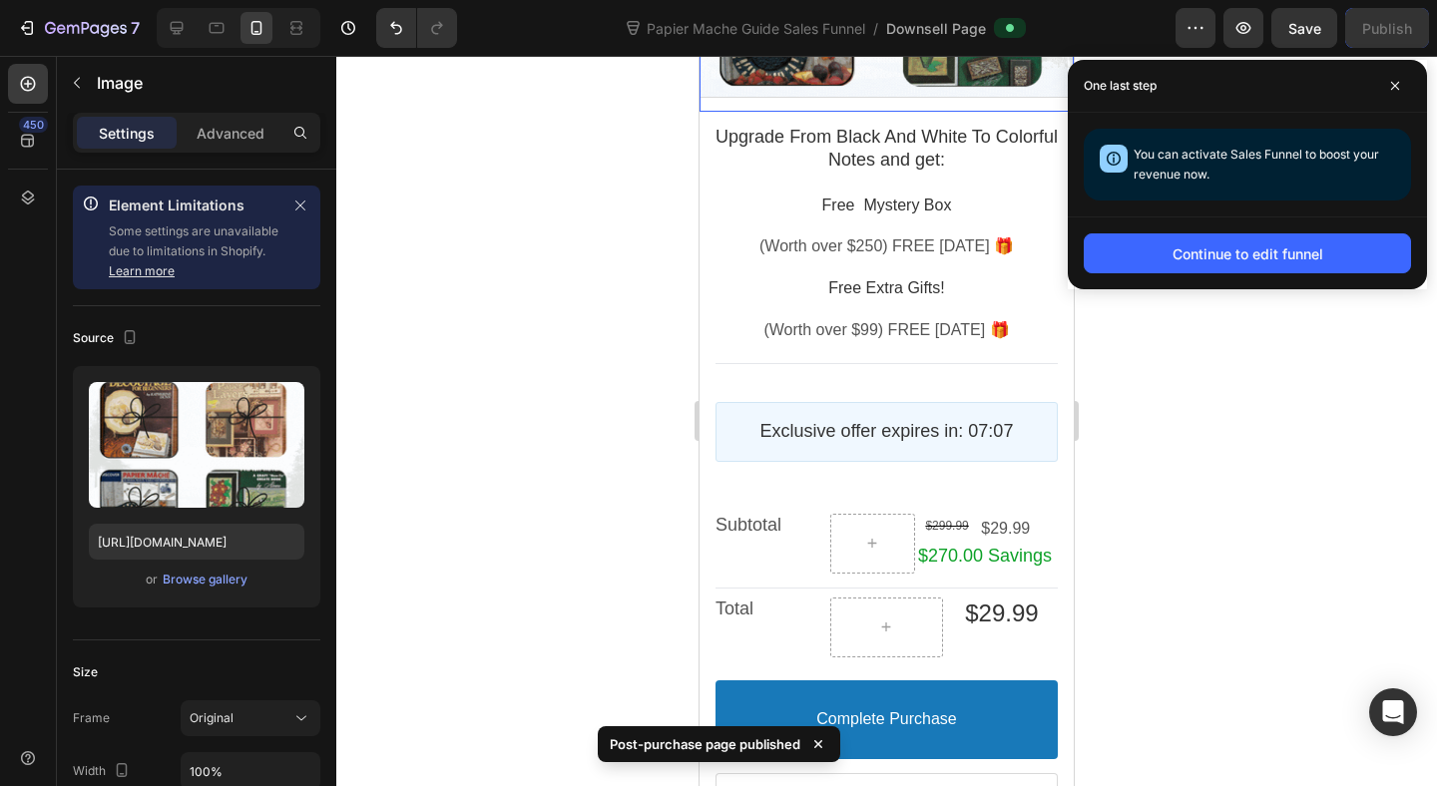
scroll to position [2667, 0]
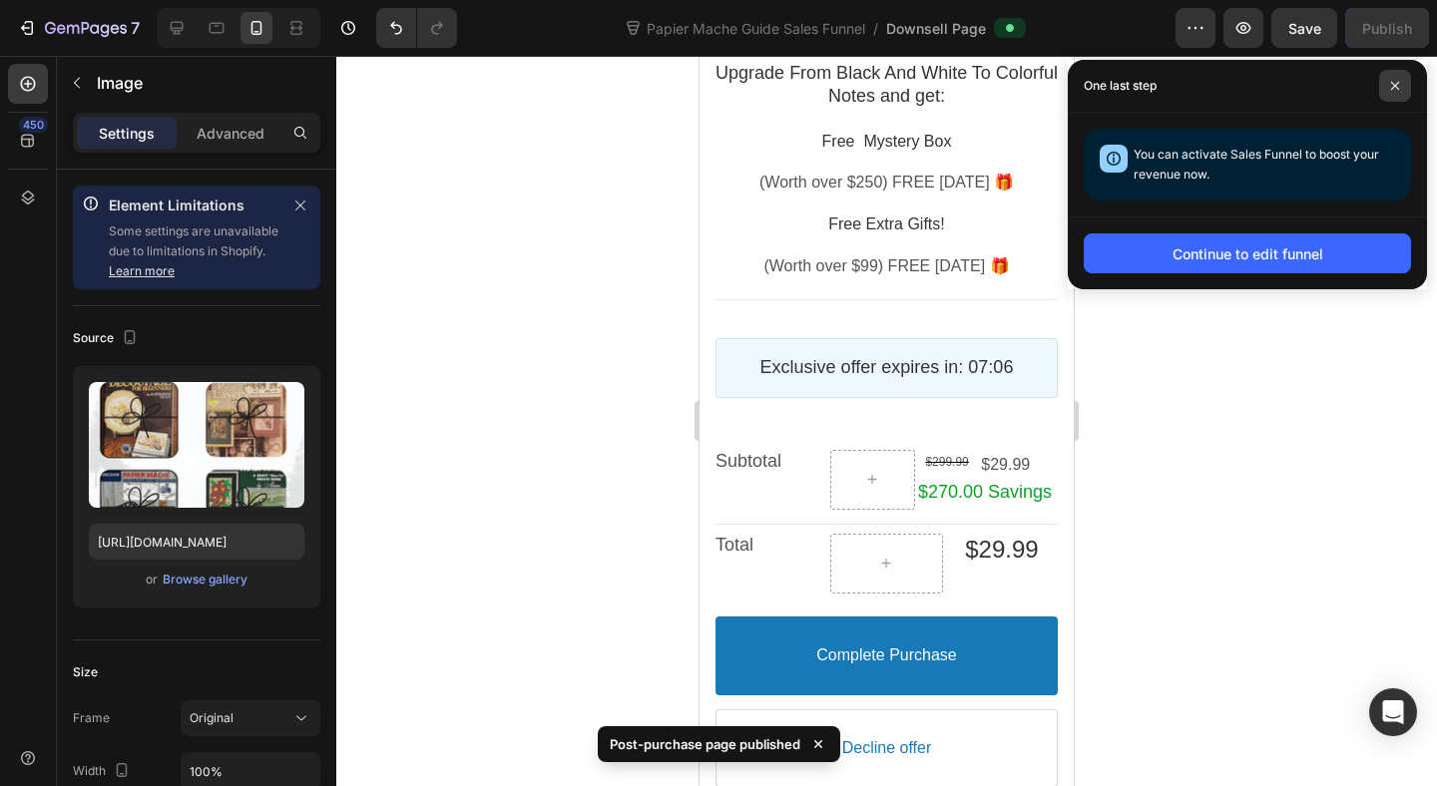
click at [1397, 91] on span at bounding box center [1395, 86] width 32 height 32
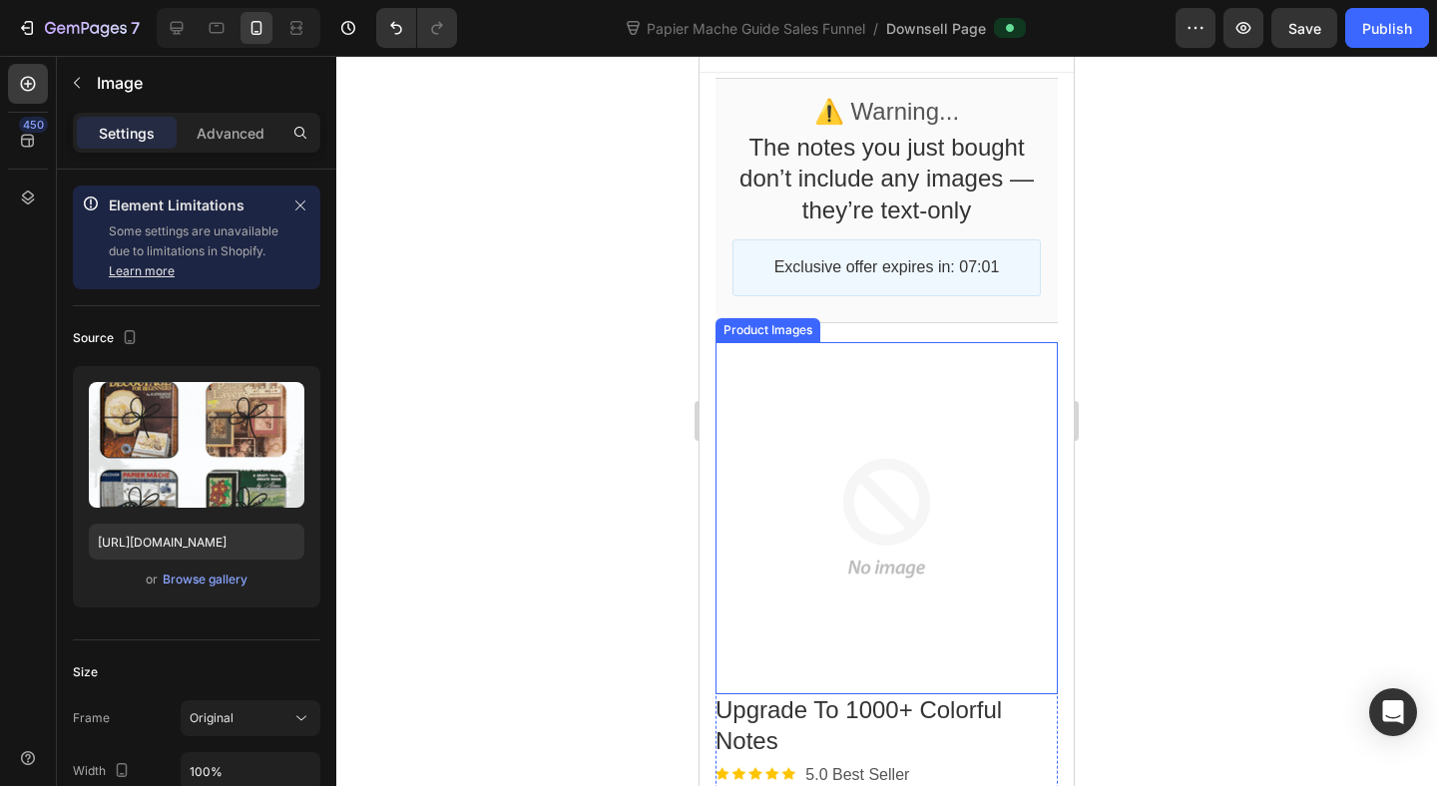
scroll to position [0, 0]
